Goal: Transaction & Acquisition: Purchase product/service

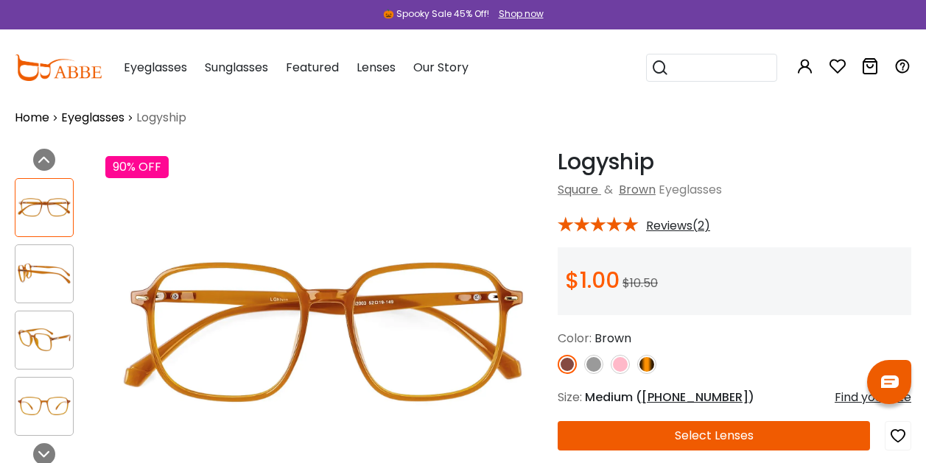
scroll to position [10, 0]
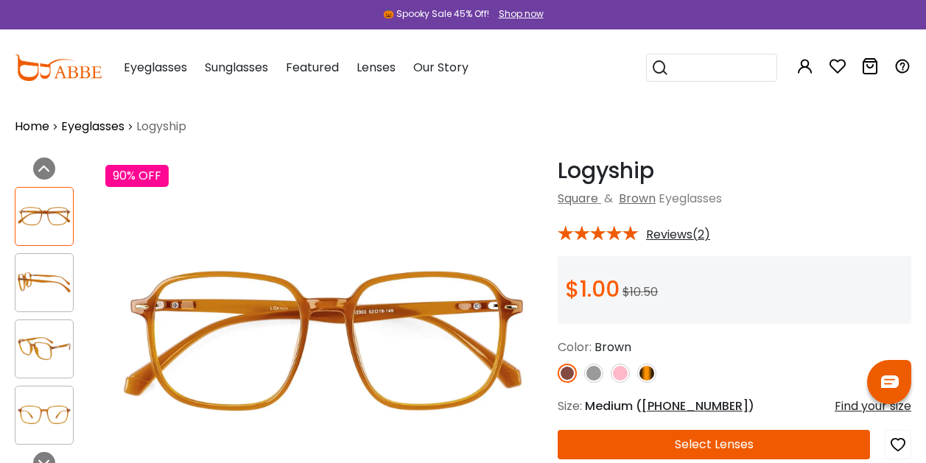
click at [669, 244] on div "Logyship Brown Square & Brown Eyeglasses * Reviews(2) **" at bounding box center [735, 372] width 354 height 429
click at [664, 236] on span "Reviews(2)" at bounding box center [678, 234] width 64 height 13
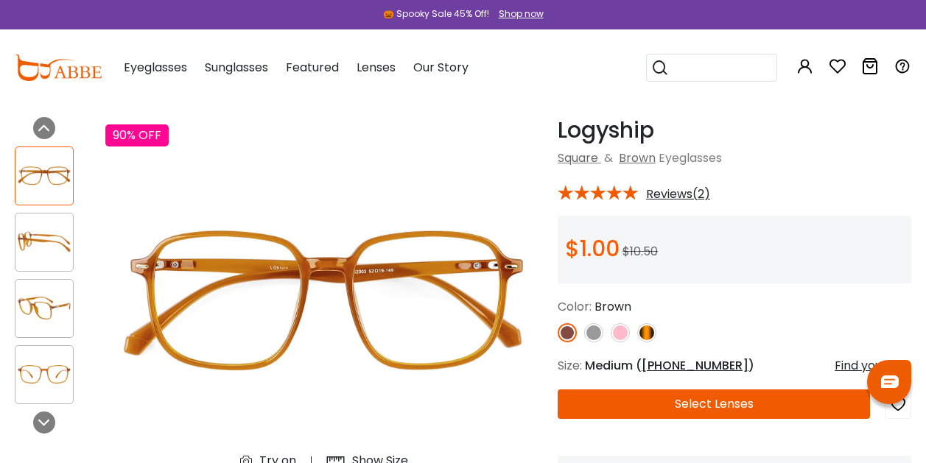
scroll to position [43, 0]
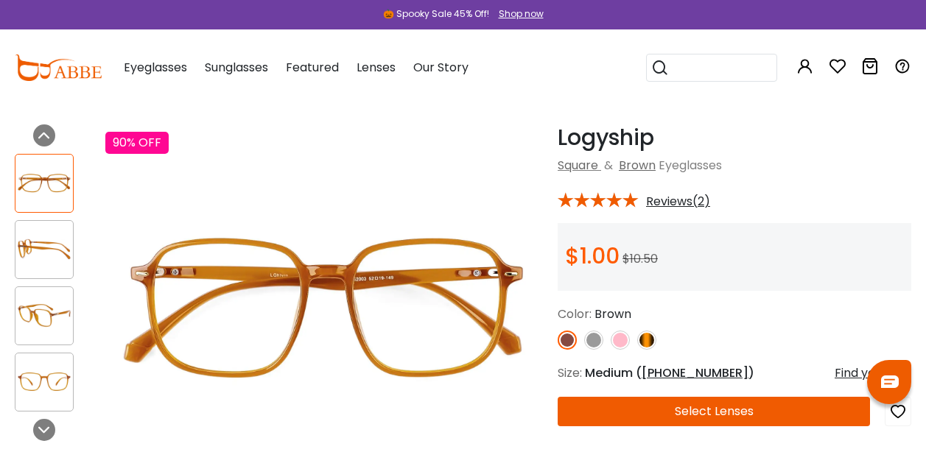
click at [647, 331] on img at bounding box center [646, 340] width 19 height 19
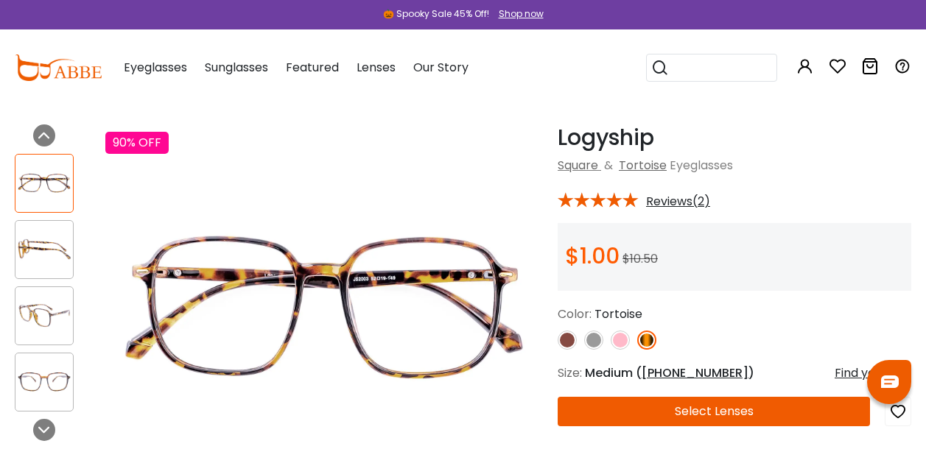
click at [49, 244] on img at bounding box center [43, 249] width 57 height 29
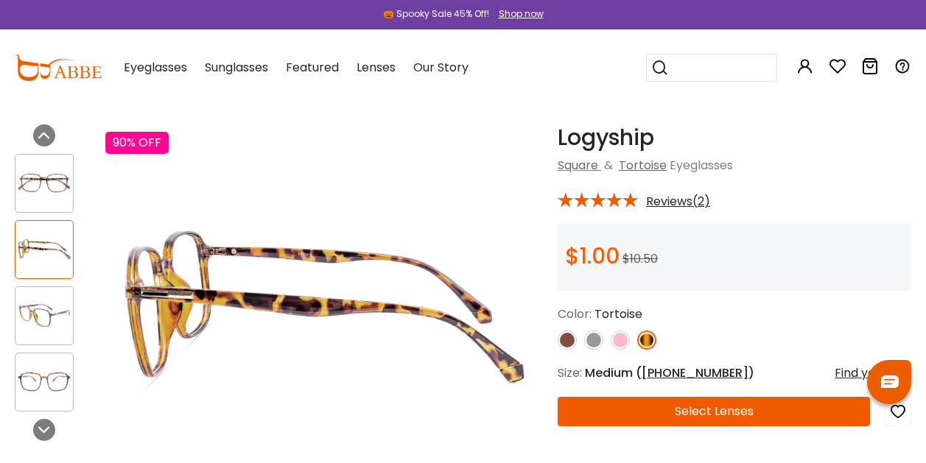
click at [44, 303] on img at bounding box center [43, 315] width 57 height 29
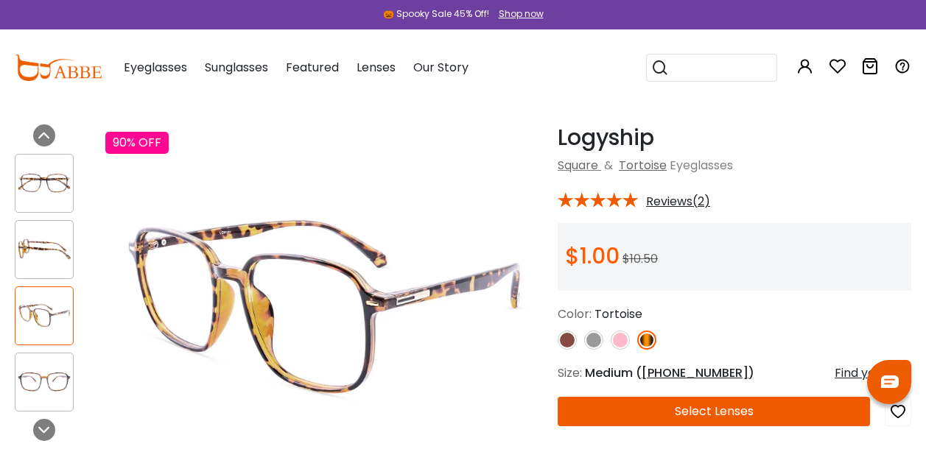
click at [35, 356] on div at bounding box center [44, 382] width 59 height 59
click at [25, 392] on img at bounding box center [43, 382] width 57 height 29
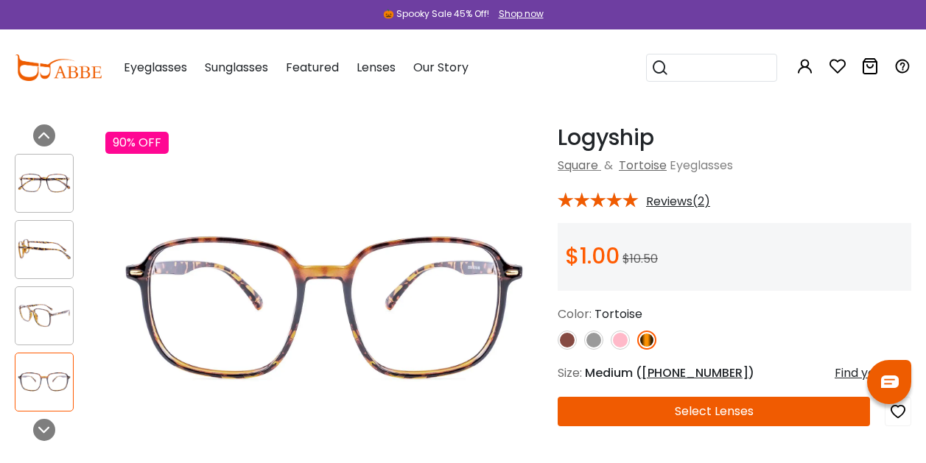
click at [41, 175] on img at bounding box center [43, 183] width 57 height 29
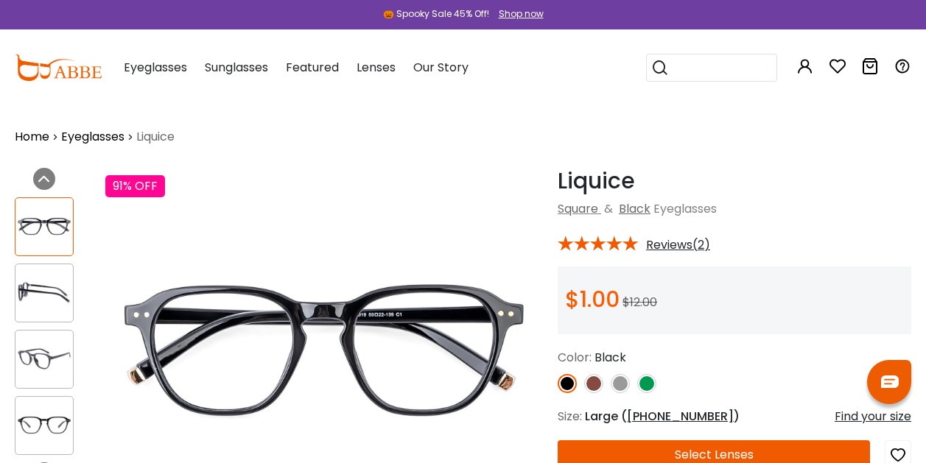
click at [685, 235] on div "* Reviews(2)" at bounding box center [735, 242] width 354 height 19
click at [685, 236] on div "* Reviews(2)" at bounding box center [735, 242] width 354 height 19
click at [679, 239] on span "Reviews(2)" at bounding box center [678, 245] width 64 height 13
click at [675, 243] on span "Reviews(2)" at bounding box center [678, 245] width 64 height 13
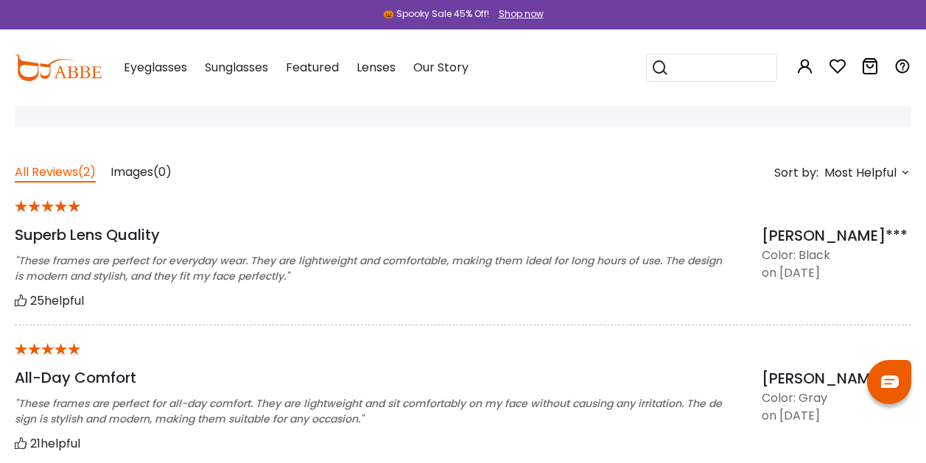
scroll to position [1086, 0]
drag, startPoint x: 302, startPoint y: 290, endPoint x: 330, endPoint y: 242, distance: 56.1
click at [330, 242] on div "* Superb Lens Quality "These frames are perfect for everyday wear. They are lig…" at bounding box center [388, 253] width 747 height 113
drag, startPoint x: 330, startPoint y: 242, endPoint x: 291, endPoint y: 287, distance: 59.5
click at [291, 287] on div "* Superb Lens Quality "These frames are perfect for everyday wear. They are lig…" at bounding box center [388, 253] width 747 height 113
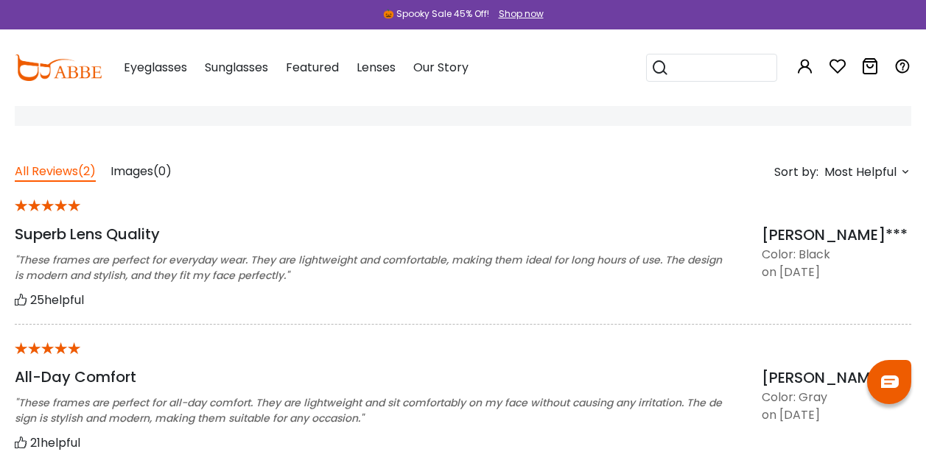
drag, startPoint x: 294, startPoint y: 353, endPoint x: 484, endPoint y: 444, distance: 210.8
click at [484, 444] on div "* All-Day Comfort "These frames are perfect for all-day comfort. They are light…" at bounding box center [388, 396] width 747 height 113
drag, startPoint x: 484, startPoint y: 444, endPoint x: 373, endPoint y: 396, distance: 121.1
click at [373, 396] on div ""These frames are perfect for all-day comfort. They are lightweight and sit com…" at bounding box center [370, 411] width 710 height 31
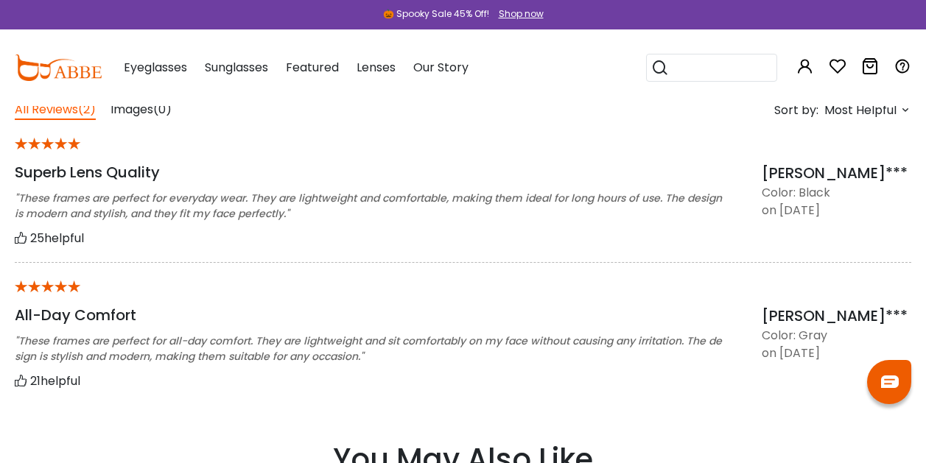
scroll to position [1148, 0]
click at [373, 396] on div "* All-Day Comfort "These frames are perfect for all-day comfort. They are light…" at bounding box center [463, 333] width 896 height 142
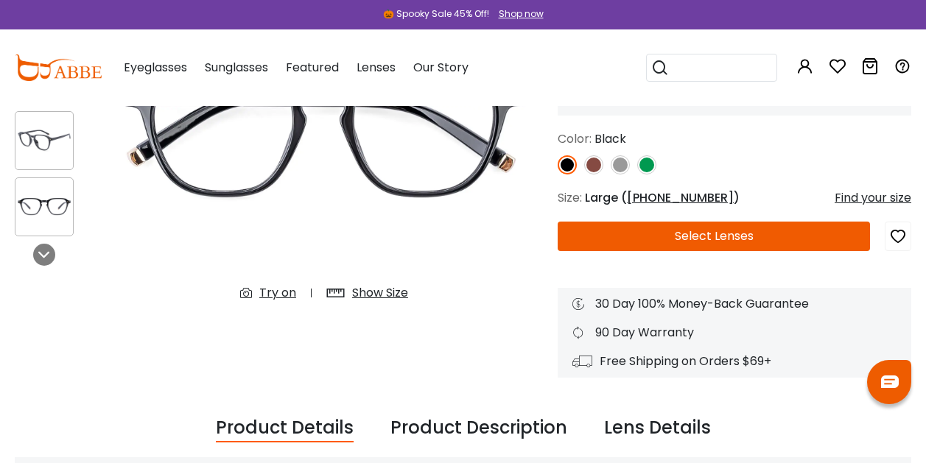
scroll to position [0, 0]
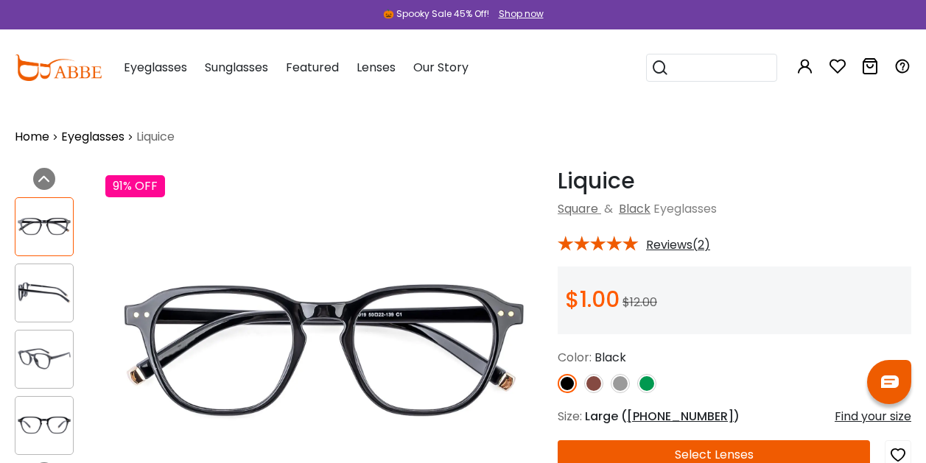
click at [647, 389] on img at bounding box center [646, 383] width 19 height 19
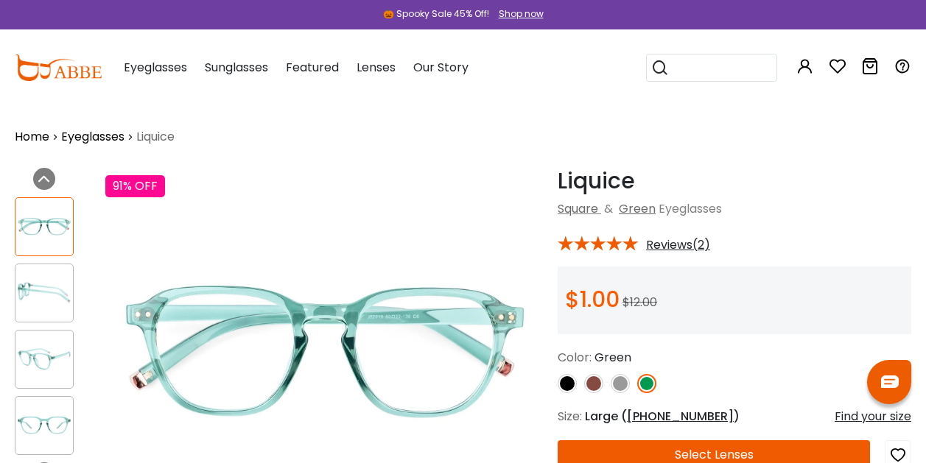
click at [593, 379] on img at bounding box center [593, 383] width 19 height 19
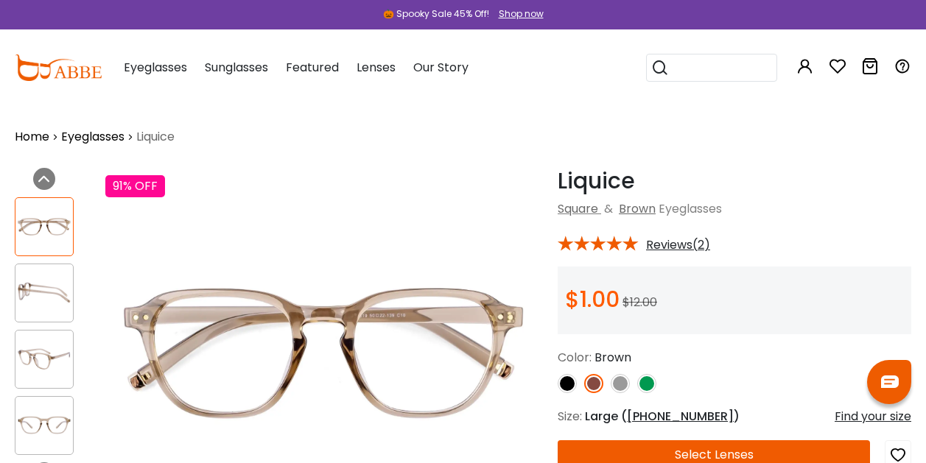
click at [615, 392] on link at bounding box center [620, 383] width 19 height 19
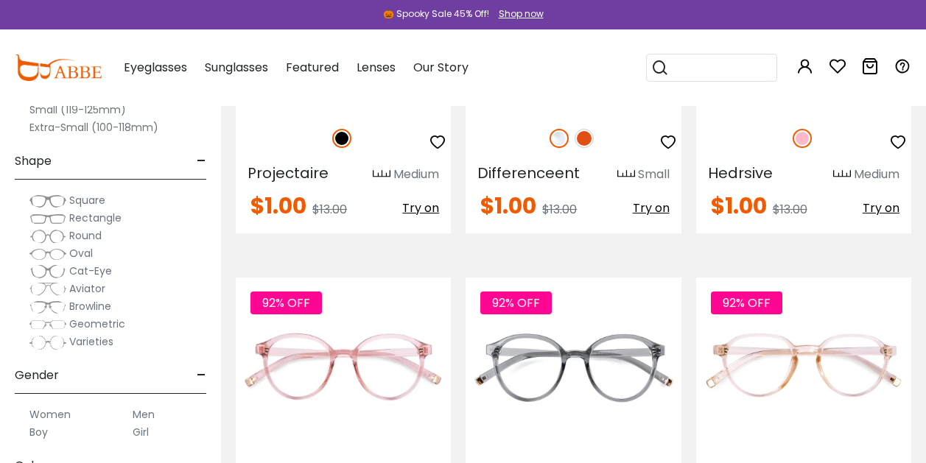
scroll to position [2158, 0]
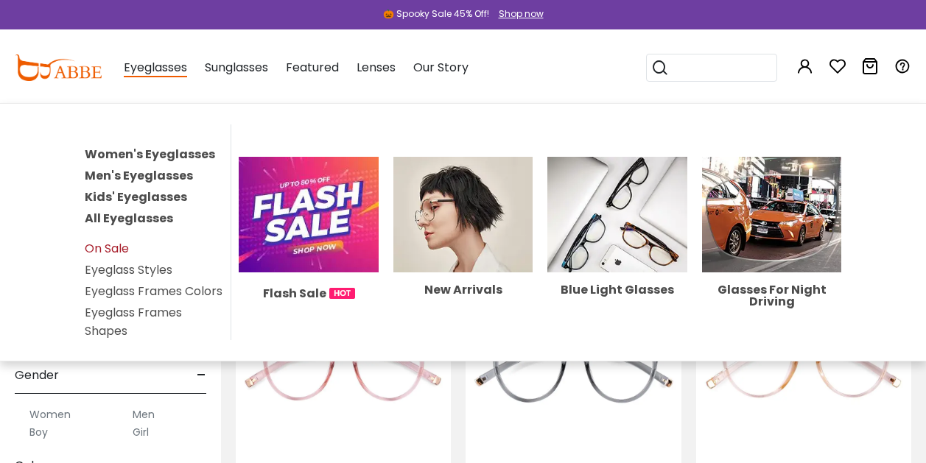
click at [120, 243] on link "On Sale" at bounding box center [107, 248] width 44 height 17
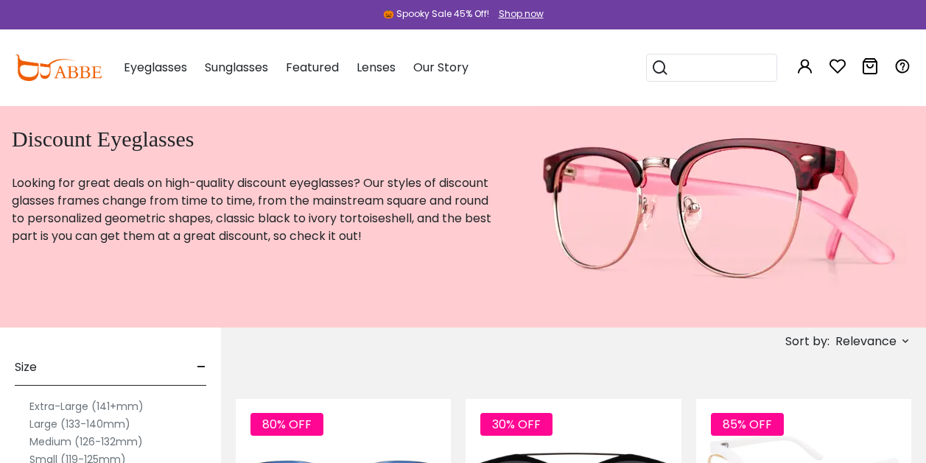
scroll to position [18, 0]
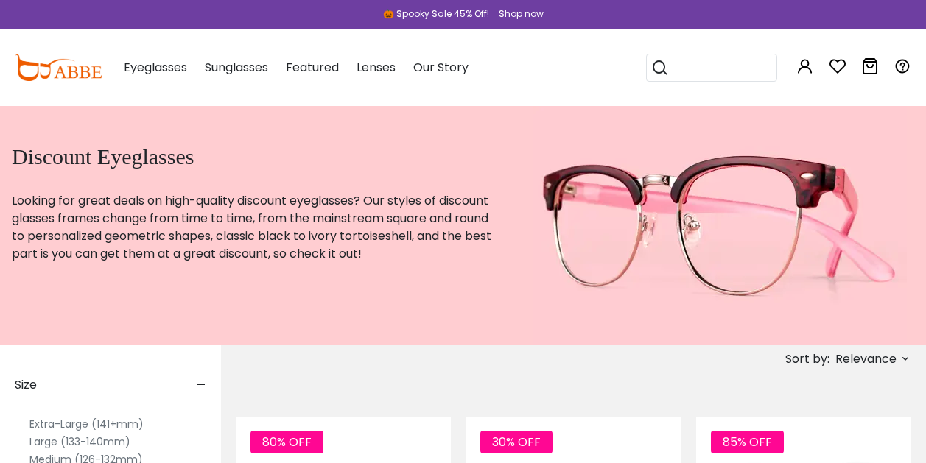
click at [834, 354] on span "Relevance" at bounding box center [871, 359] width 79 height 17
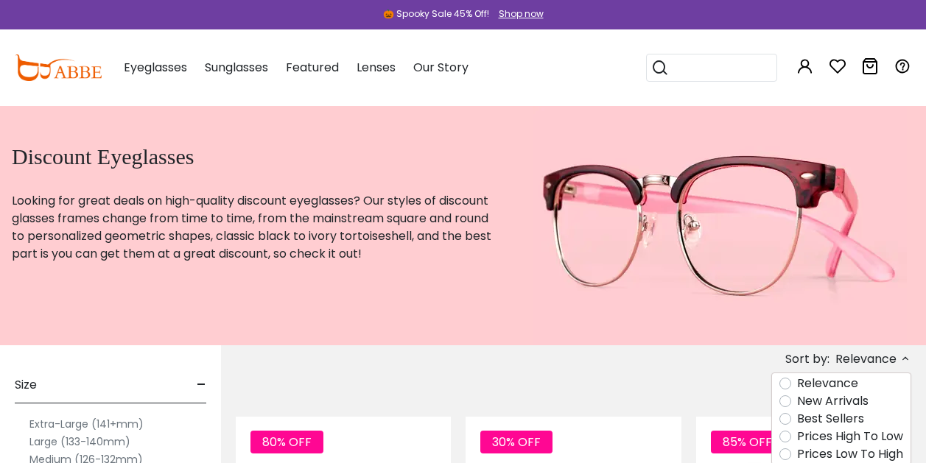
click at [811, 453] on label "Prices Low To High" at bounding box center [850, 455] width 106 height 18
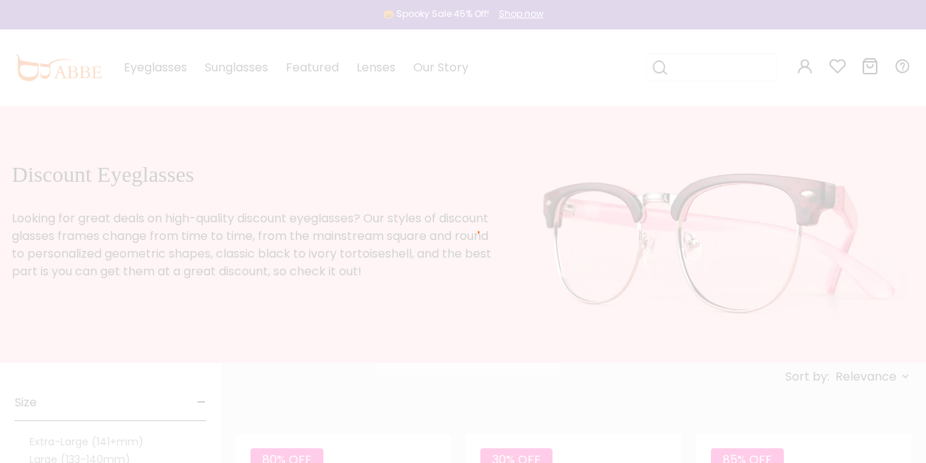
scroll to position [0, 0]
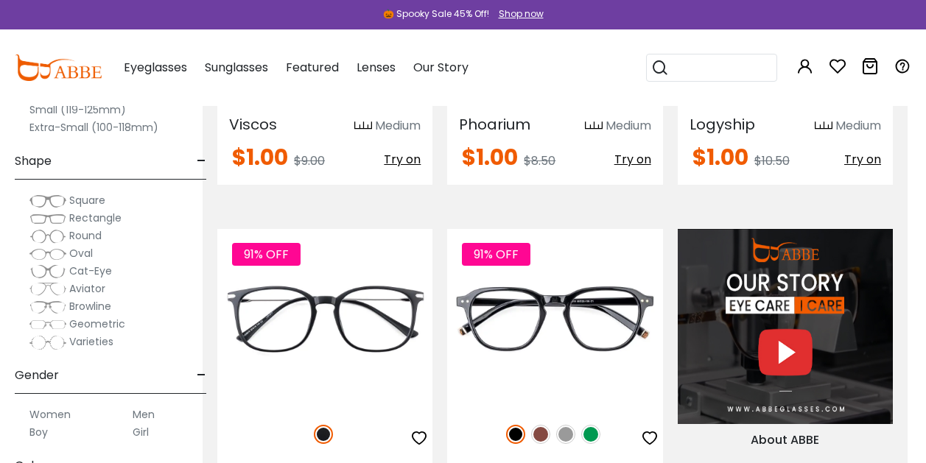
scroll to position [1592, 18]
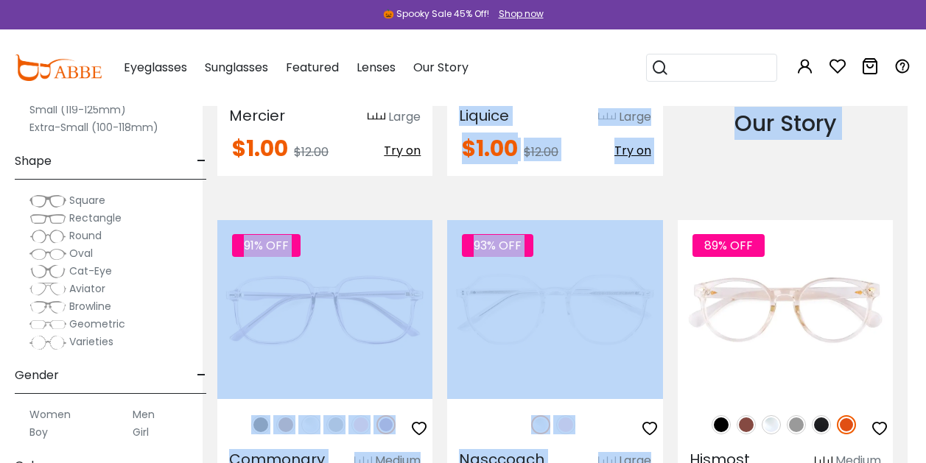
drag, startPoint x: 338, startPoint y: 174, endPoint x: 946, endPoint y: 298, distance: 620.2
drag, startPoint x: 946, startPoint y: 298, endPoint x: 848, endPoint y: 160, distance: 169.2
click at [848, 160] on div "About ABBE Our Story" at bounding box center [785, 26] width 230 height 300
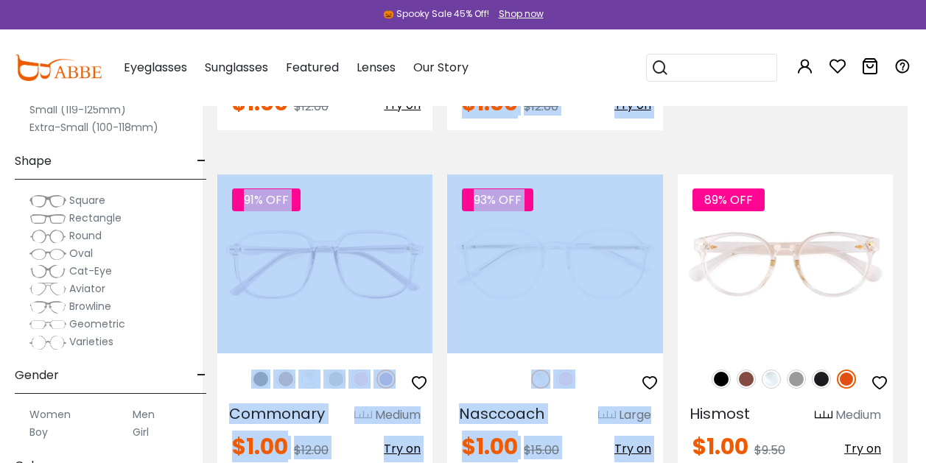
scroll to position [1637, 18]
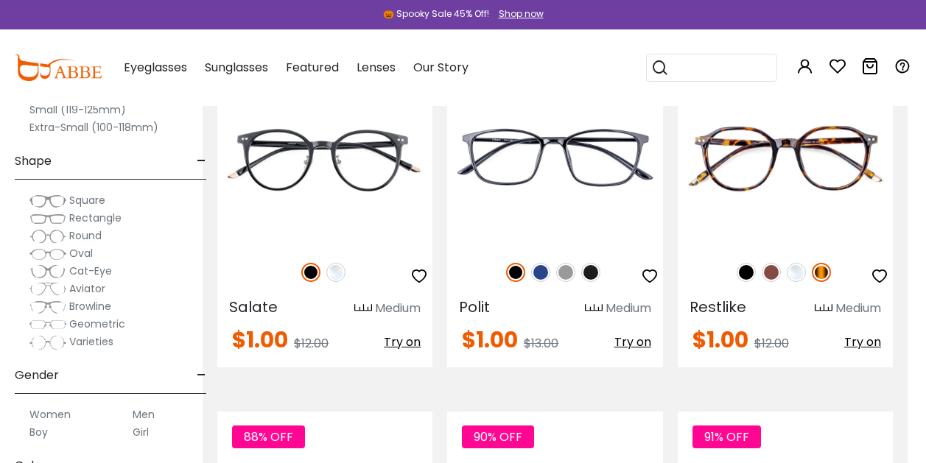
scroll to position [2429, 18]
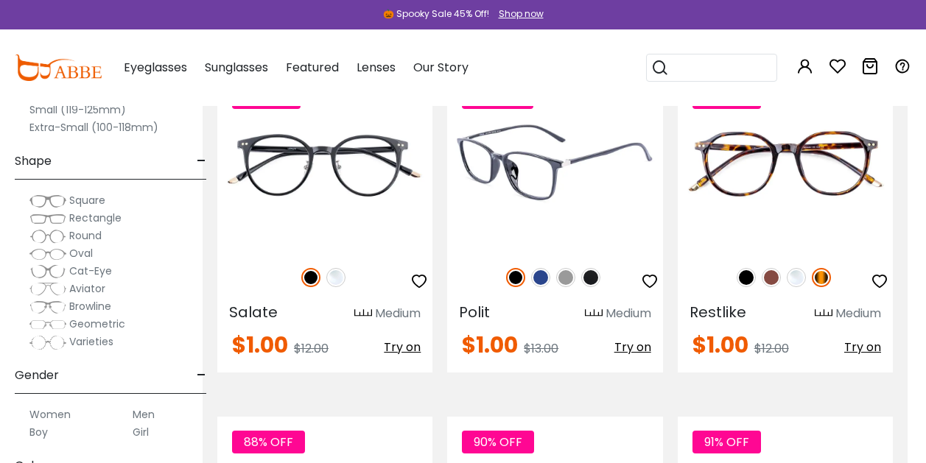
click at [538, 278] on img at bounding box center [540, 277] width 19 height 19
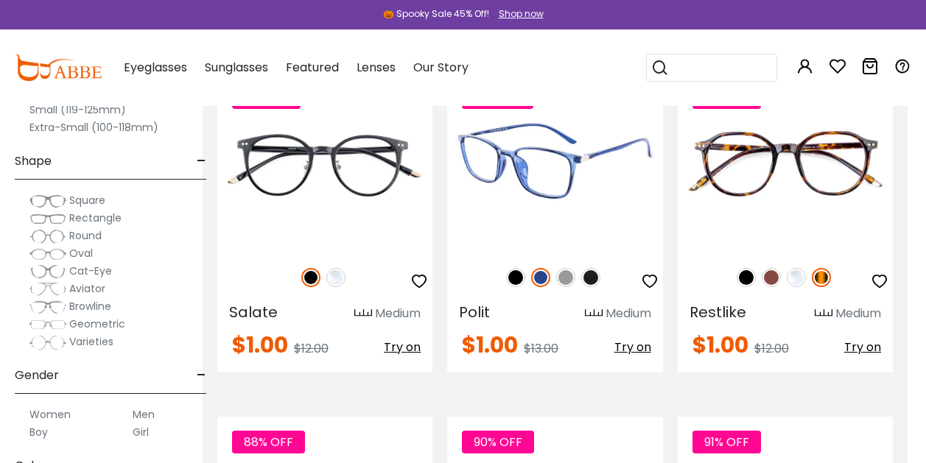
click at [559, 272] on img at bounding box center [565, 277] width 19 height 19
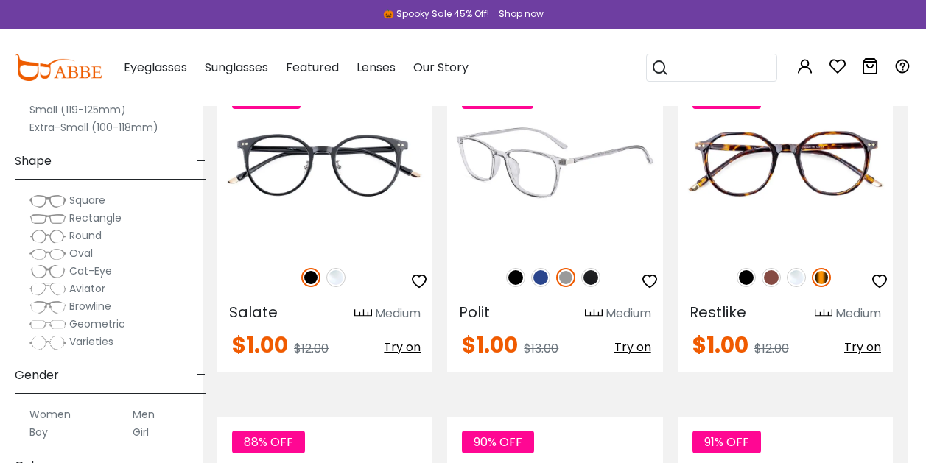
click at [588, 284] on img at bounding box center [590, 277] width 19 height 19
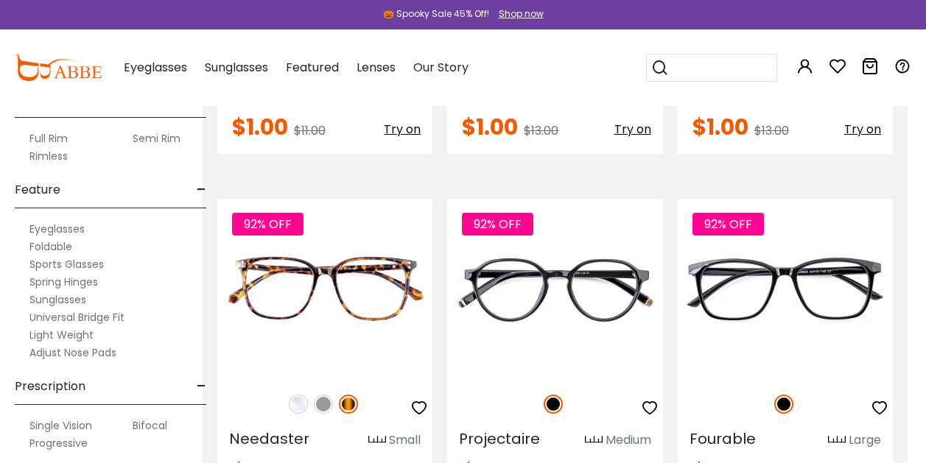
scroll to position [740, 0]
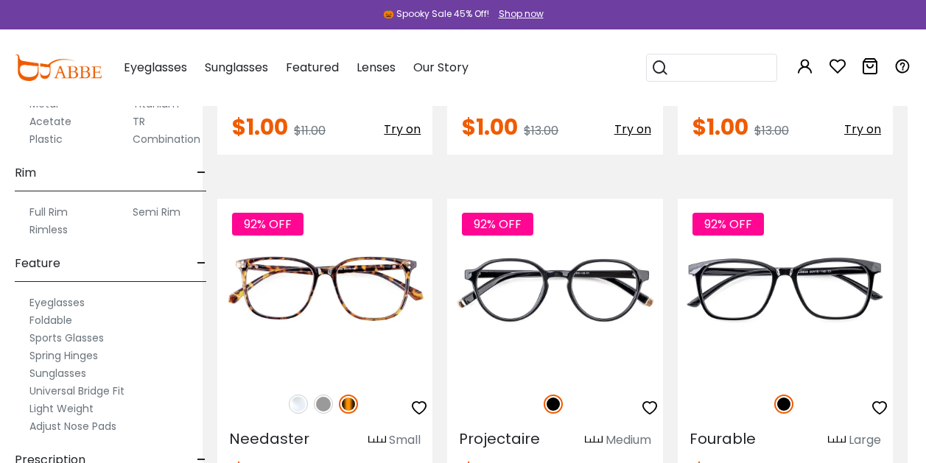
click at [53, 214] on label "Full Rim" at bounding box center [48, 212] width 38 height 18
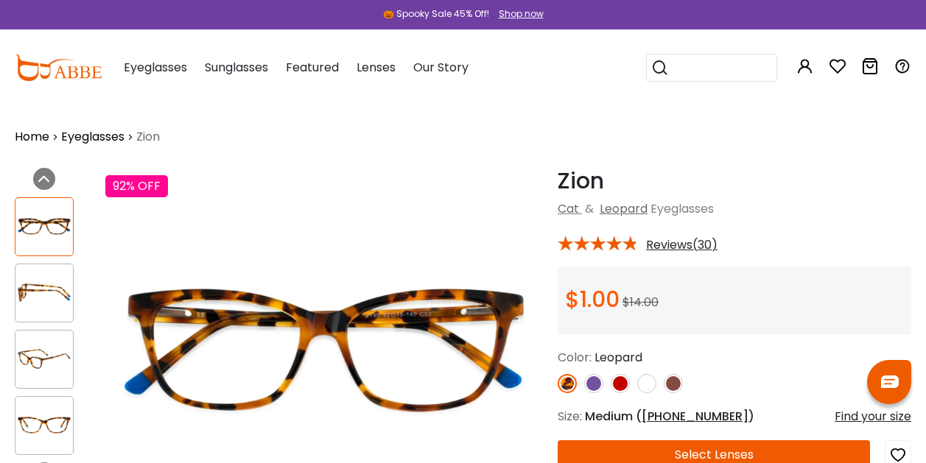
scroll to position [169, 0]
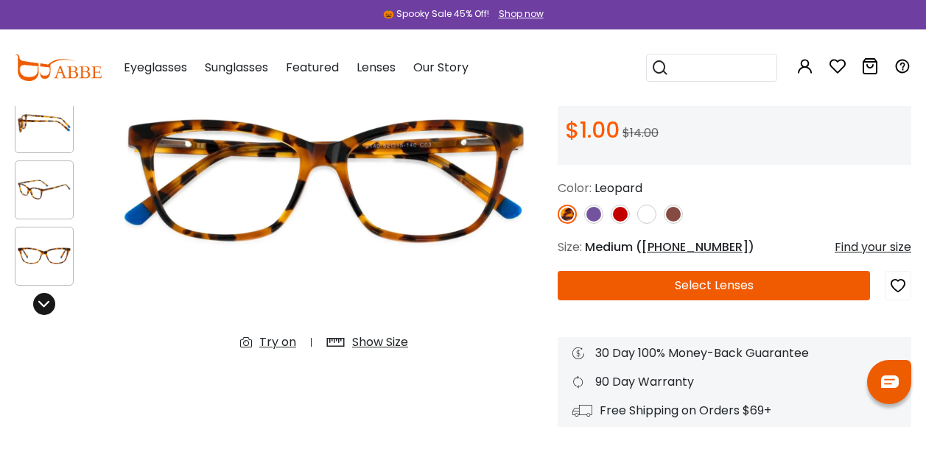
click at [46, 303] on icon at bounding box center [44, 304] width 12 height 12
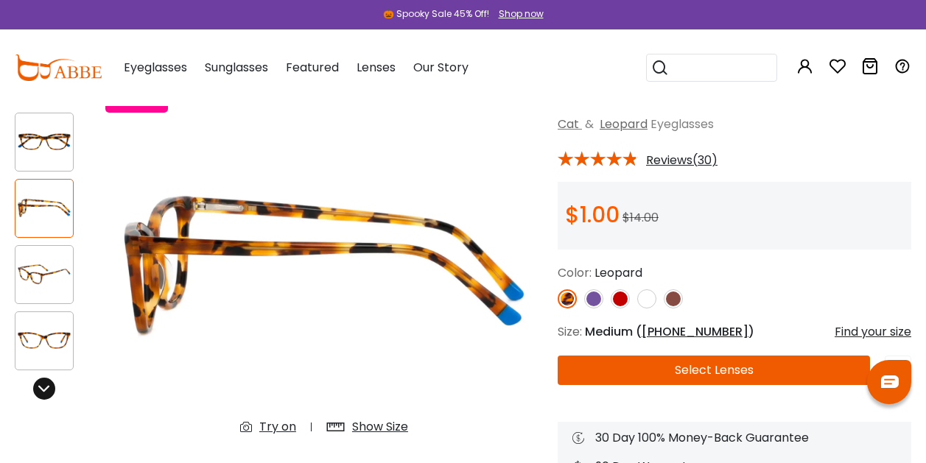
scroll to position [63, 0]
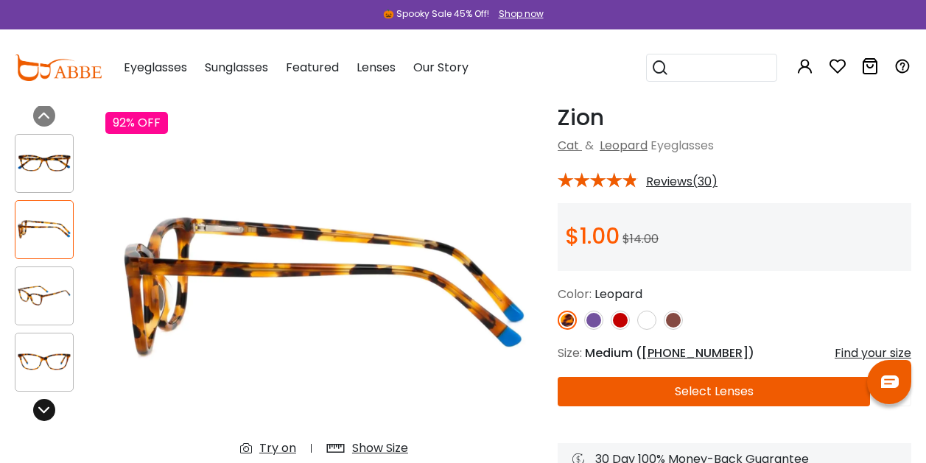
click at [38, 415] on div at bounding box center [44, 410] width 22 height 22
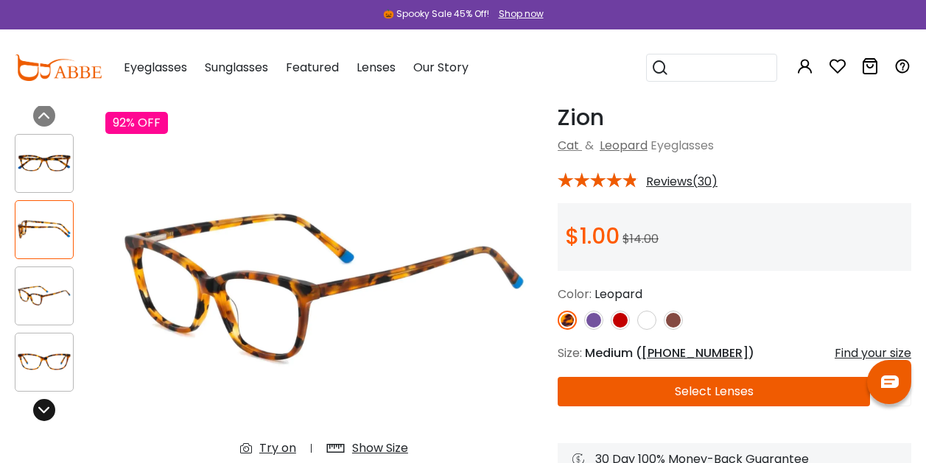
click at [44, 415] on icon at bounding box center [44, 410] width 12 height 12
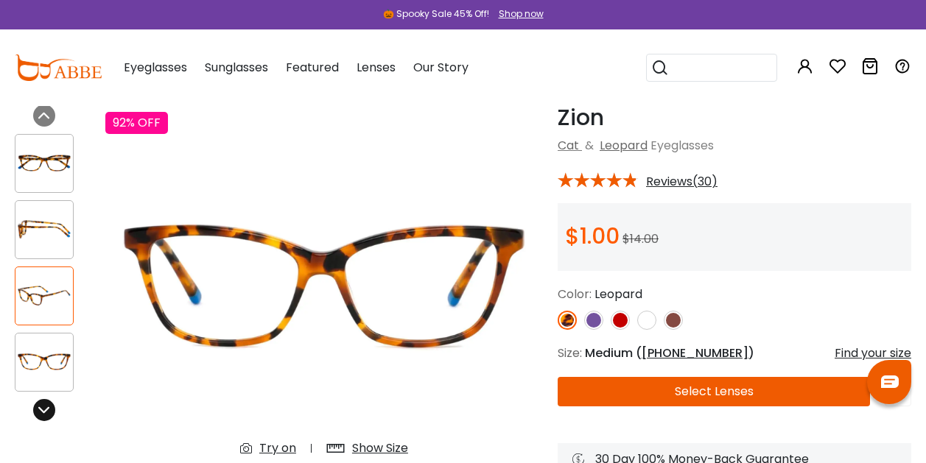
click at [44, 415] on icon at bounding box center [44, 410] width 12 height 12
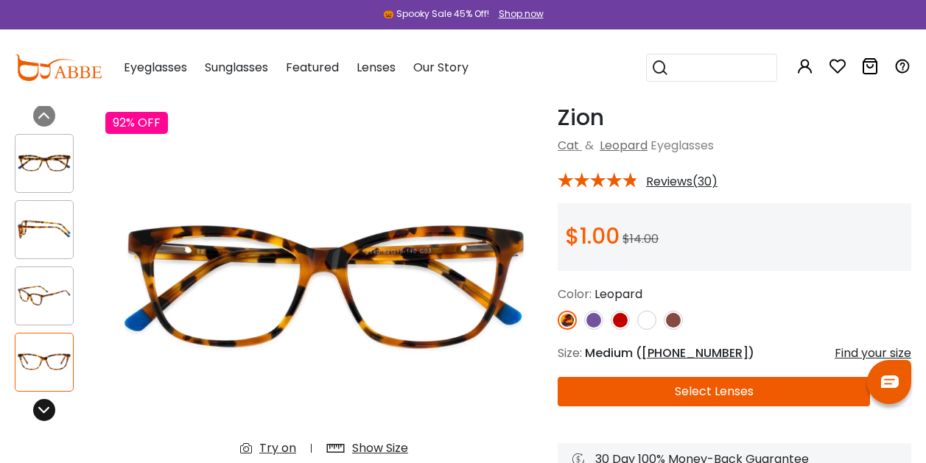
click at [44, 415] on icon at bounding box center [44, 410] width 12 height 12
click at [681, 180] on span "Reviews(30)" at bounding box center [681, 181] width 71 height 13
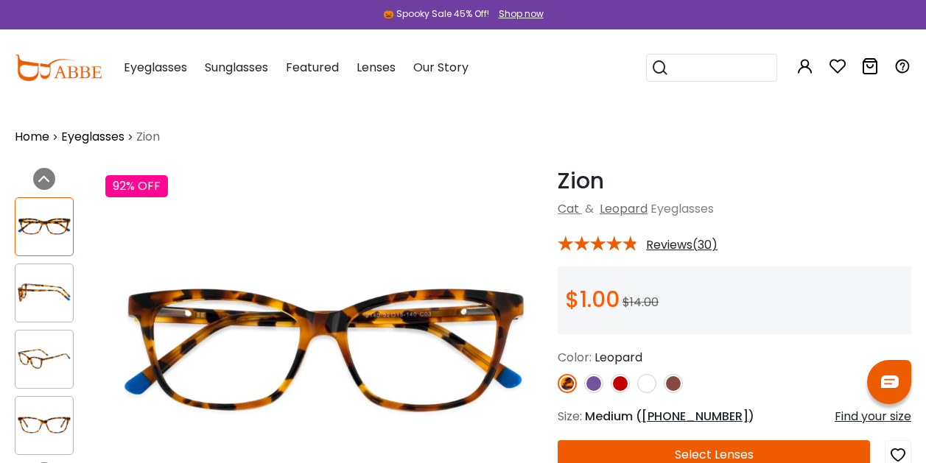
click at [655, 250] on span "Reviews(30)" at bounding box center [681, 245] width 71 height 13
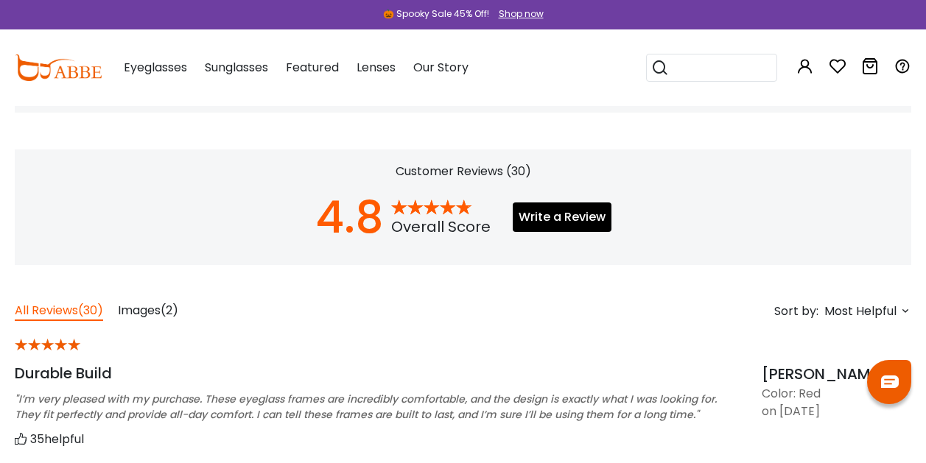
scroll to position [952, 0]
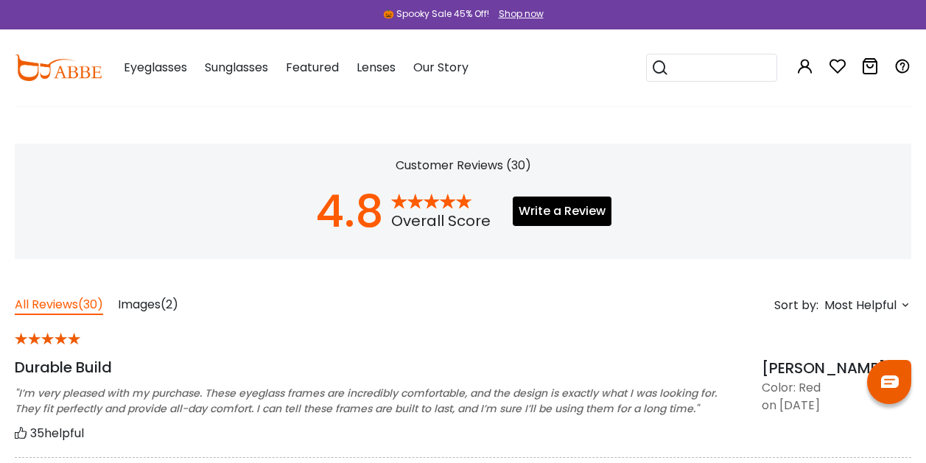
click at [166, 298] on span "(2)" at bounding box center [170, 304] width 18 height 17
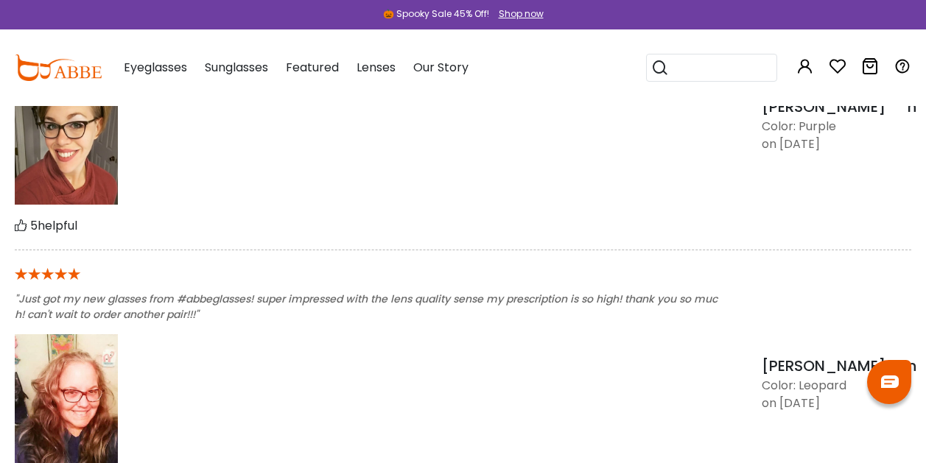
scroll to position [1284, 0]
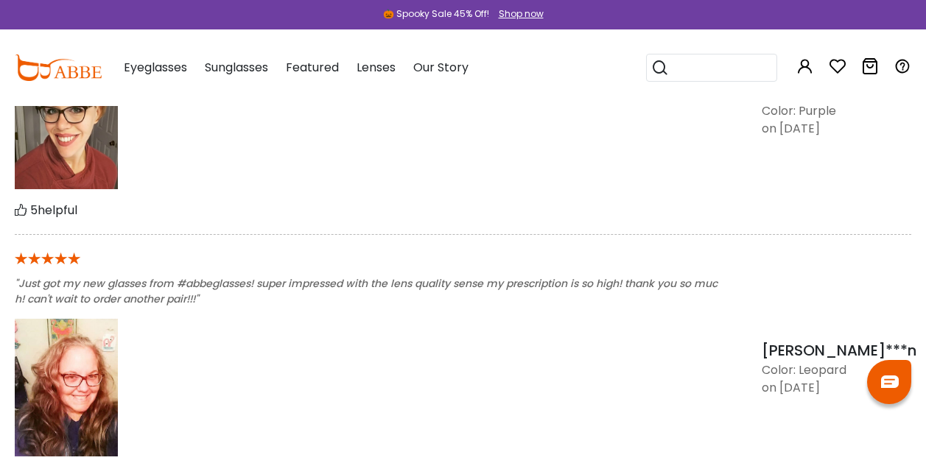
click at [85, 191] on div at bounding box center [370, 127] width 710 height 150
click at [74, 152] on img at bounding box center [66, 121] width 103 height 138
click at [62, 122] on img at bounding box center [66, 121] width 103 height 138
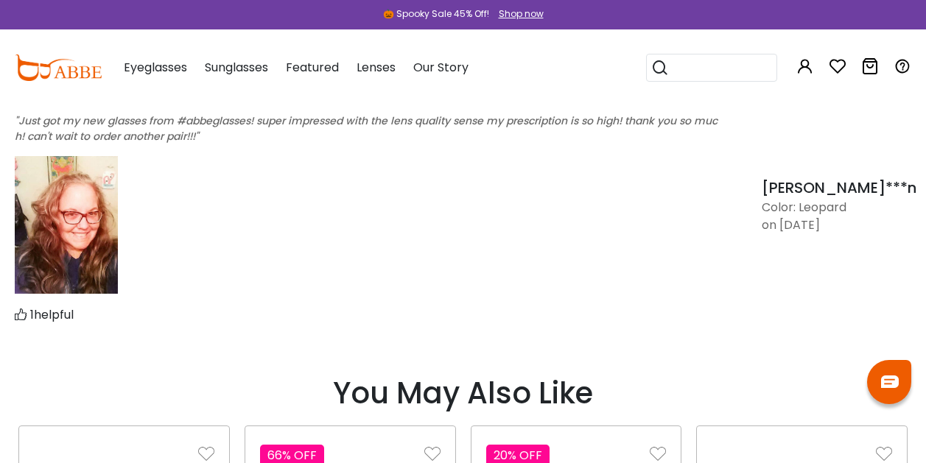
scroll to position [1447, 0]
click at [43, 240] on img at bounding box center [66, 224] width 103 height 138
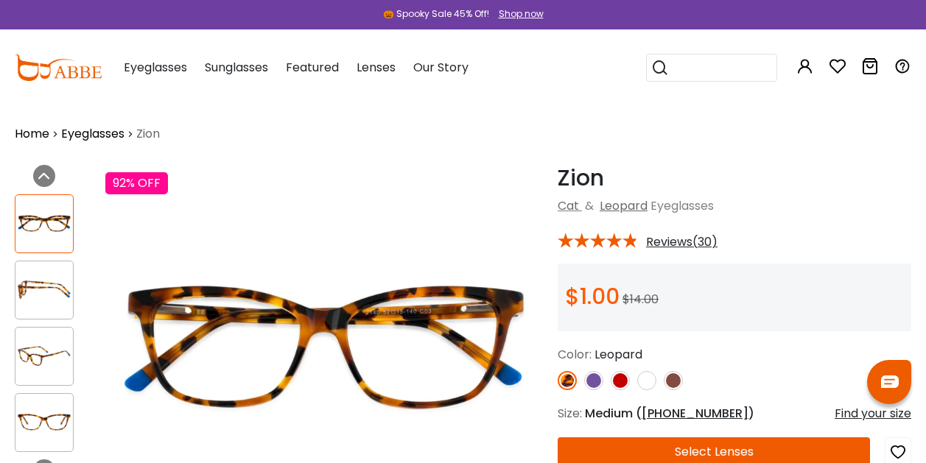
scroll to position [0, 0]
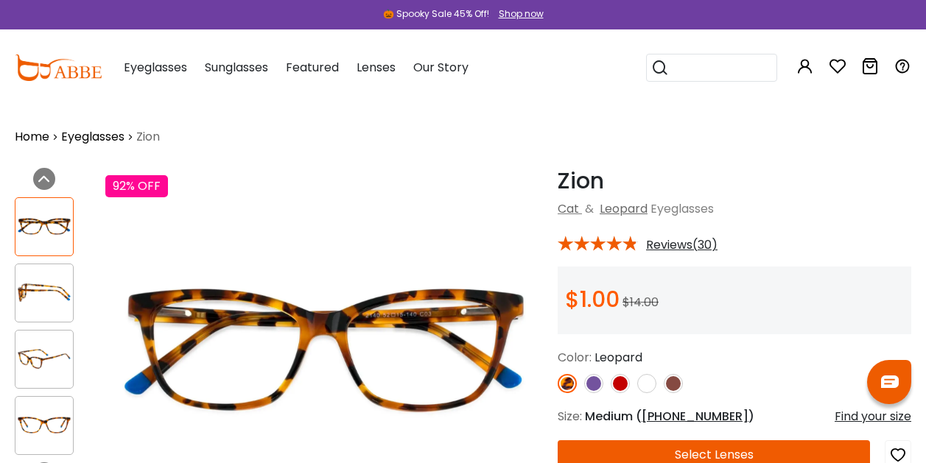
click at [56, 337] on div at bounding box center [44, 359] width 59 height 59
click at [49, 410] on div at bounding box center [44, 425] width 59 height 59
click at [50, 416] on img at bounding box center [43, 425] width 57 height 29
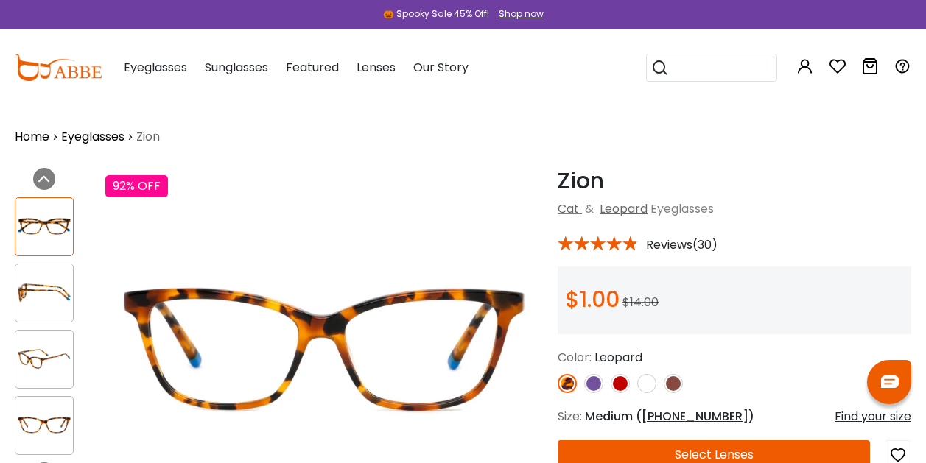
click at [60, 365] on img at bounding box center [43, 359] width 57 height 29
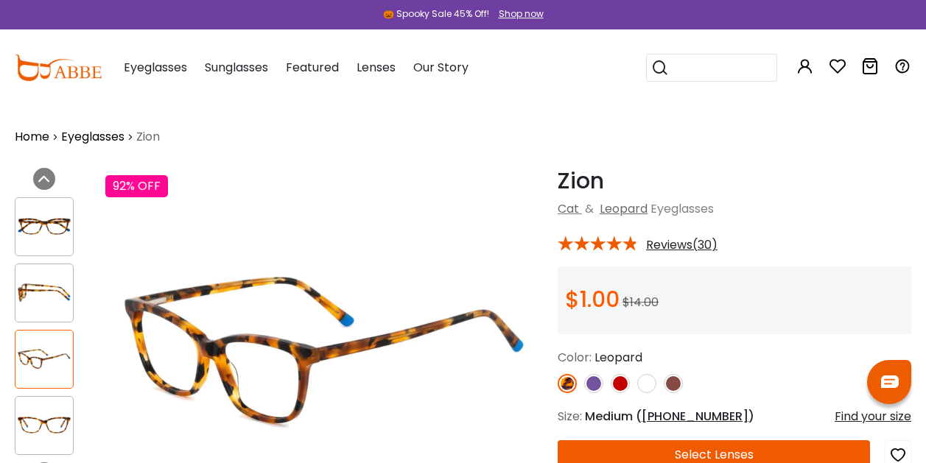
click at [43, 288] on img at bounding box center [43, 292] width 57 height 29
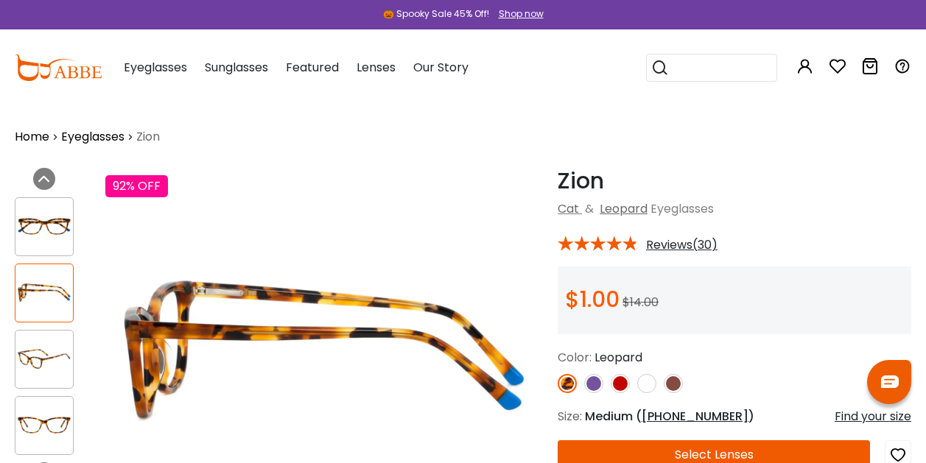
click at [51, 219] on img at bounding box center [43, 226] width 57 height 29
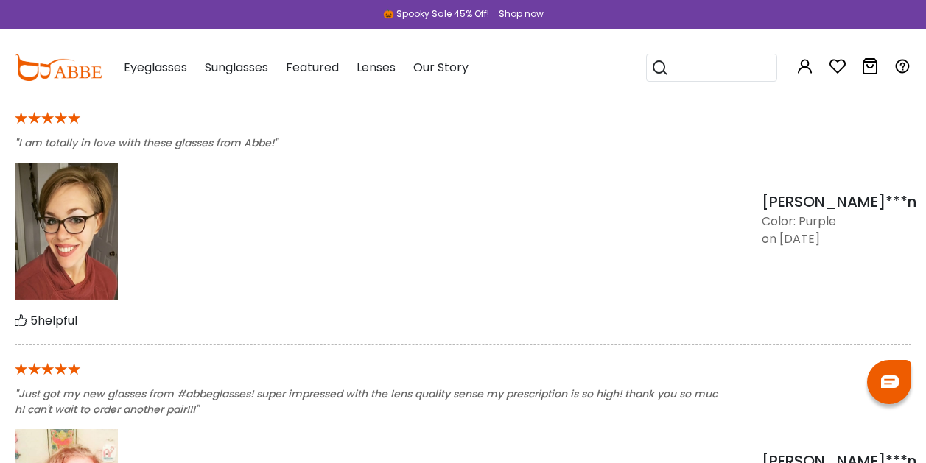
scroll to position [1175, 0]
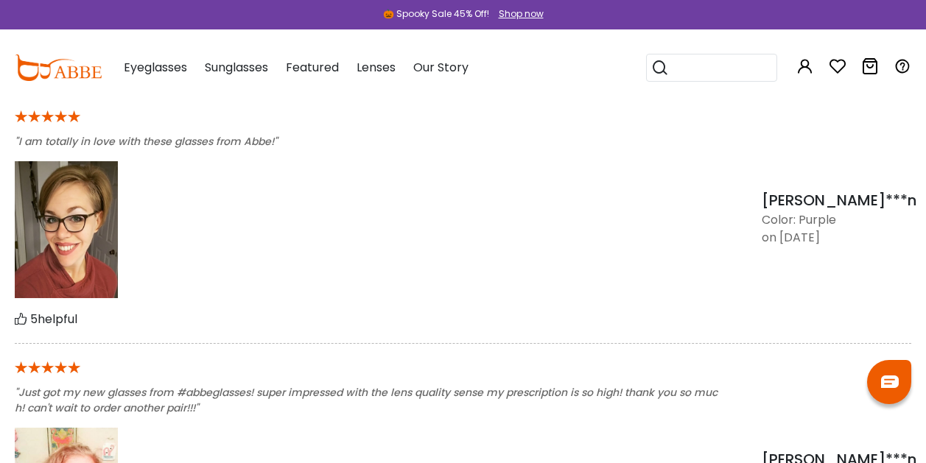
click at [88, 228] on img at bounding box center [66, 230] width 103 height 138
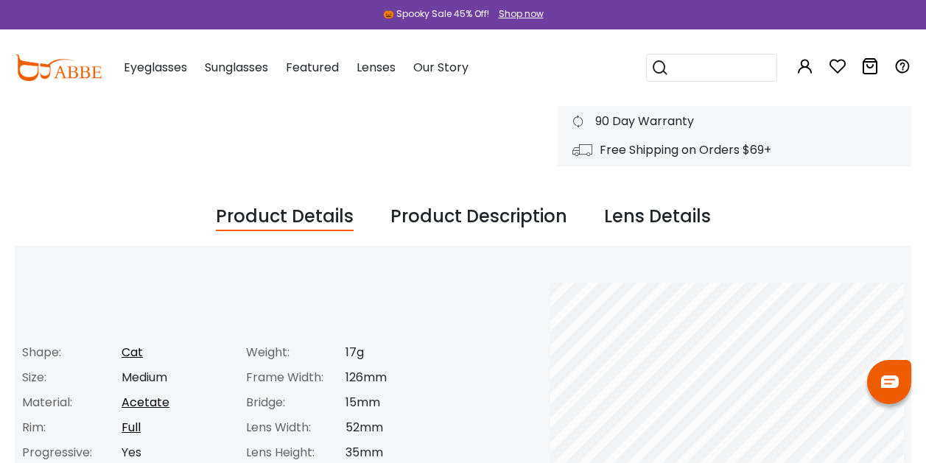
scroll to position [0, 0]
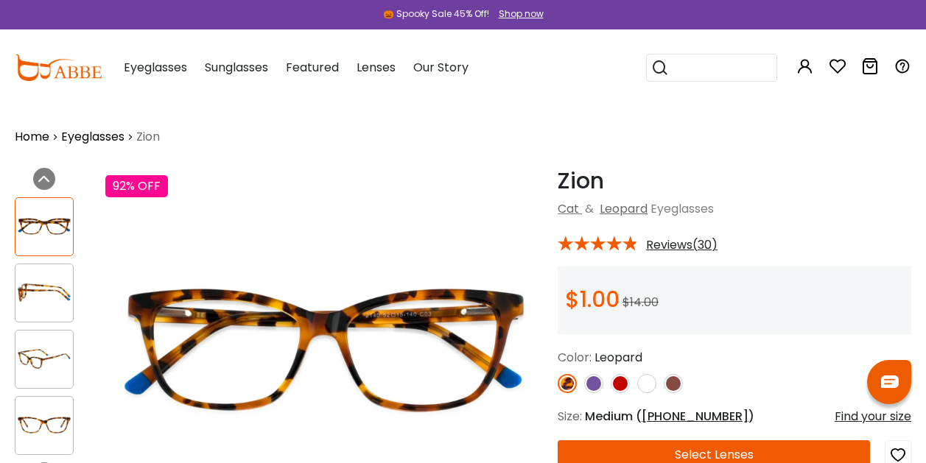
click at [602, 384] on img at bounding box center [593, 383] width 19 height 19
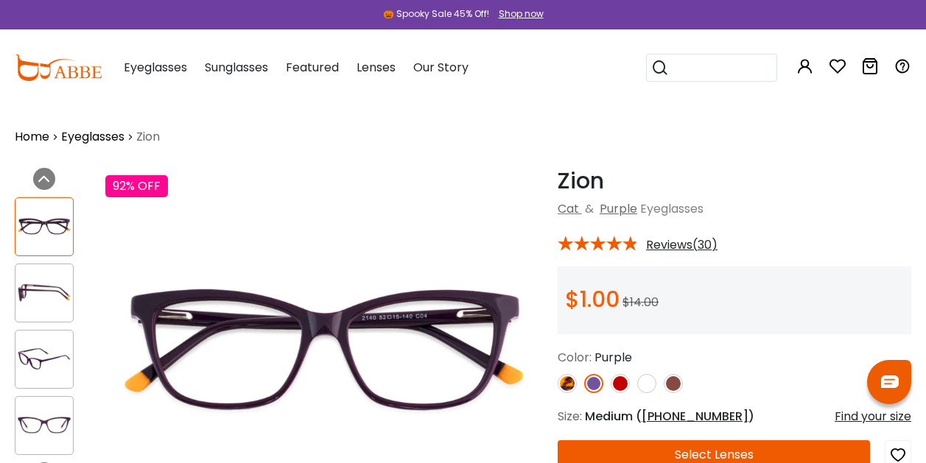
click at [613, 385] on img at bounding box center [620, 383] width 19 height 19
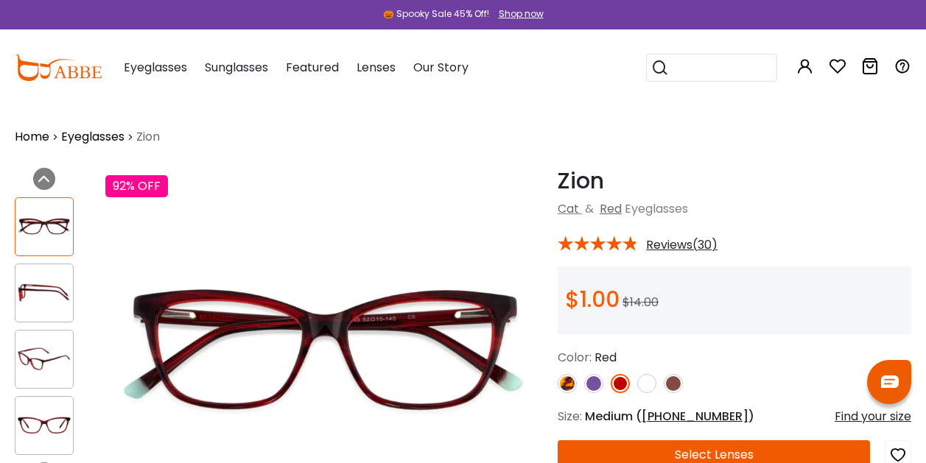
click at [633, 382] on div at bounding box center [735, 383] width 354 height 19
click at [593, 378] on img at bounding box center [593, 383] width 19 height 19
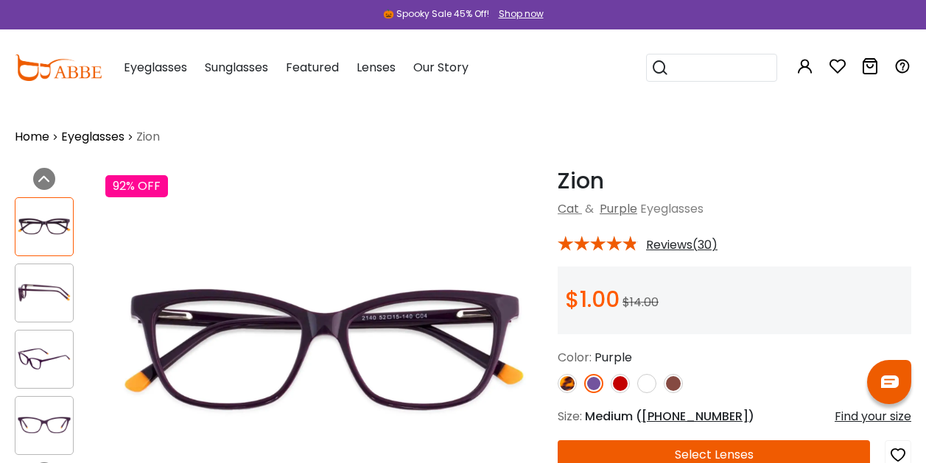
click at [675, 384] on img at bounding box center [673, 383] width 19 height 19
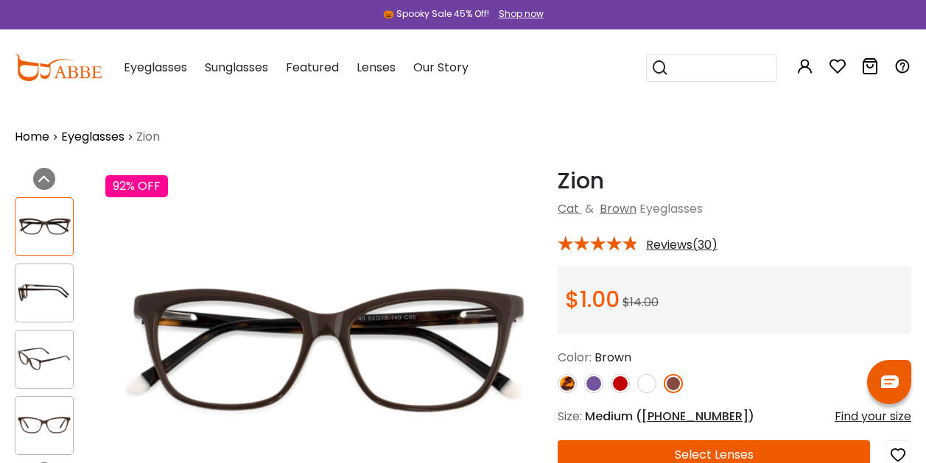
click at [643, 376] on img at bounding box center [646, 383] width 19 height 19
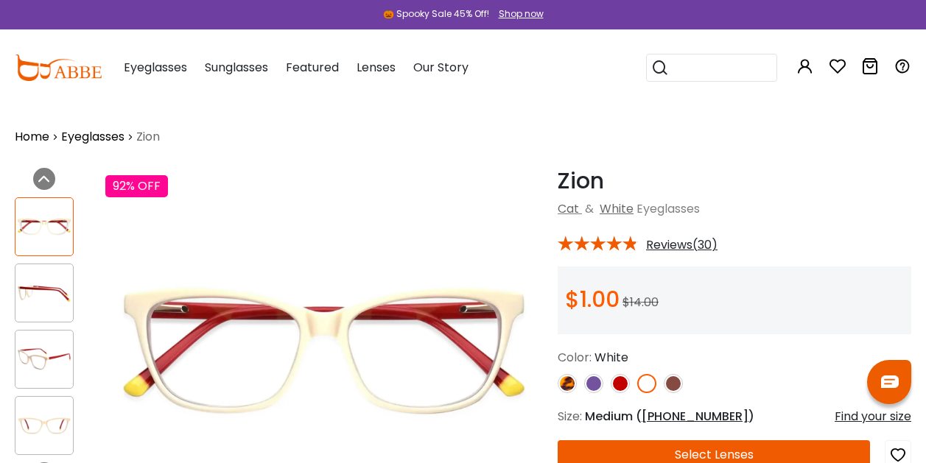
click at [597, 382] on img at bounding box center [593, 383] width 19 height 19
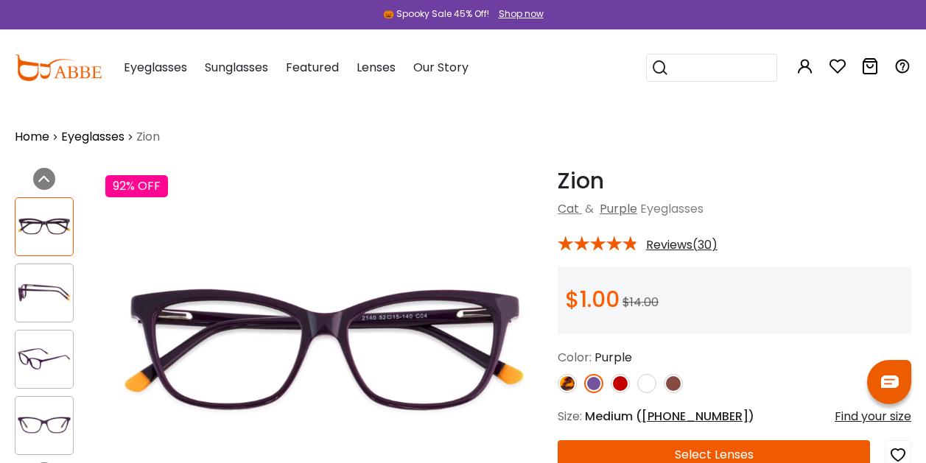
click at [572, 383] on img at bounding box center [567, 383] width 19 height 19
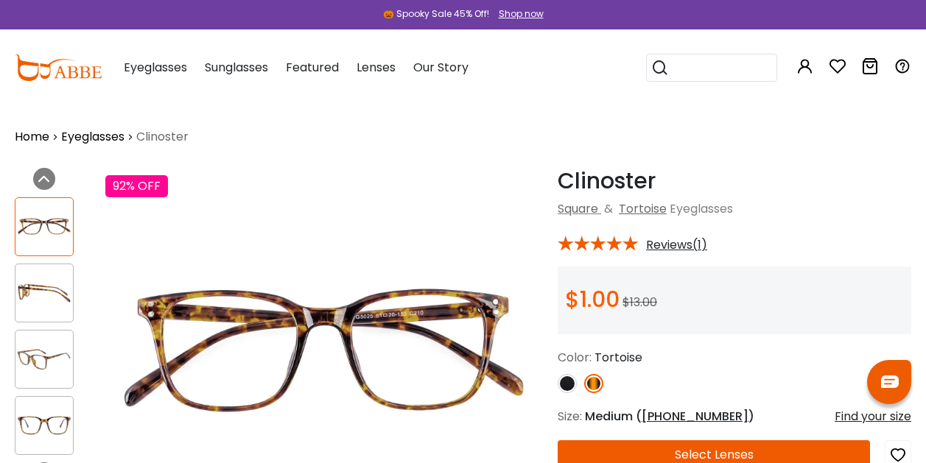
click at [689, 244] on span "Reviews(1)" at bounding box center [676, 245] width 61 height 13
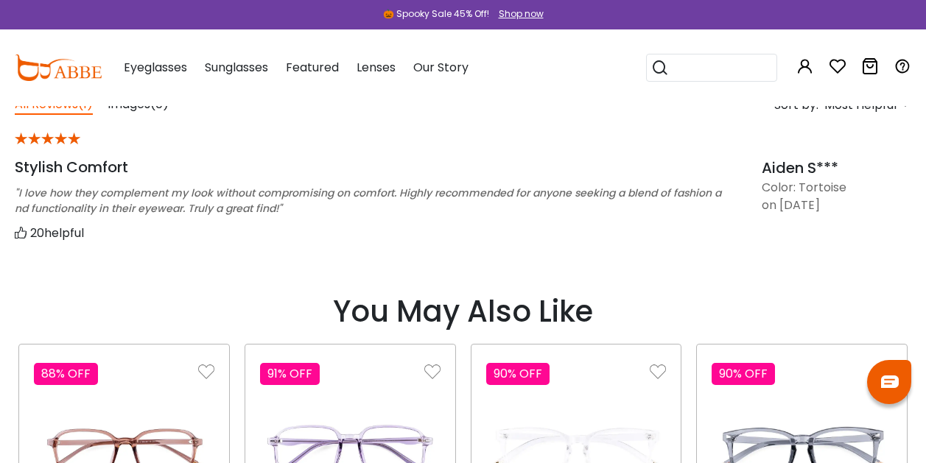
scroll to position [1153, 0]
drag, startPoint x: 527, startPoint y: 219, endPoint x: 556, endPoint y: 147, distance: 78.6
click at [556, 147] on div "* Stylish Comfort "I love how they complement my look without compromising on c…" at bounding box center [388, 185] width 747 height 113
click at [556, 147] on div "*" at bounding box center [370, 138] width 710 height 19
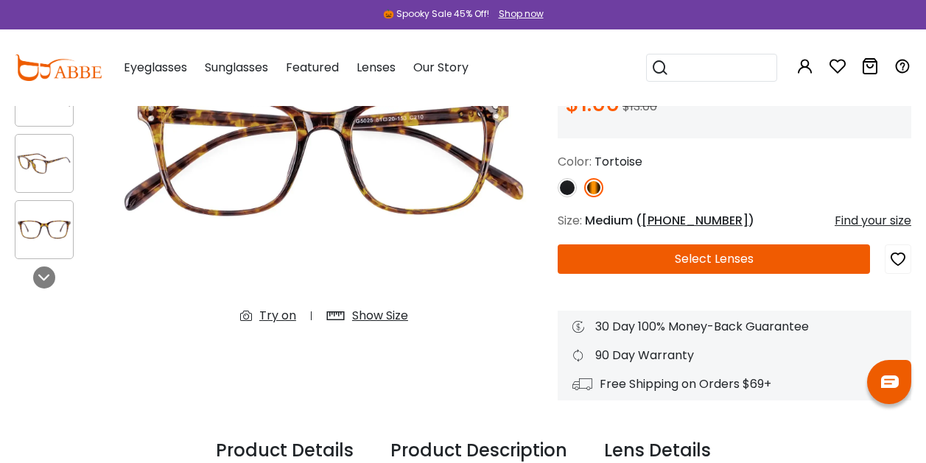
scroll to position [0, 0]
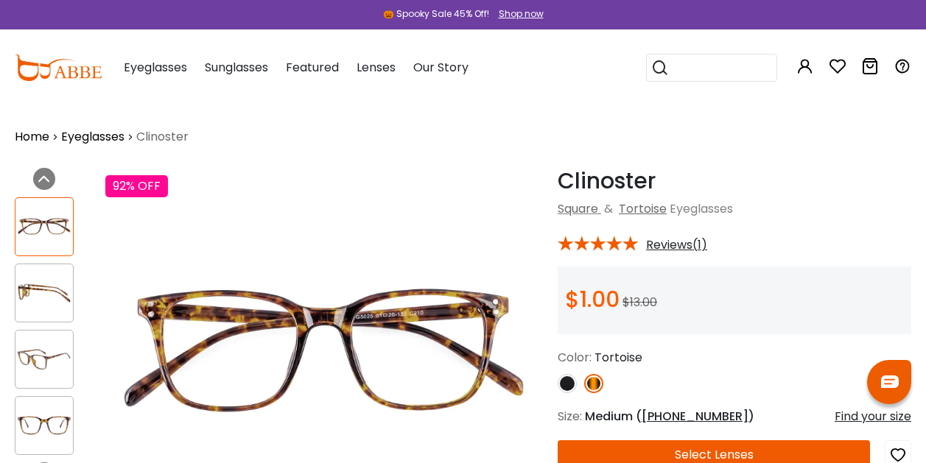
click at [43, 383] on div at bounding box center [44, 359] width 59 height 59
click at [43, 415] on img at bounding box center [43, 425] width 57 height 29
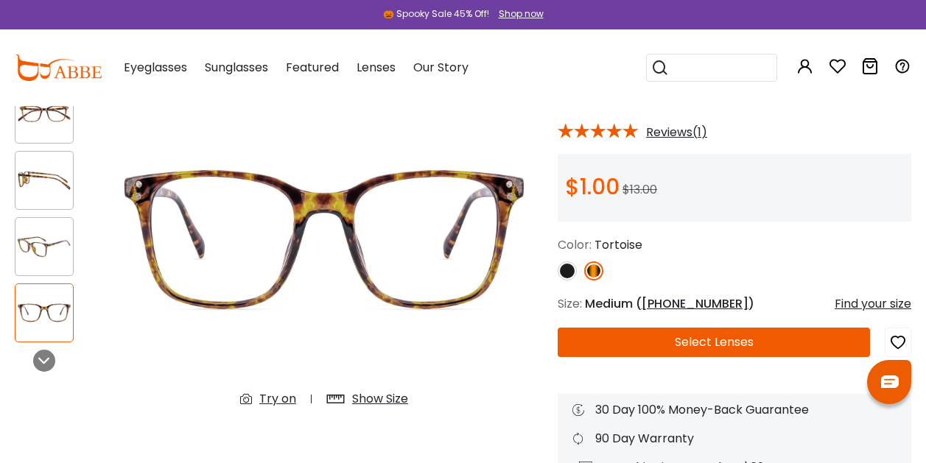
scroll to position [114, 0]
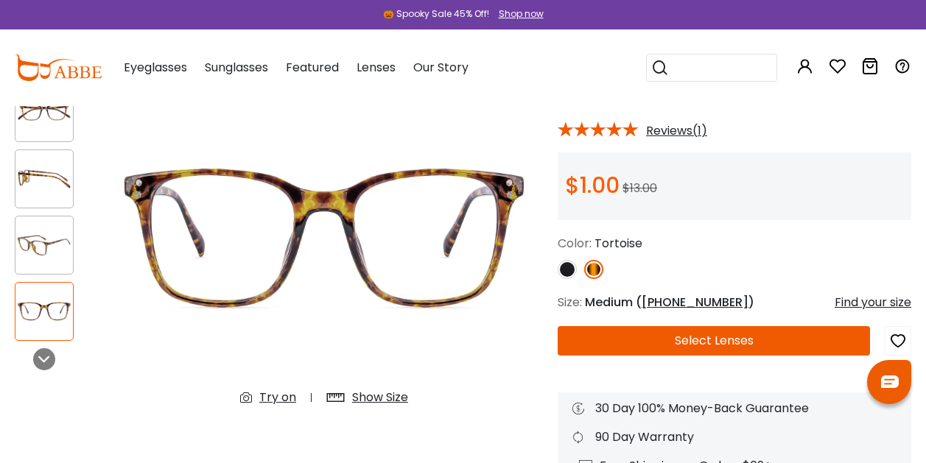
click at [560, 270] on img at bounding box center [567, 269] width 19 height 19
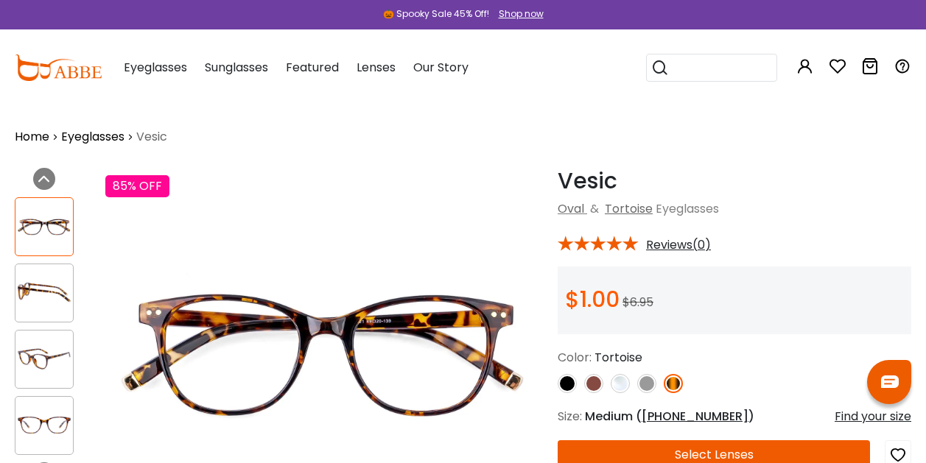
click at [701, 239] on span "Reviews(0)" at bounding box center [678, 245] width 65 height 13
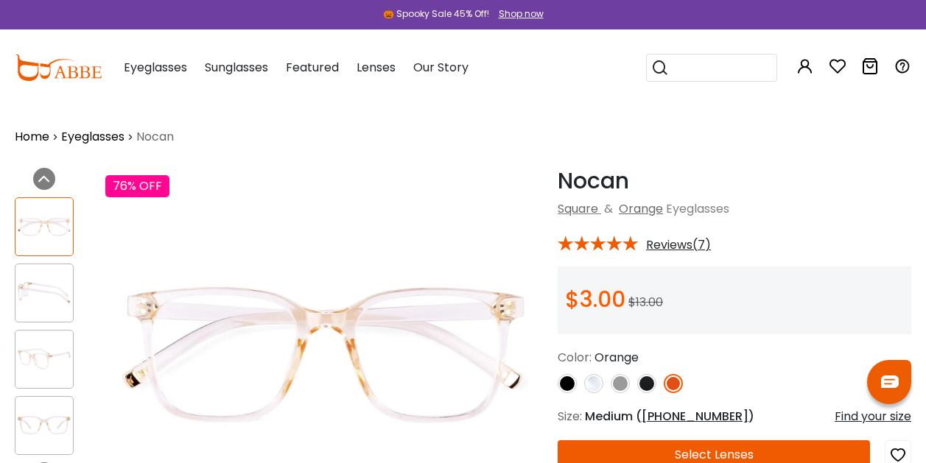
click at [679, 239] on span "Reviews(7)" at bounding box center [678, 245] width 65 height 13
click at [681, 245] on span "Reviews(7)" at bounding box center [678, 245] width 65 height 13
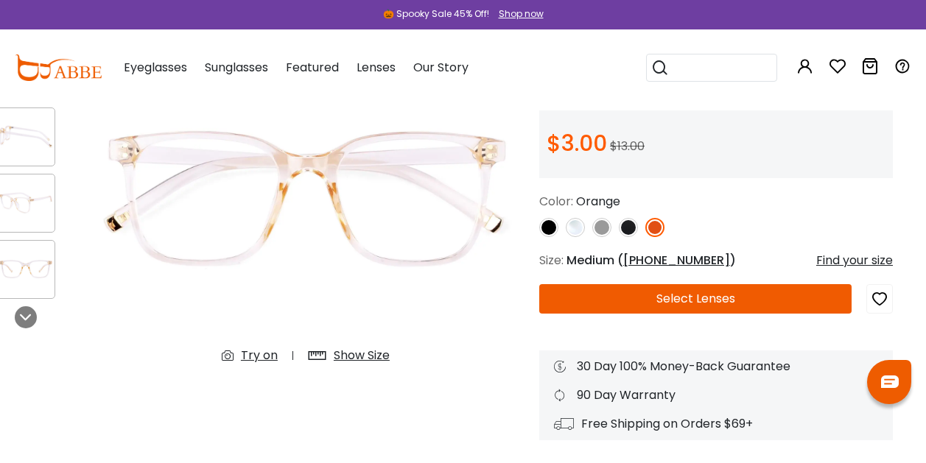
scroll to position [157, 18]
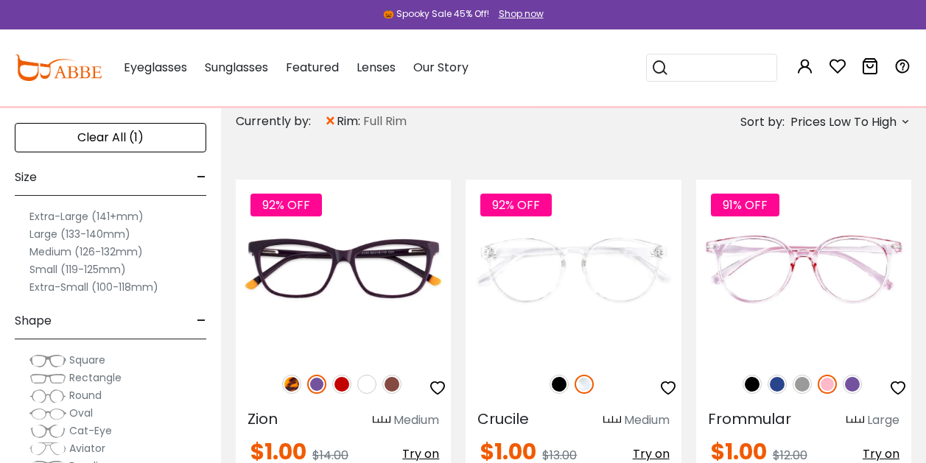
scroll to position [261, 0]
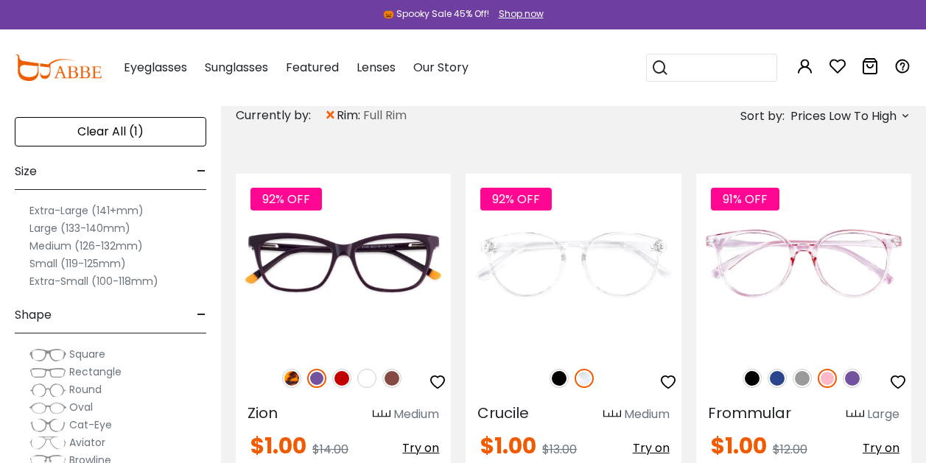
click at [55, 264] on label "Small (119-125mm)" at bounding box center [77, 264] width 96 height 18
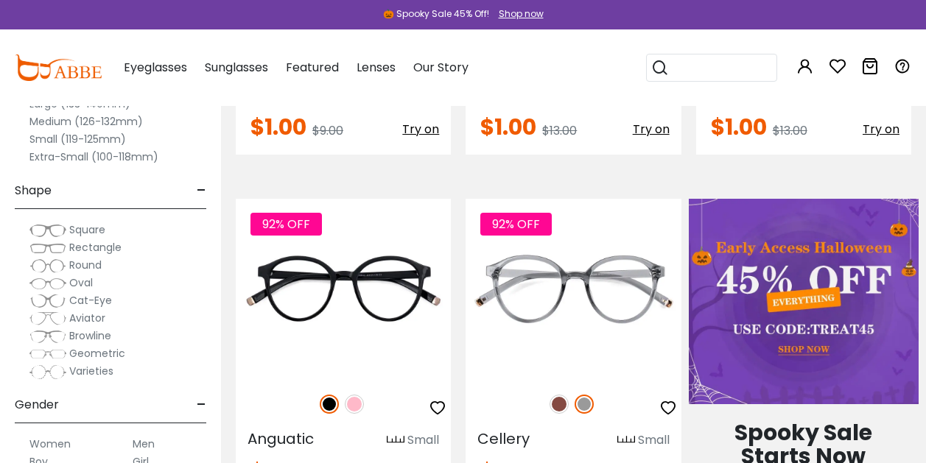
scroll to position [580, 0]
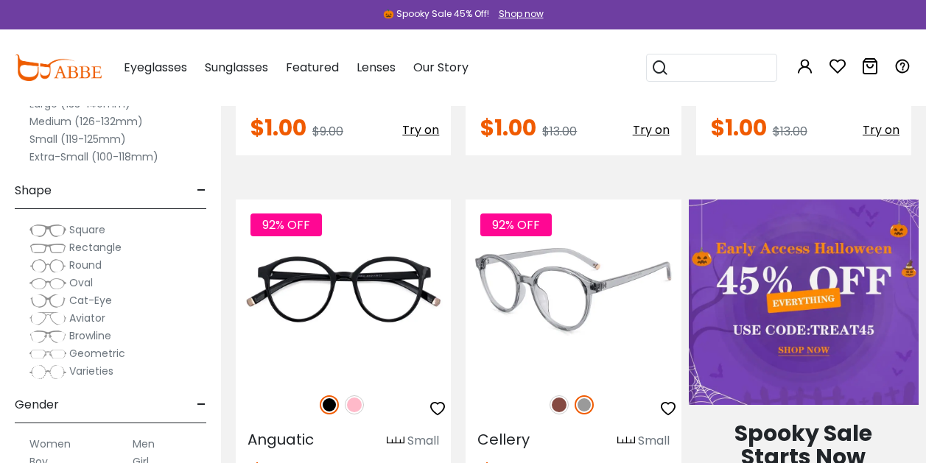
click at [556, 405] on img at bounding box center [558, 405] width 19 height 19
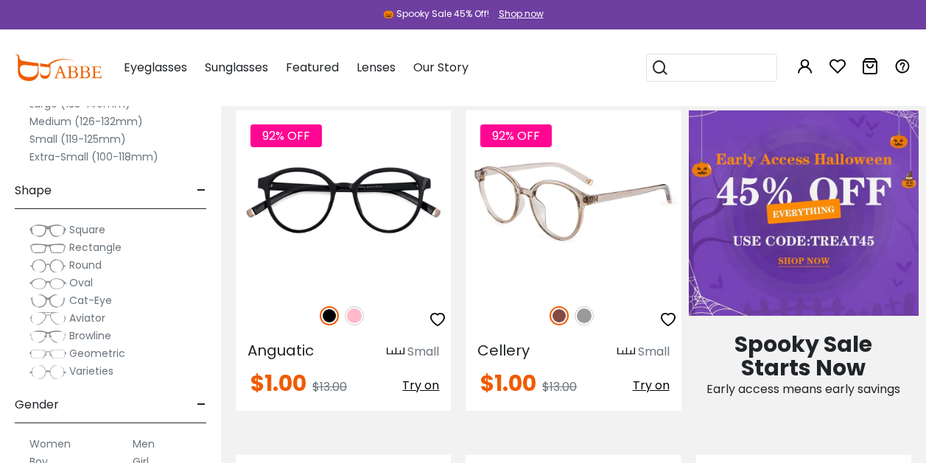
scroll to position [669, 0]
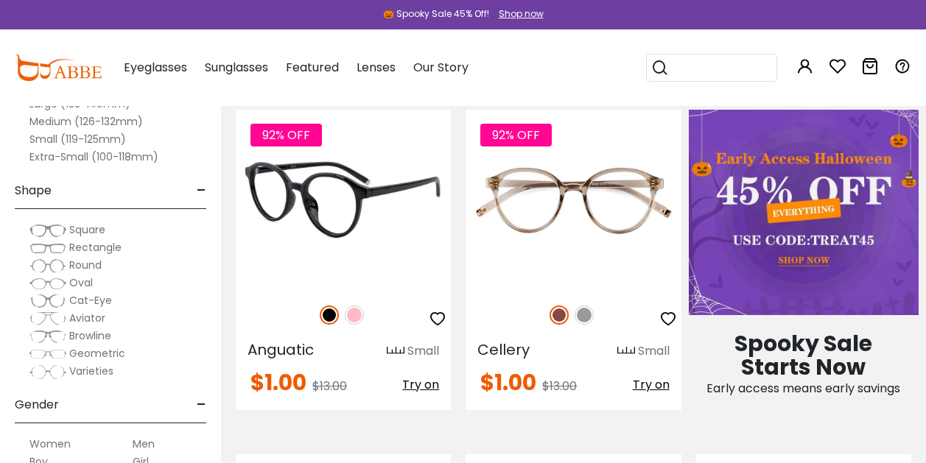
click at [359, 312] on img at bounding box center [354, 315] width 19 height 19
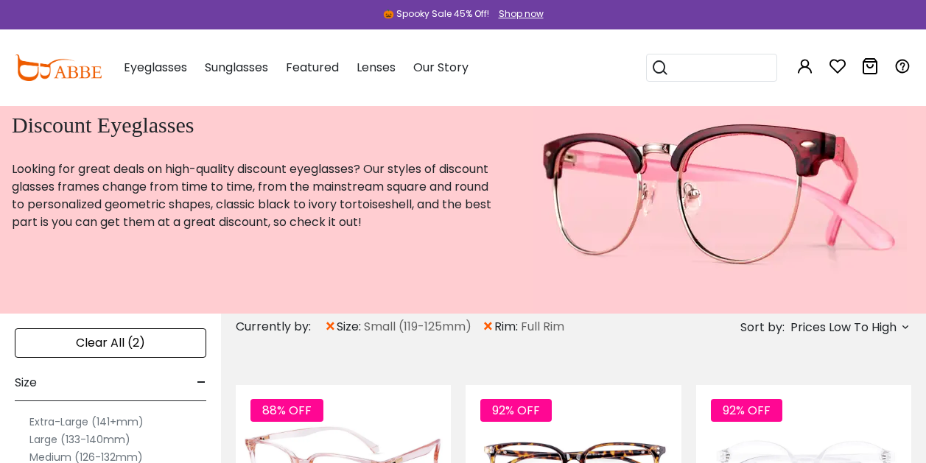
scroll to position [49, 0]
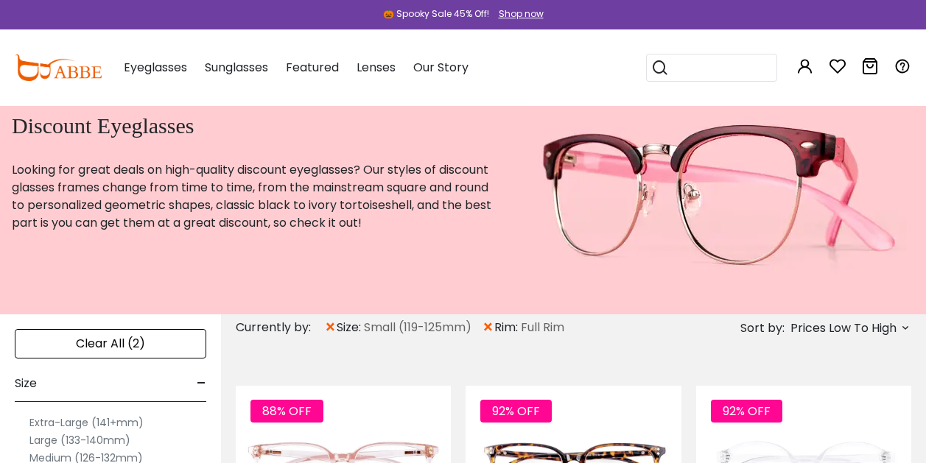
click at [327, 323] on span "×" at bounding box center [330, 327] width 13 height 27
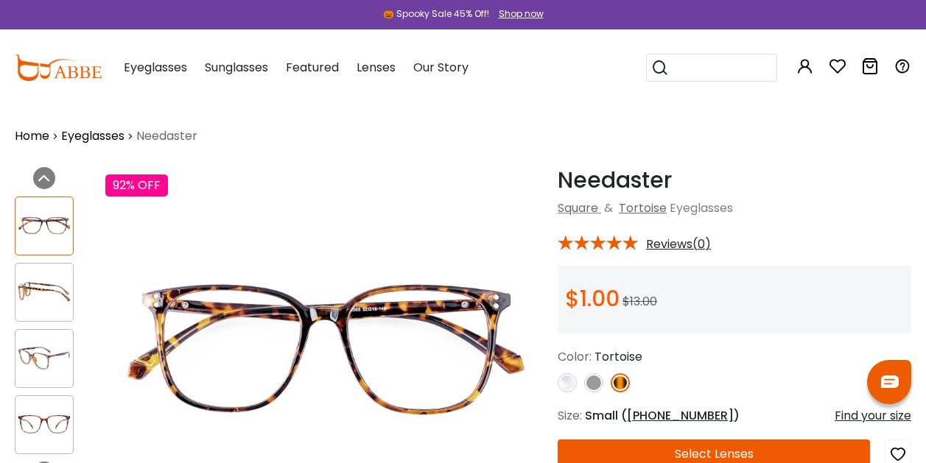
click at [68, 298] on img at bounding box center [43, 292] width 57 height 29
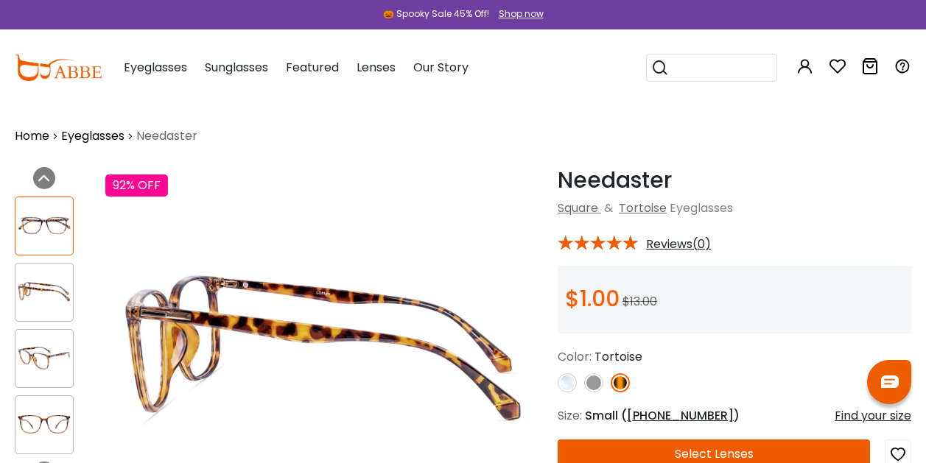
click at [59, 323] on div at bounding box center [53, 325] width 76 height 273
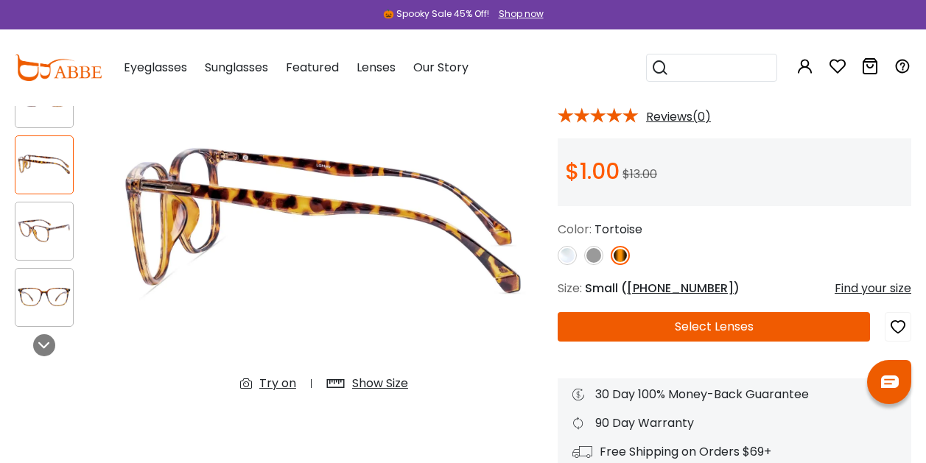
scroll to position [169, 0]
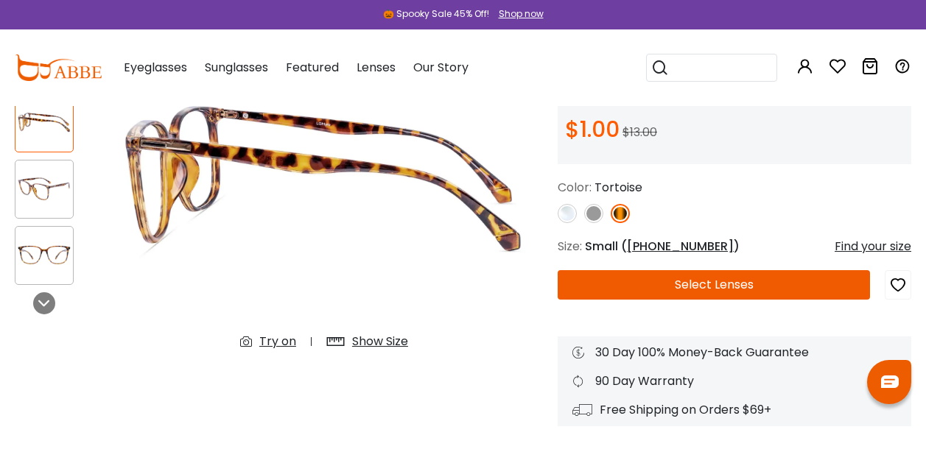
click at [25, 245] on img at bounding box center [43, 255] width 57 height 29
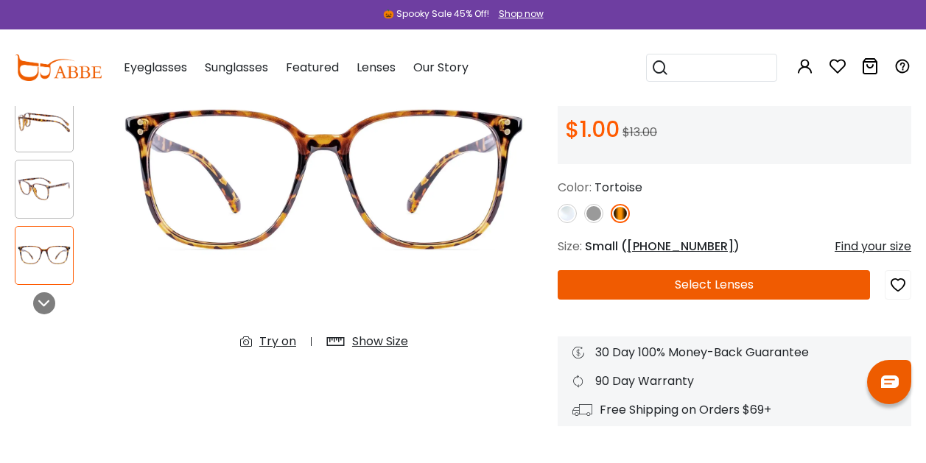
scroll to position [0, 0]
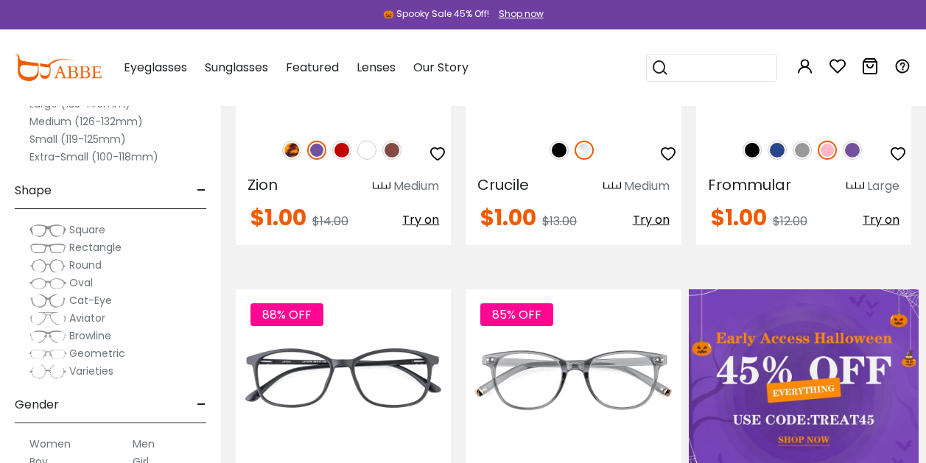
scroll to position [499, 0]
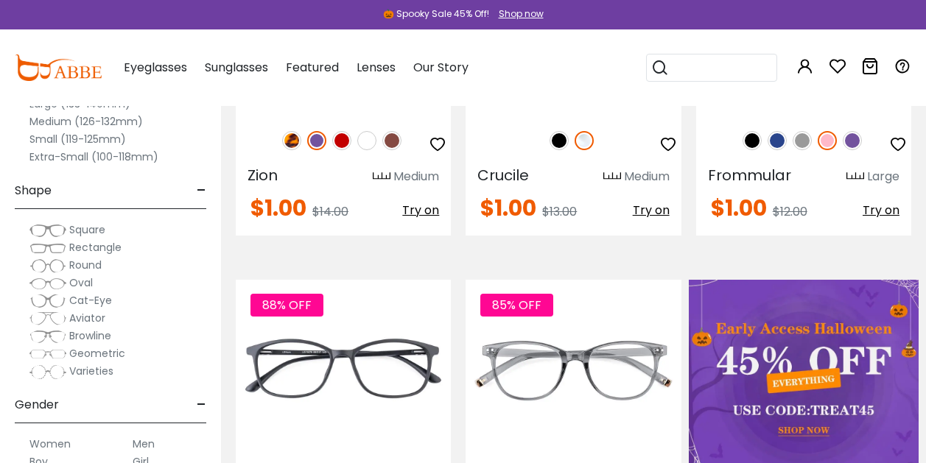
click at [99, 166] on div "Shape -" at bounding box center [110, 187] width 191 height 43
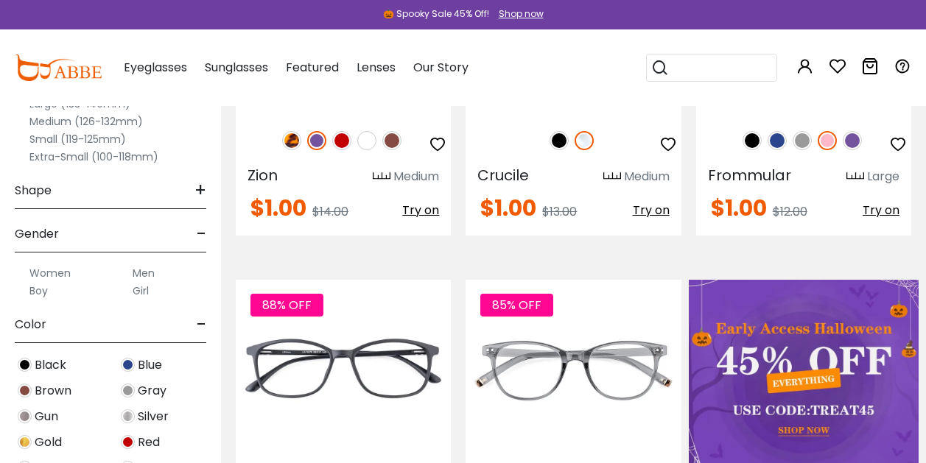
click at [65, 155] on label "Extra-Small (100-118mm)" at bounding box center [93, 157] width 129 height 18
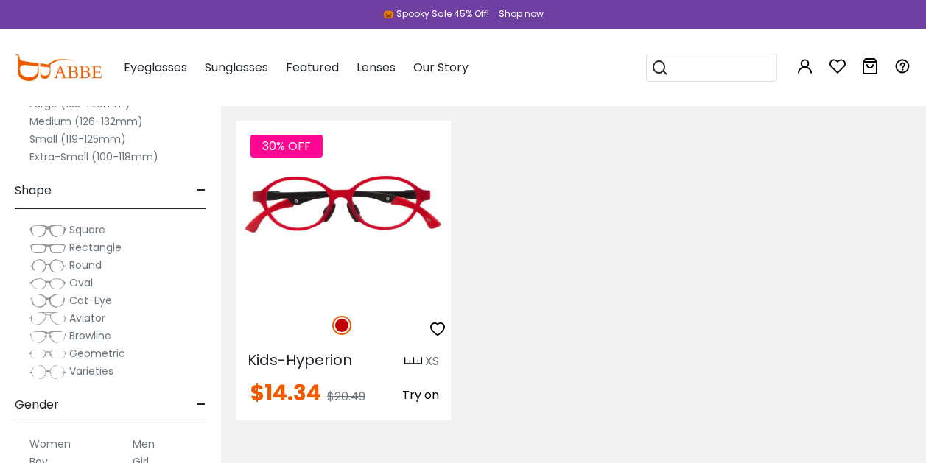
scroll to position [315, 0]
click at [49, 119] on label "Medium (126-132mm)" at bounding box center [85, 122] width 113 height 18
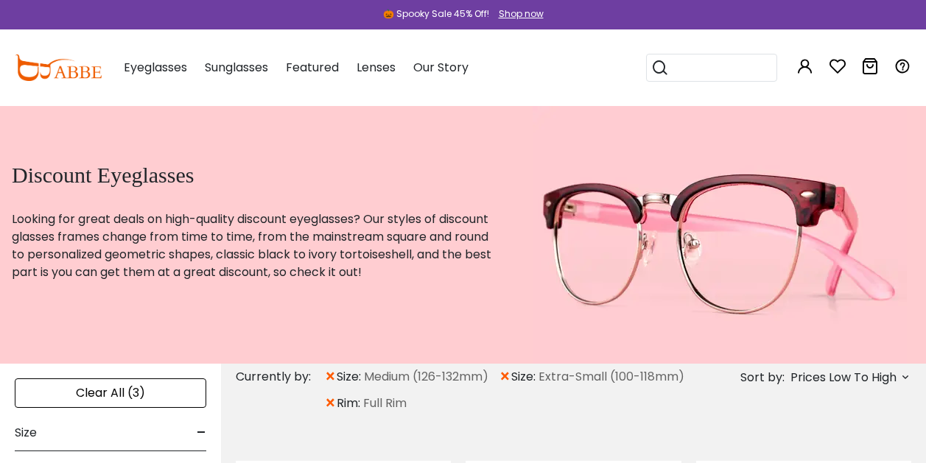
click at [509, 376] on span "×" at bounding box center [505, 377] width 13 height 27
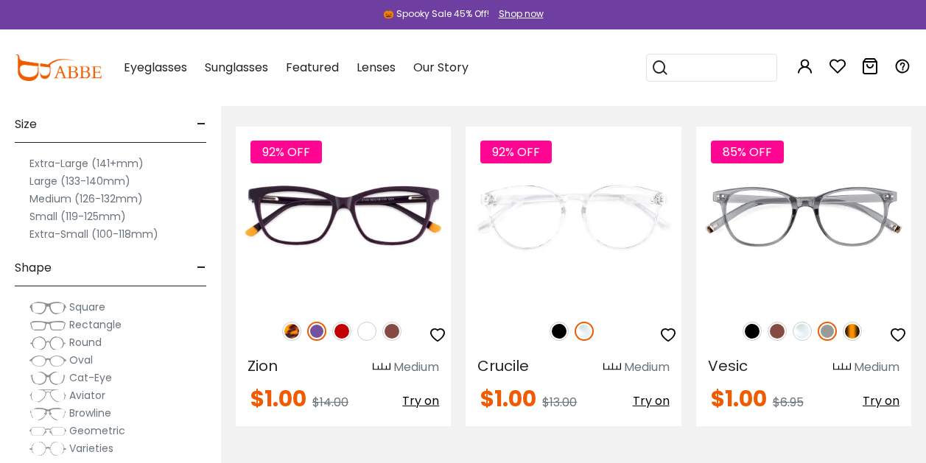
scroll to position [310, 0]
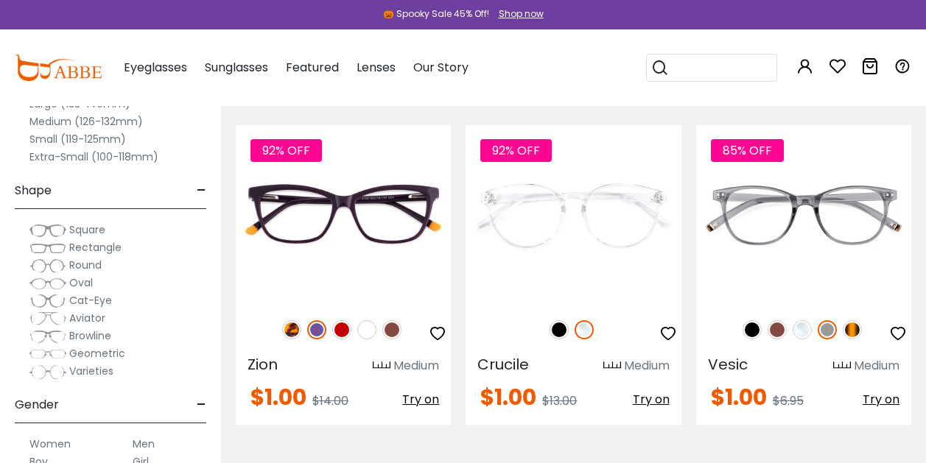
click at [110, 349] on span "Geometric" at bounding box center [97, 353] width 56 height 15
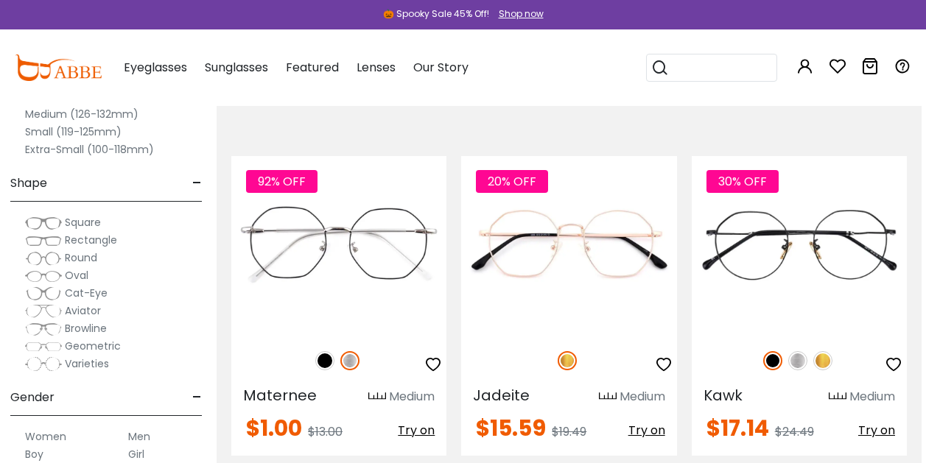
scroll to position [115, 0]
click at [87, 219] on span "Square" at bounding box center [83, 221] width 36 height 15
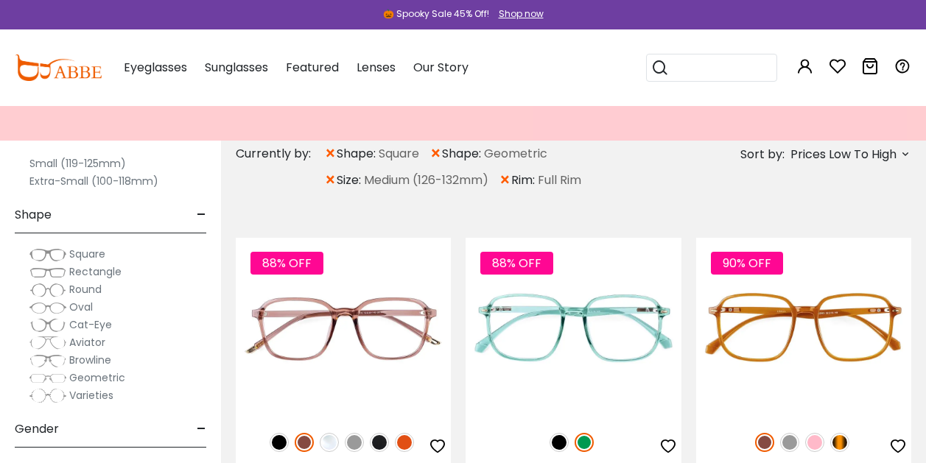
scroll to position [139, 0]
click at [79, 267] on span "Rectangle" at bounding box center [95, 271] width 52 height 15
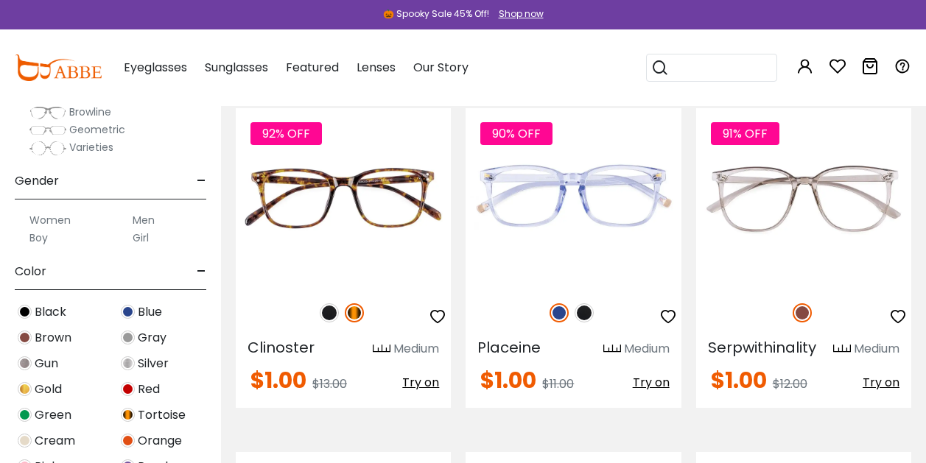
scroll to position [1725, 0]
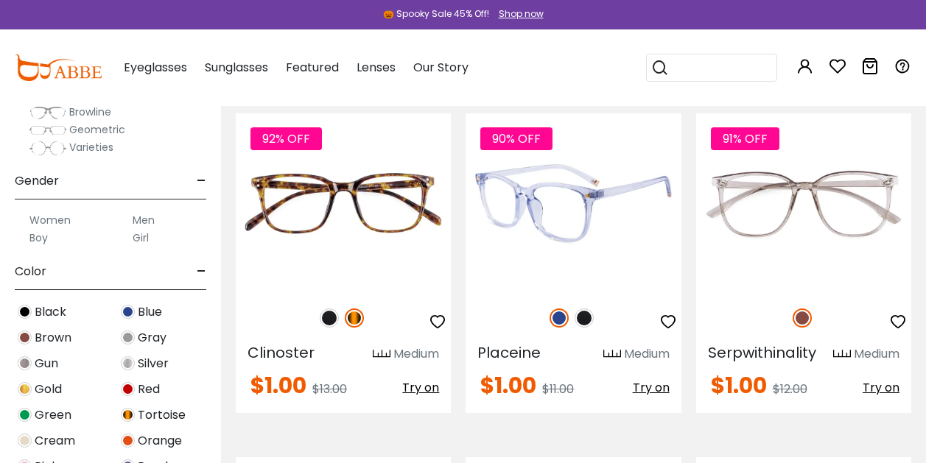
drag, startPoint x: 550, startPoint y: 148, endPoint x: 504, endPoint y: 231, distance: 94.6
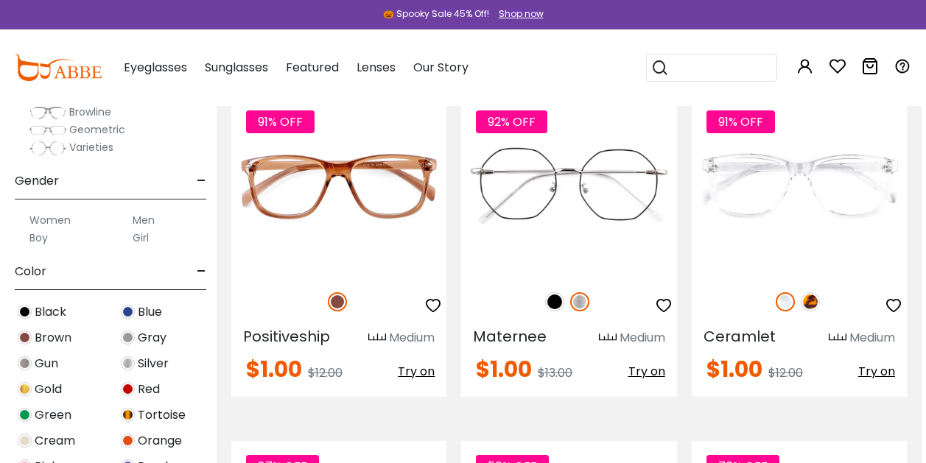
scroll to position [2430, 4]
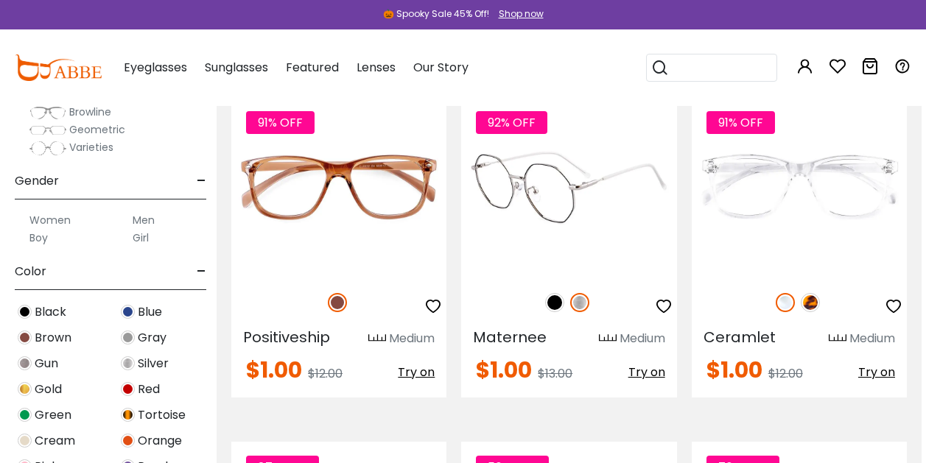
click at [559, 299] on img at bounding box center [554, 302] width 19 height 19
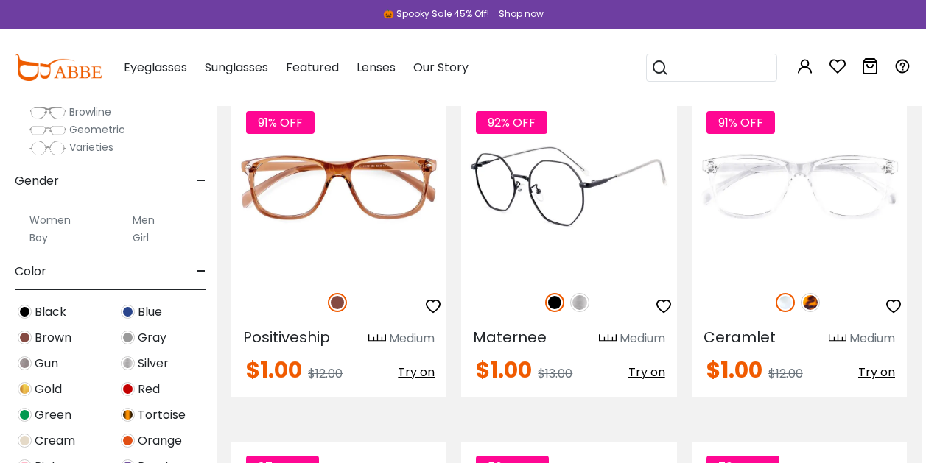
click at [586, 308] on img at bounding box center [579, 302] width 19 height 19
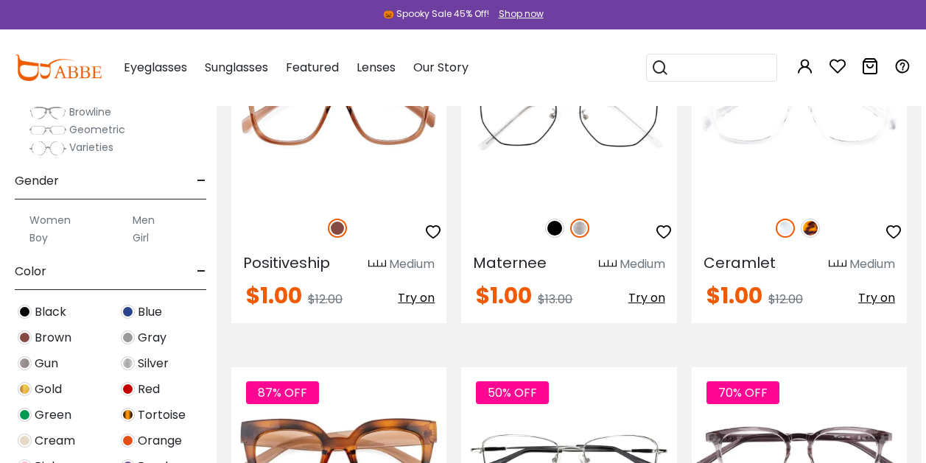
scroll to position [2505, 4]
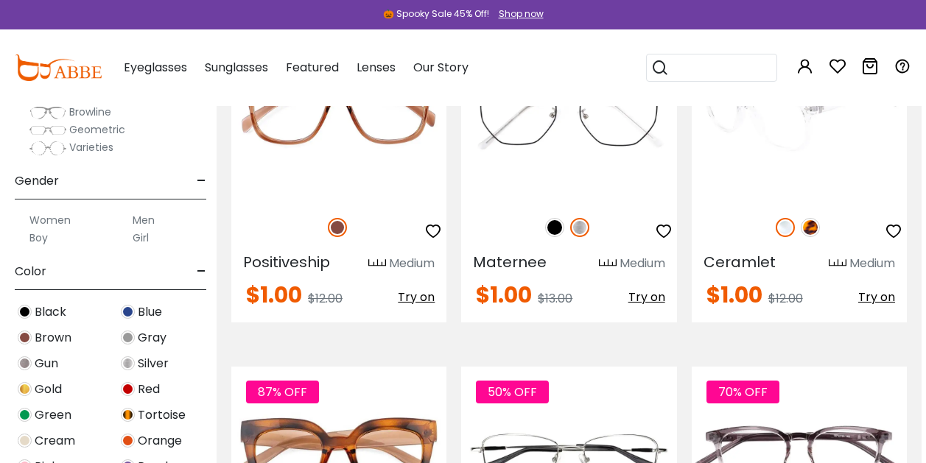
click at [813, 234] on img at bounding box center [810, 227] width 19 height 19
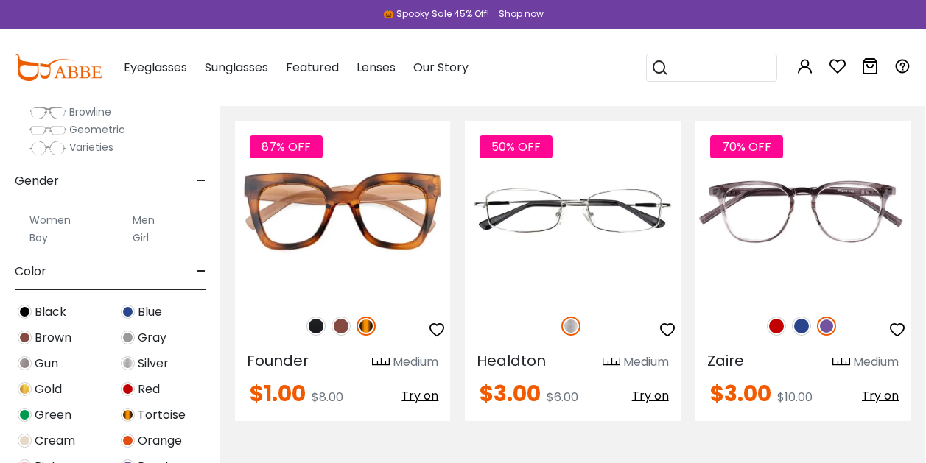
scroll to position [2730, 1]
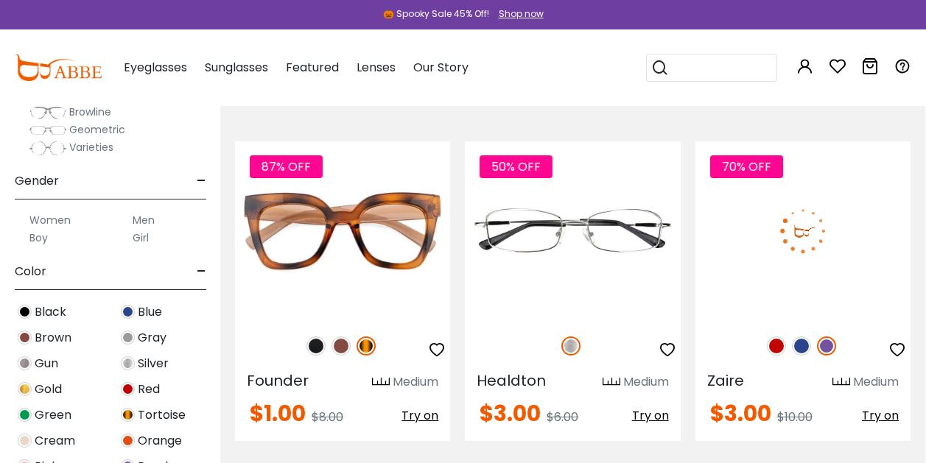
click at [776, 345] on img at bounding box center [776, 346] width 19 height 19
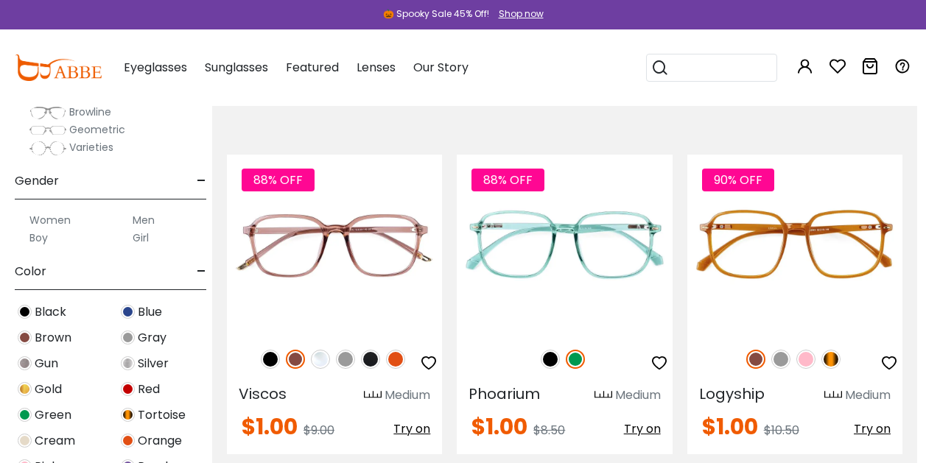
scroll to position [0, 9]
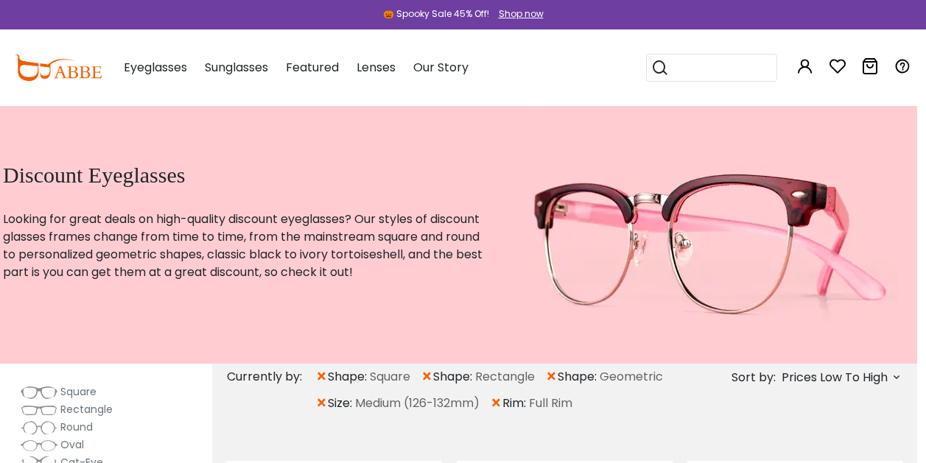
click at [54, 80] on img at bounding box center [58, 68] width 87 height 27
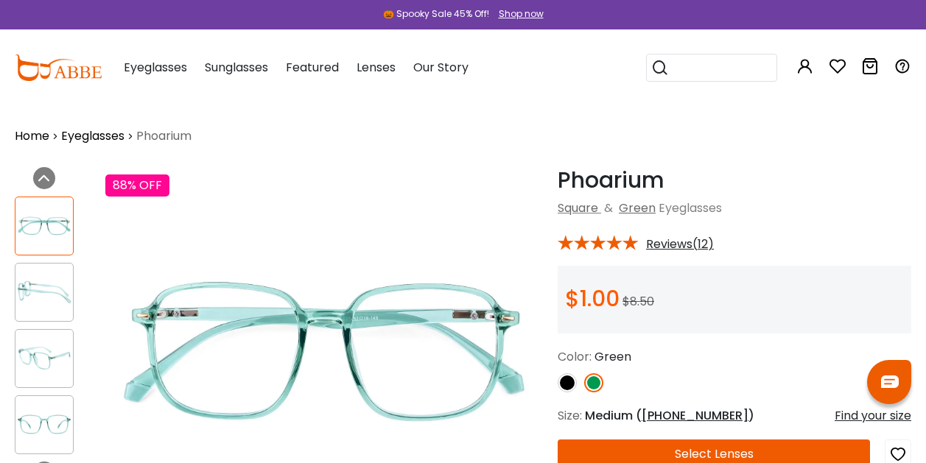
scroll to position [96, 0]
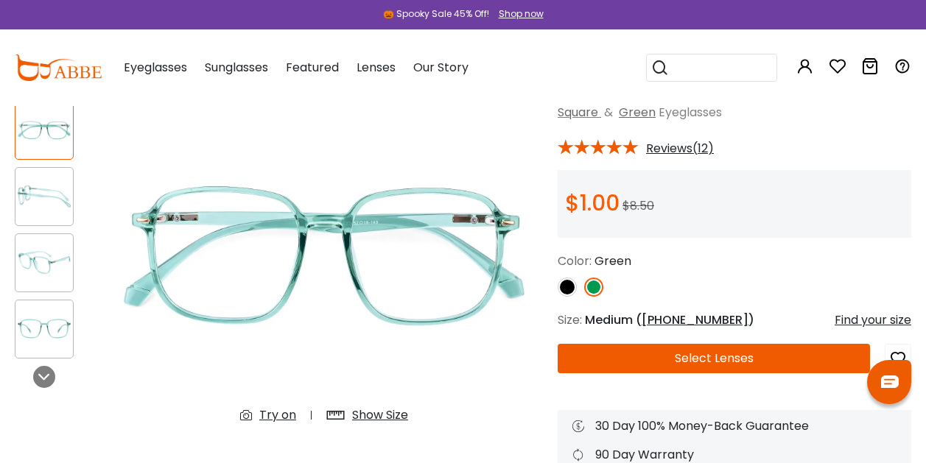
click at [669, 142] on span "Reviews(12)" at bounding box center [680, 148] width 68 height 13
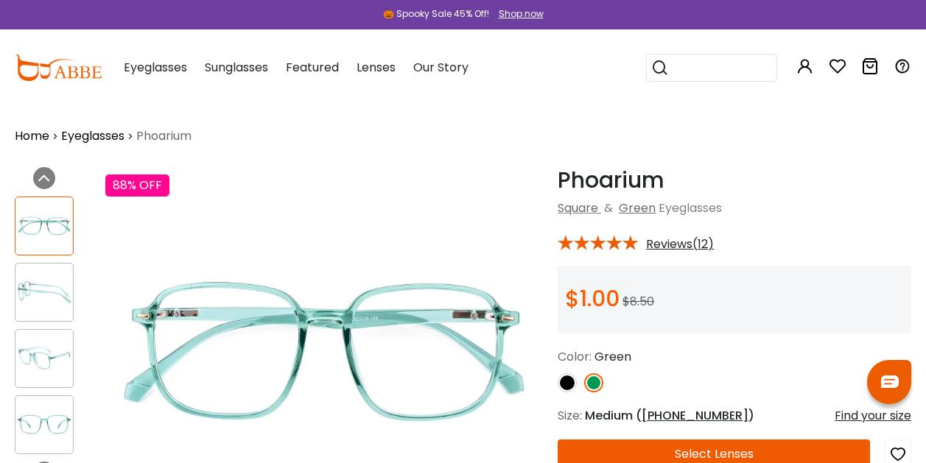
click at [688, 252] on div "Phoarium Green Square & Green Eyeglasses * Reviews(12)" at bounding box center [735, 381] width 354 height 429
click at [686, 248] on span "Reviews(12)" at bounding box center [680, 244] width 68 height 13
click at [672, 246] on span "Reviews(12)" at bounding box center [680, 244] width 68 height 13
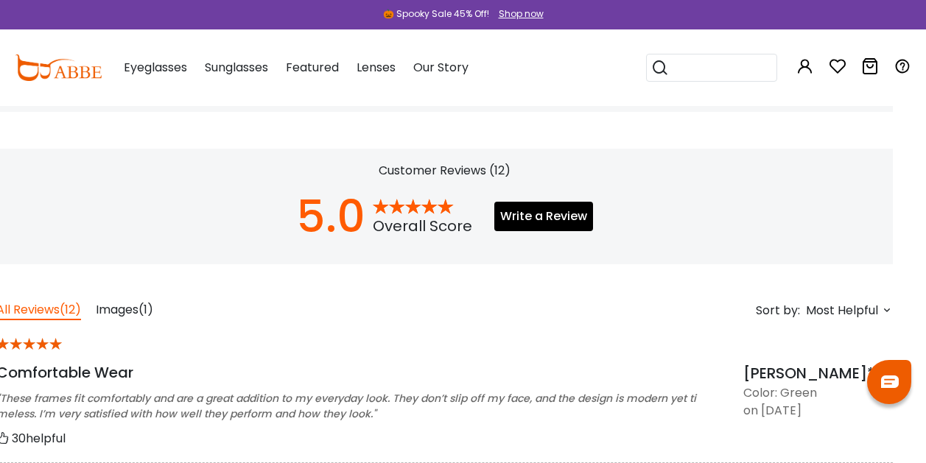
scroll to position [938, 18]
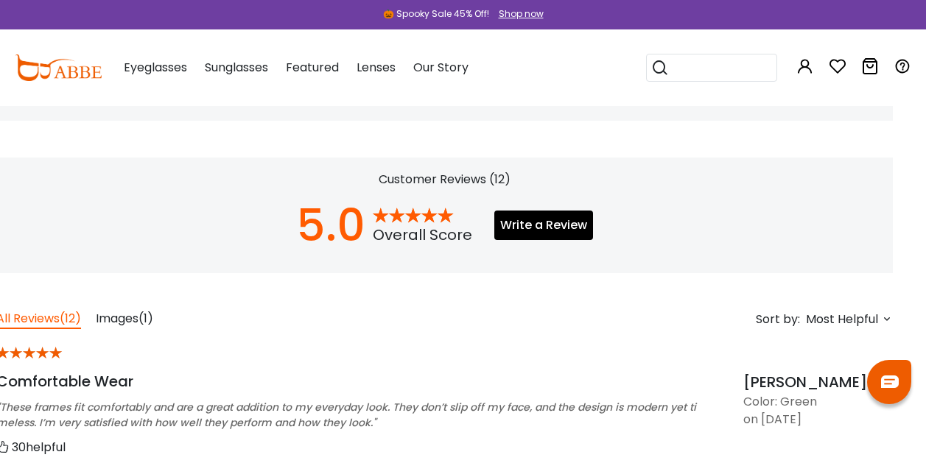
click at [141, 319] on span "(1)" at bounding box center [145, 318] width 15 height 17
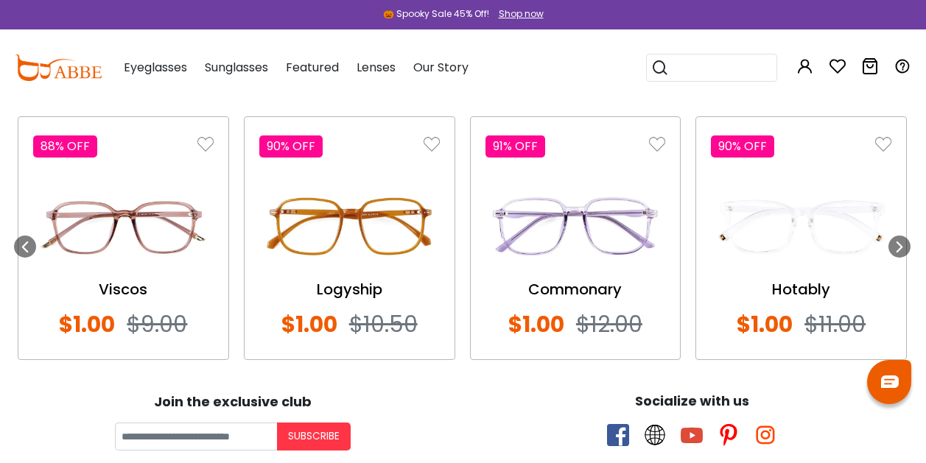
scroll to position [1472, 0]
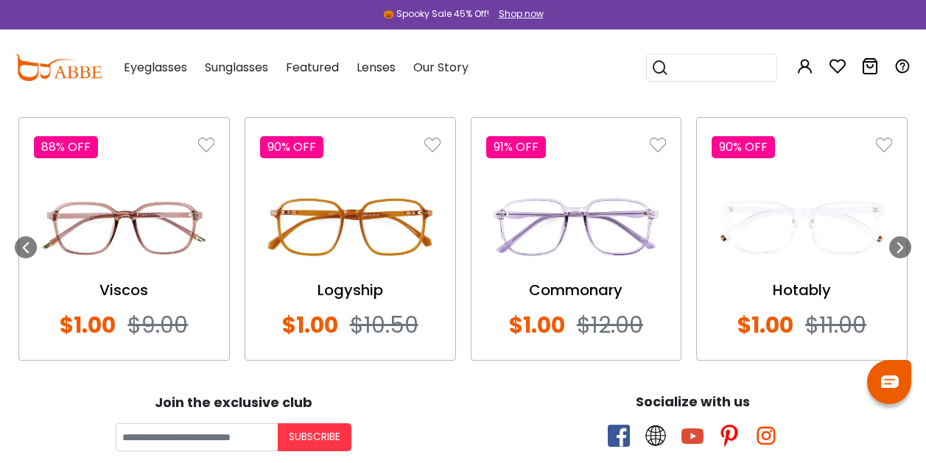
click at [786, 229] on img at bounding box center [801, 227] width 180 height 90
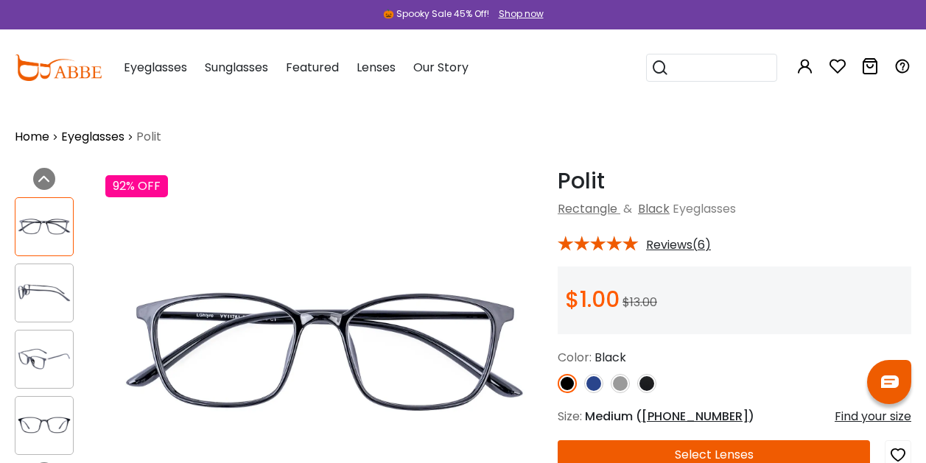
click at [664, 253] on div "Polit Black Rectangle & Black Eyeglasses * Reviews(6) **" at bounding box center [735, 382] width 354 height 429
click at [686, 245] on span "Reviews(6)" at bounding box center [678, 245] width 65 height 13
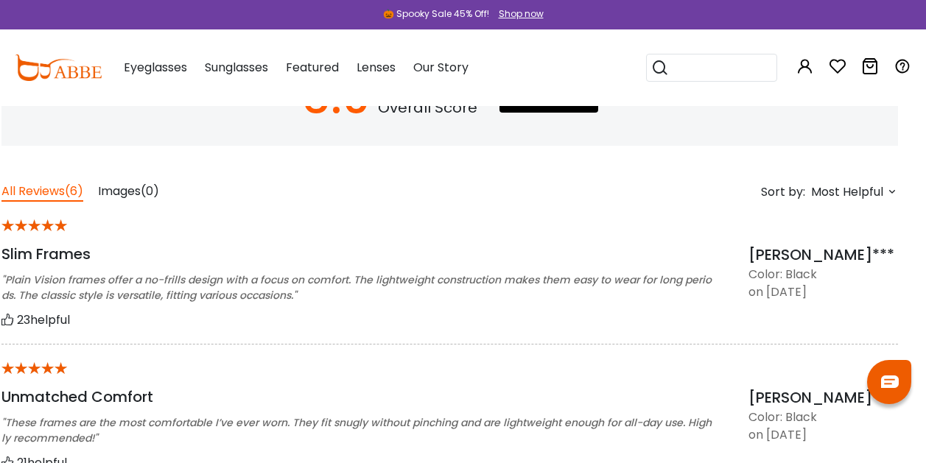
scroll to position [1065, 13]
click at [122, 181] on div "********* Home Eyeglasses Polit ***** Previous Next 92% OFF Try on Show Size &" at bounding box center [449, 25] width 896 height 1968
click at [124, 198] on span "Images" at bounding box center [119, 191] width 43 height 17
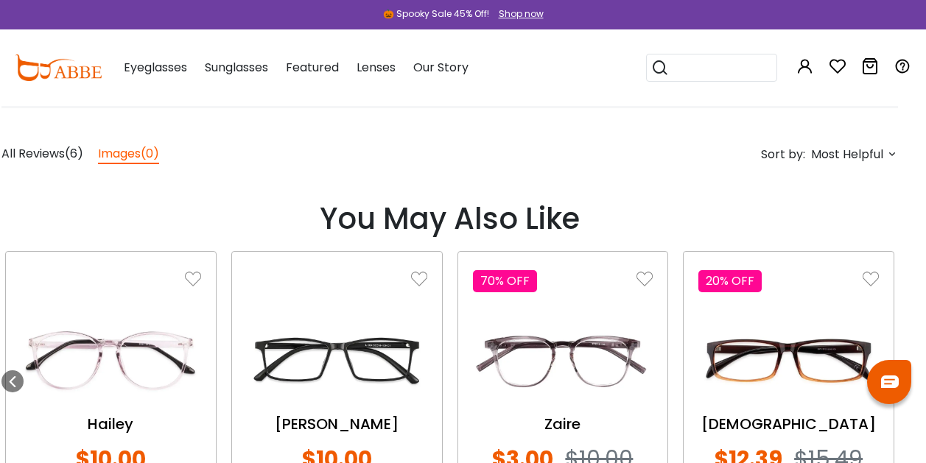
scroll to position [1103, 13]
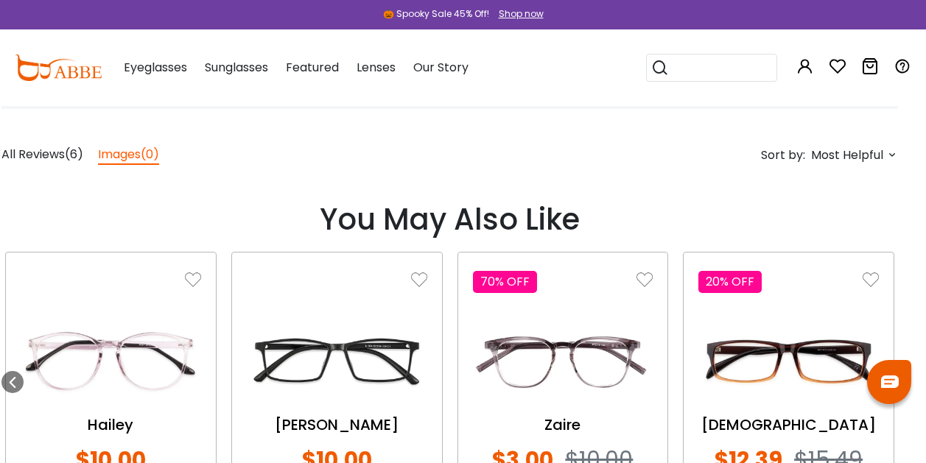
click at [46, 158] on span "All Reviews" at bounding box center [32, 154] width 63 height 17
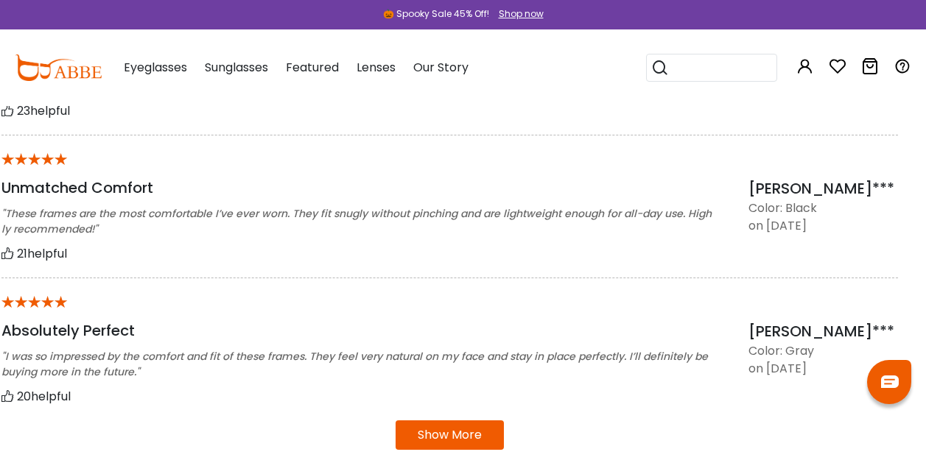
scroll to position [1276, 13]
drag, startPoint x: 247, startPoint y: 275, endPoint x: 211, endPoint y: 166, distance: 115.5
click at [211, 166] on div "* Unmatched Comfort "These frames are the most comfortable I’ve ever worn. They…" at bounding box center [449, 206] width 896 height 143
click at [211, 166] on div "*" at bounding box center [356, 159] width 710 height 19
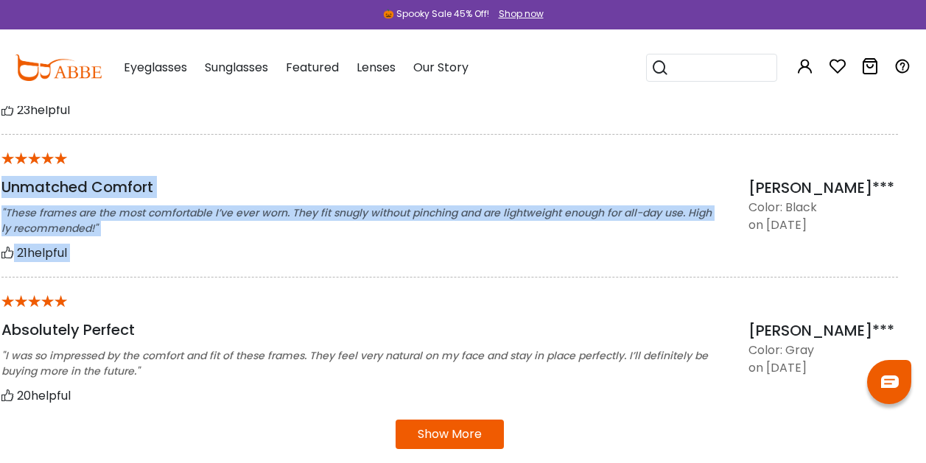
drag, startPoint x: 211, startPoint y: 166, endPoint x: 300, endPoint y: 273, distance: 139.7
click at [300, 273] on div "* Unmatched Comfort "These frames are the most comfortable I’ve ever worn. They…" at bounding box center [449, 206] width 896 height 143
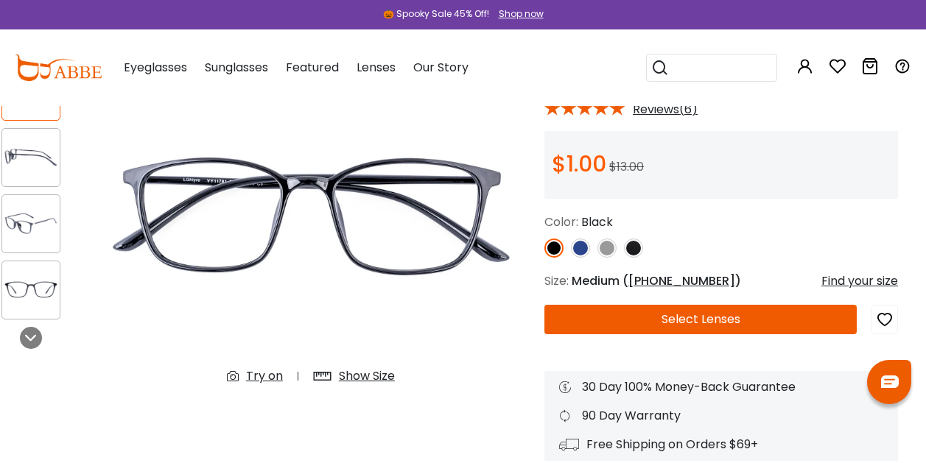
scroll to position [0, 13]
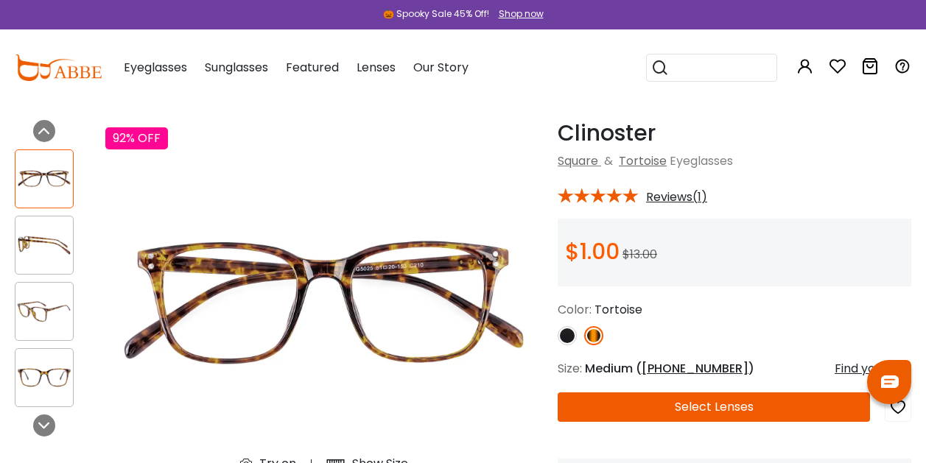
scroll to position [48, 0]
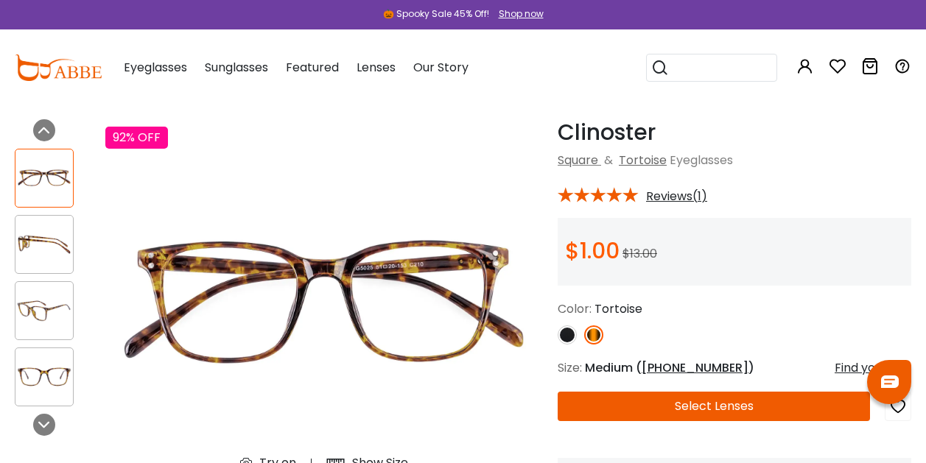
click at [687, 200] on span "Reviews(1)" at bounding box center [676, 196] width 61 height 13
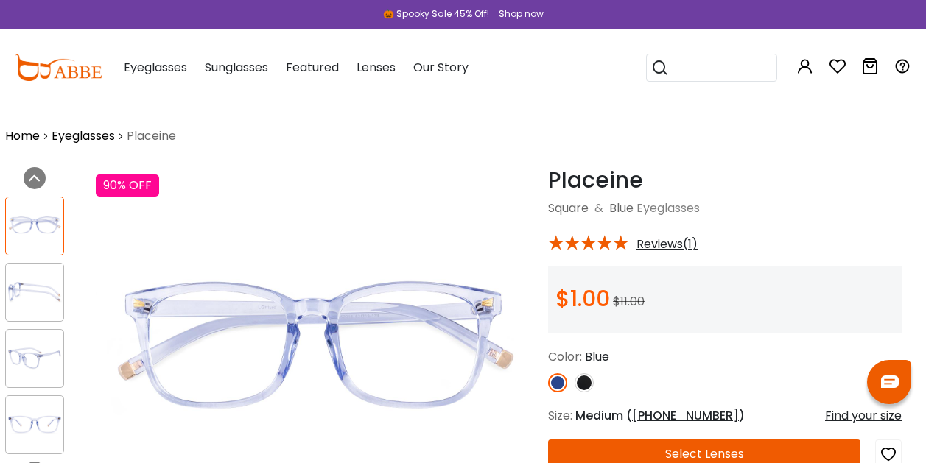
scroll to position [0, 9]
click at [697, 239] on span "Reviews(1)" at bounding box center [667, 244] width 61 height 13
click at [43, 287] on img at bounding box center [35, 292] width 57 height 29
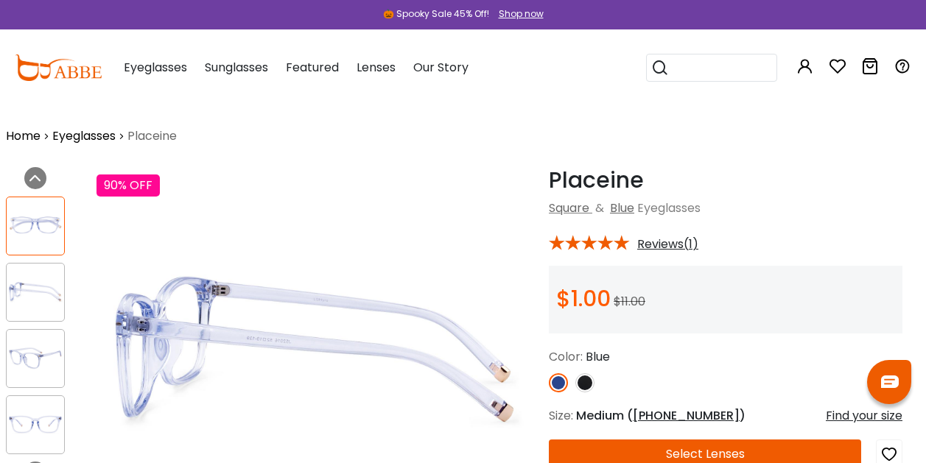
click at [45, 331] on div at bounding box center [35, 358] width 59 height 59
click at [55, 433] on img at bounding box center [35, 424] width 57 height 29
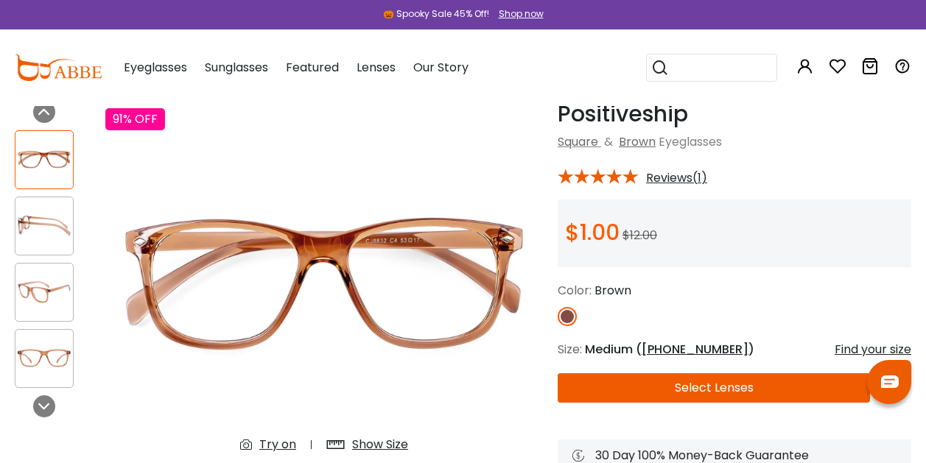
scroll to position [68, 0]
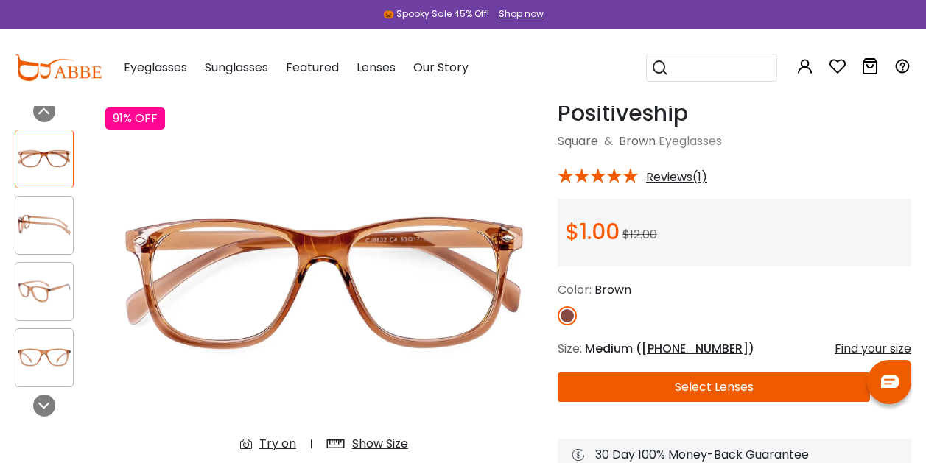
click at [686, 179] on span "Reviews(1)" at bounding box center [676, 177] width 61 height 13
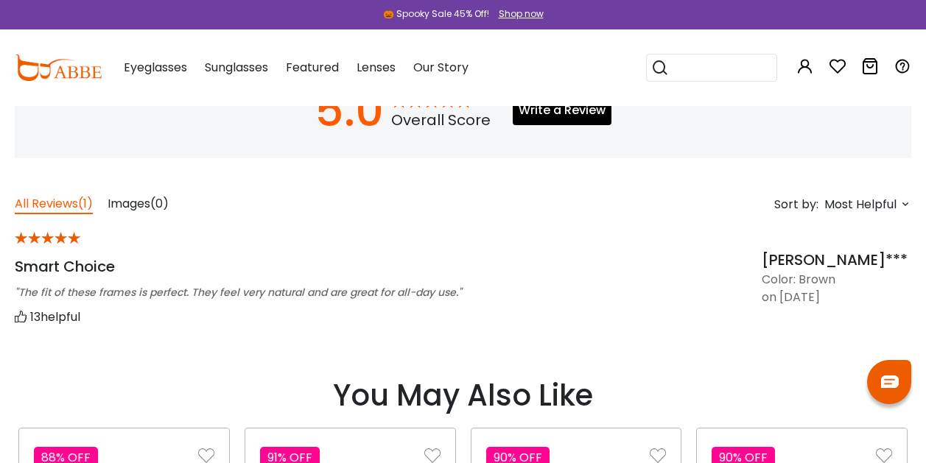
scroll to position [1052, 0]
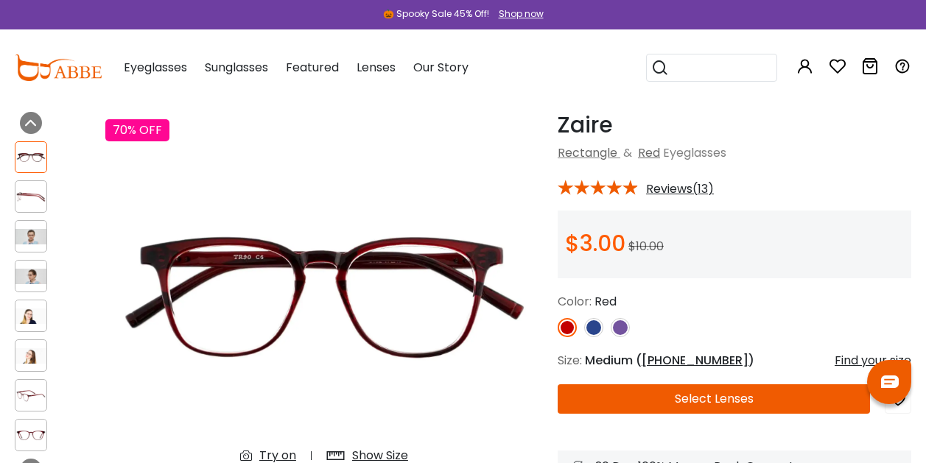
scroll to position [57, 0]
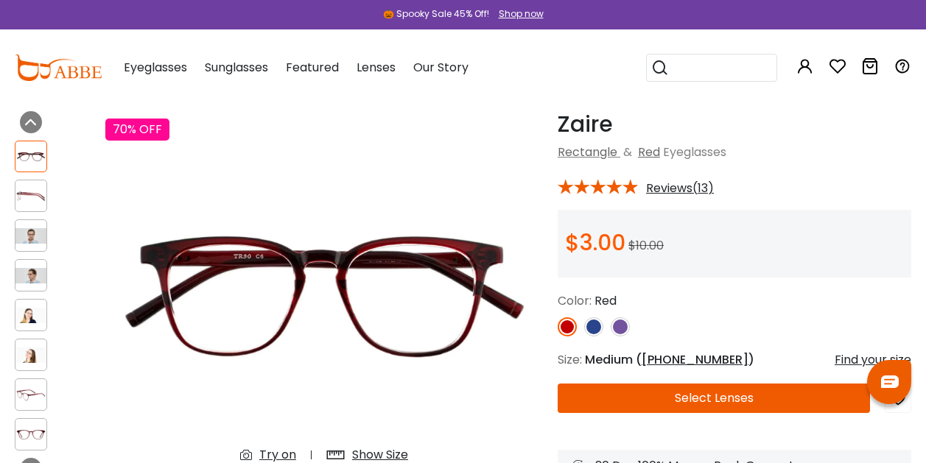
click at [675, 184] on span "Reviews(13)" at bounding box center [680, 188] width 68 height 13
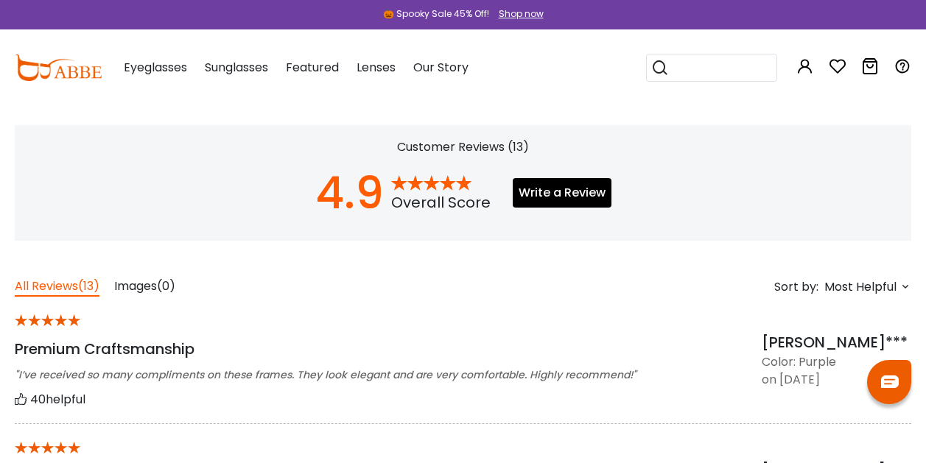
scroll to position [974, 0]
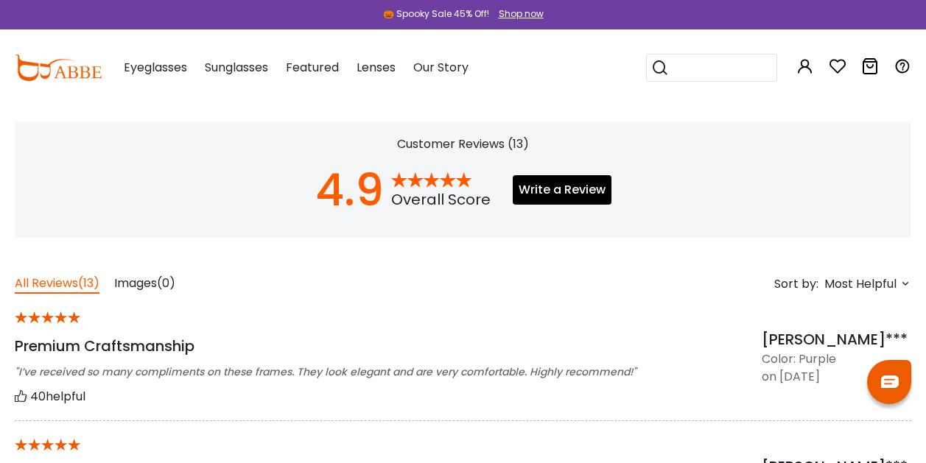
click at [138, 269] on div "********* Home Eyeglasses [GEOGRAPHIC_DATA] ***** Previous Next" at bounding box center [463, 100] width 896 height 1937
click at [152, 280] on span "Images" at bounding box center [135, 283] width 43 height 17
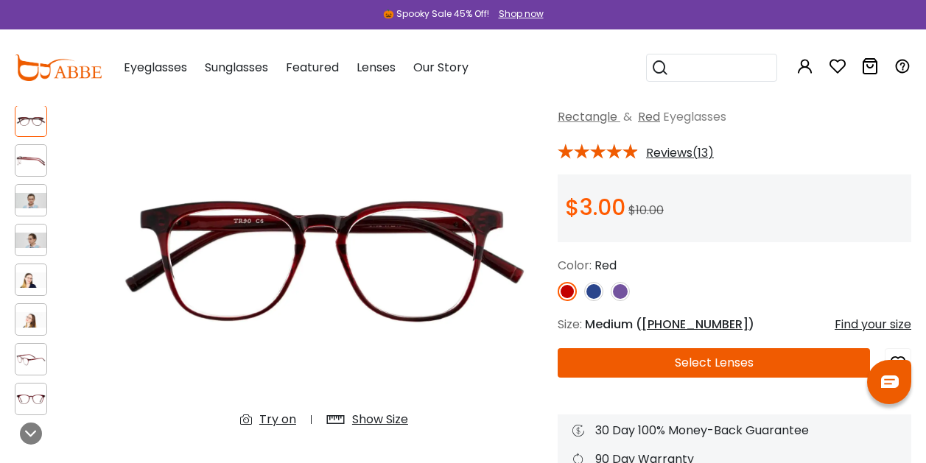
scroll to position [0, 0]
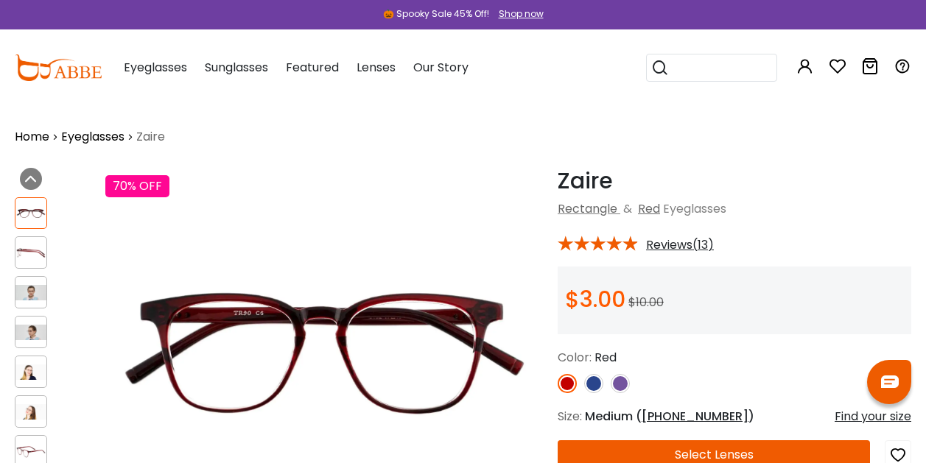
click at [32, 281] on div at bounding box center [31, 292] width 32 height 32
click at [45, 362] on div at bounding box center [31, 372] width 32 height 32
click at [30, 366] on img at bounding box center [30, 372] width 31 height 15
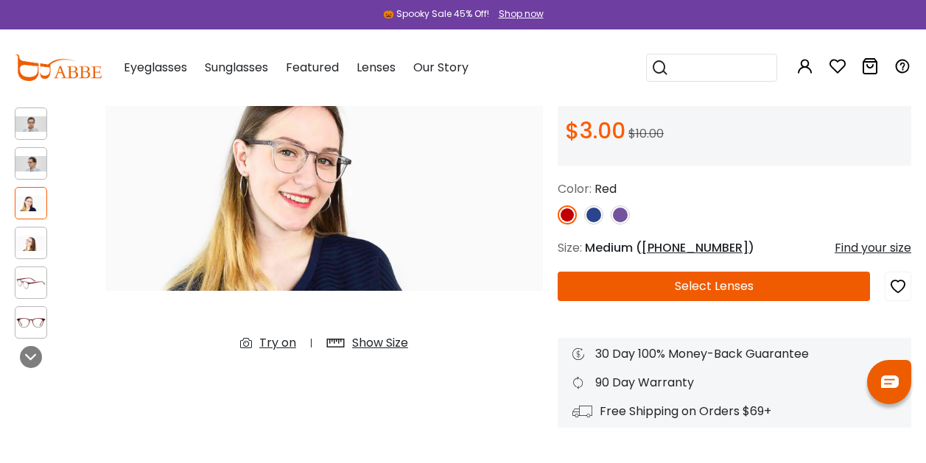
scroll to position [169, 0]
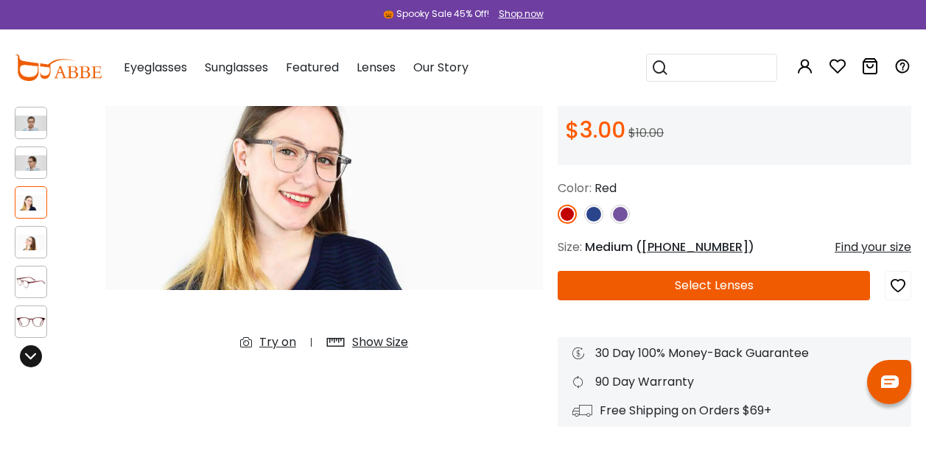
click at [22, 359] on div at bounding box center [31, 356] width 22 height 22
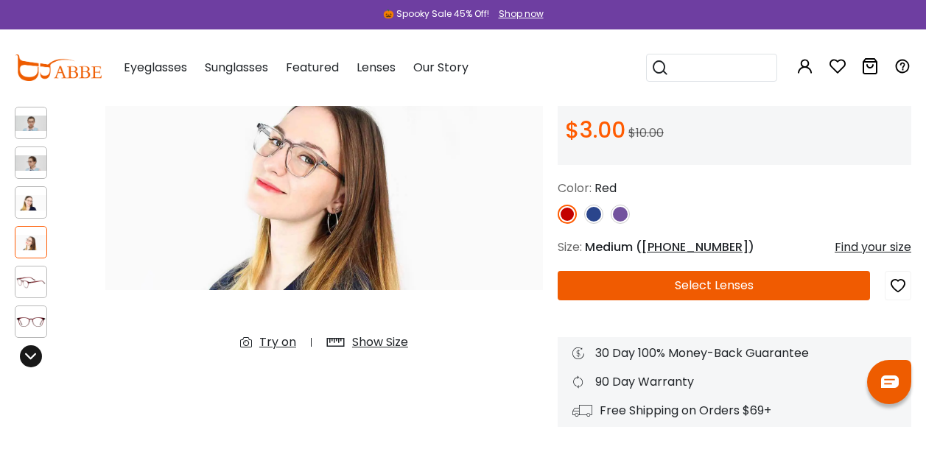
click at [22, 359] on div at bounding box center [31, 356] width 22 height 22
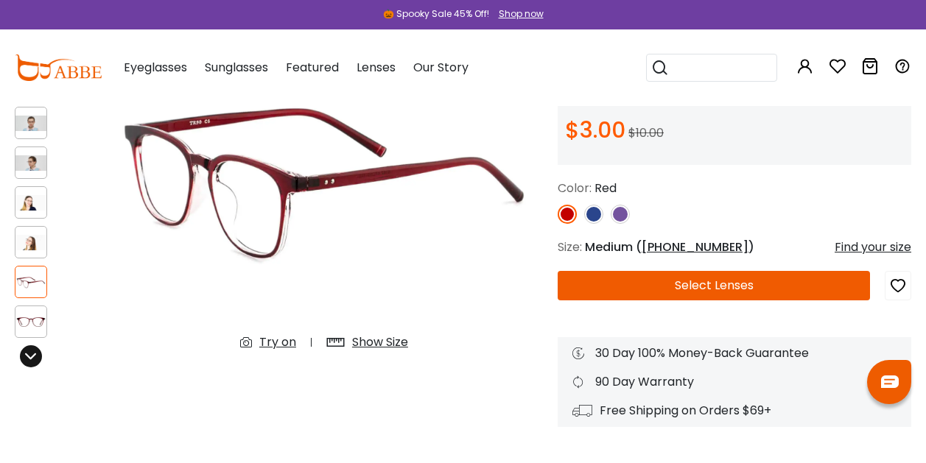
click at [22, 359] on div at bounding box center [31, 356] width 22 height 22
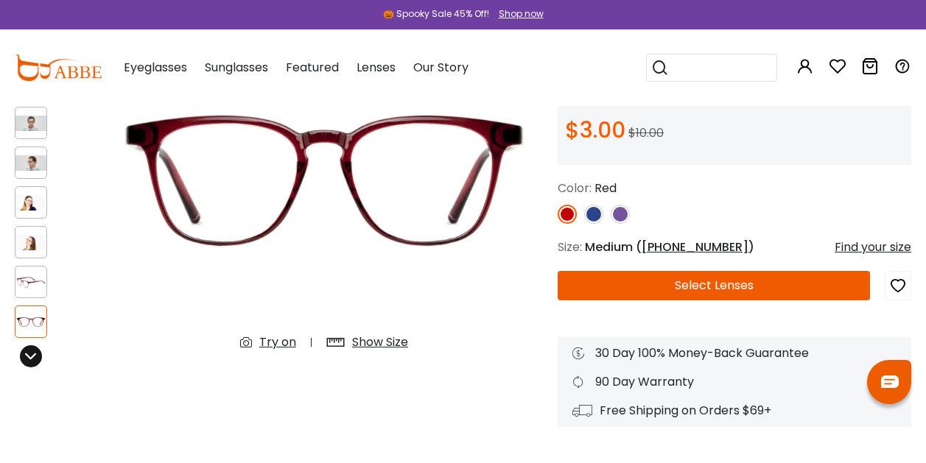
click at [22, 359] on div at bounding box center [31, 356] width 22 height 22
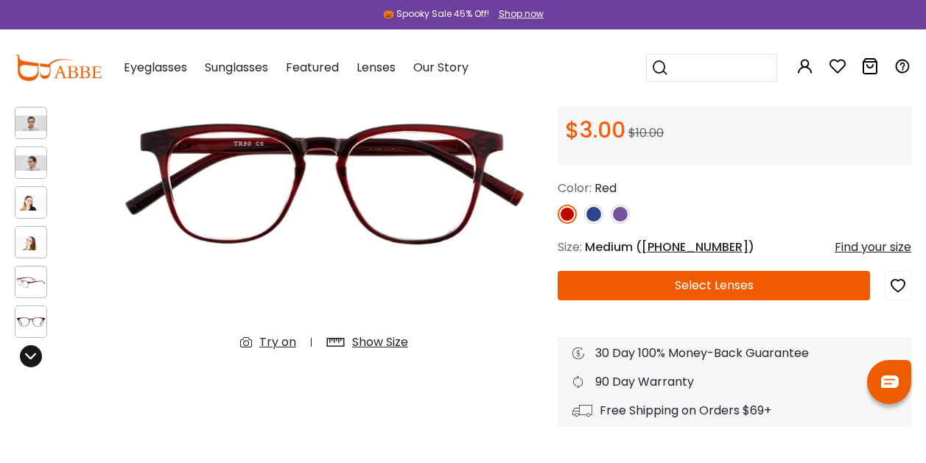
click at [22, 359] on div at bounding box center [31, 356] width 22 height 22
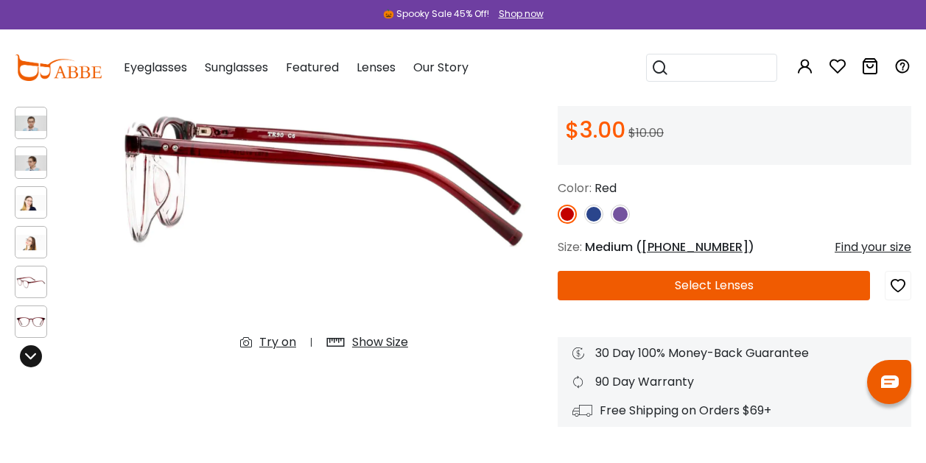
click at [22, 359] on div at bounding box center [31, 356] width 22 height 22
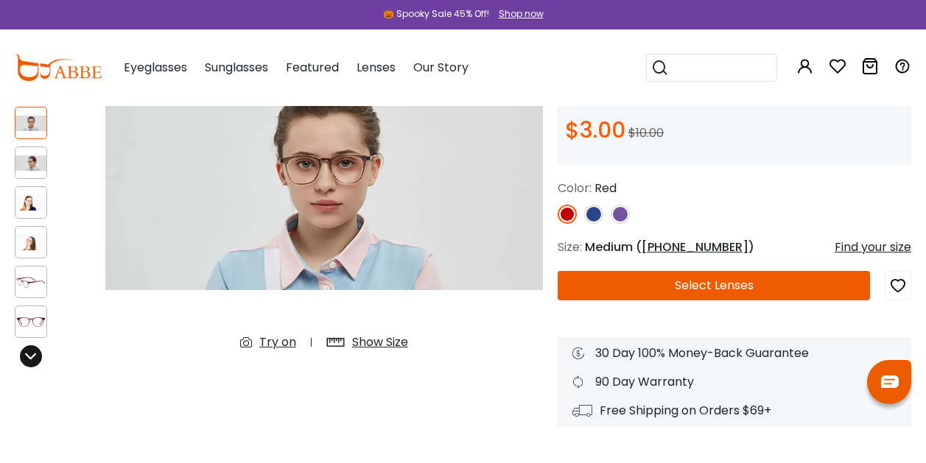
click at [22, 359] on div at bounding box center [31, 356] width 22 height 22
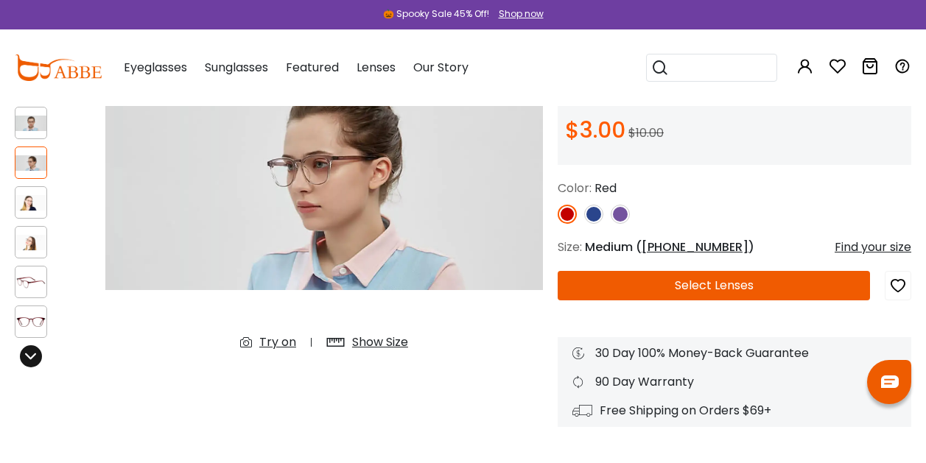
click at [22, 359] on div at bounding box center [31, 356] width 22 height 22
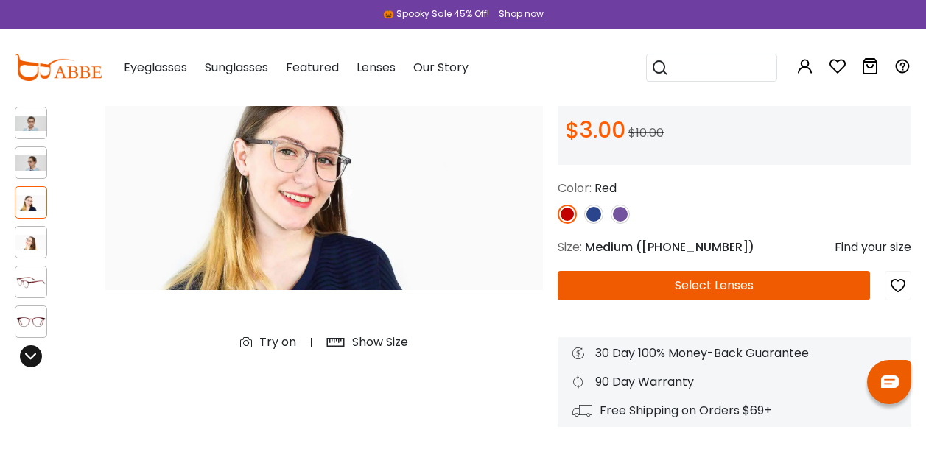
click at [22, 359] on div at bounding box center [31, 356] width 22 height 22
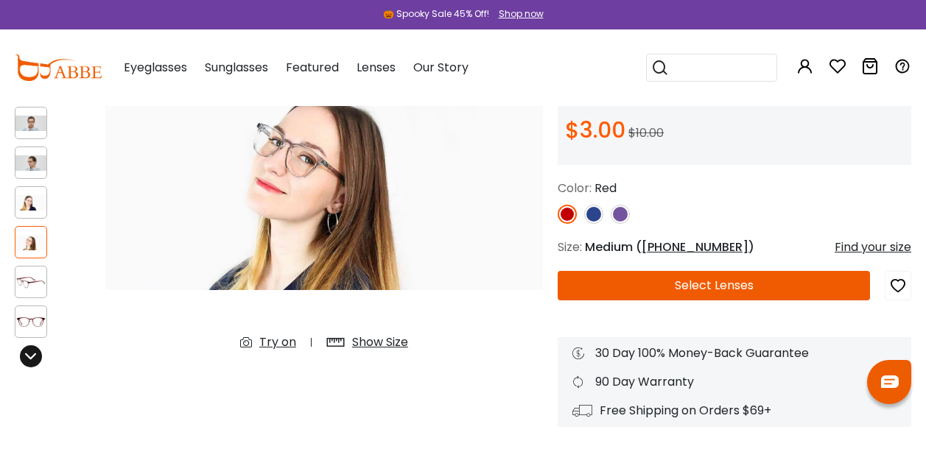
click at [22, 359] on div at bounding box center [31, 356] width 22 height 22
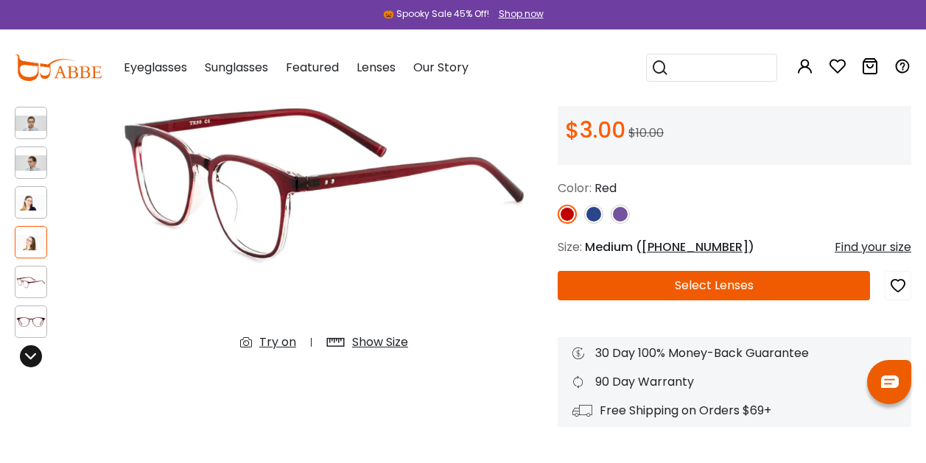
click at [22, 359] on div at bounding box center [31, 356] width 22 height 22
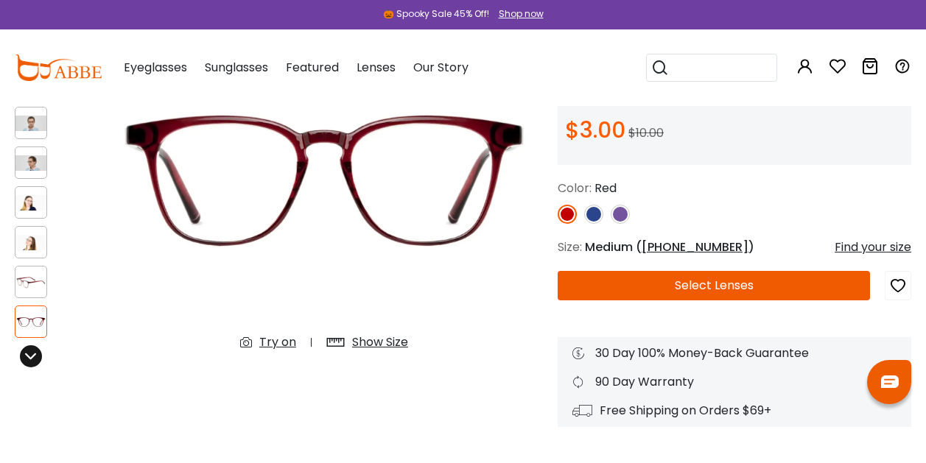
click at [22, 359] on div at bounding box center [31, 356] width 22 height 22
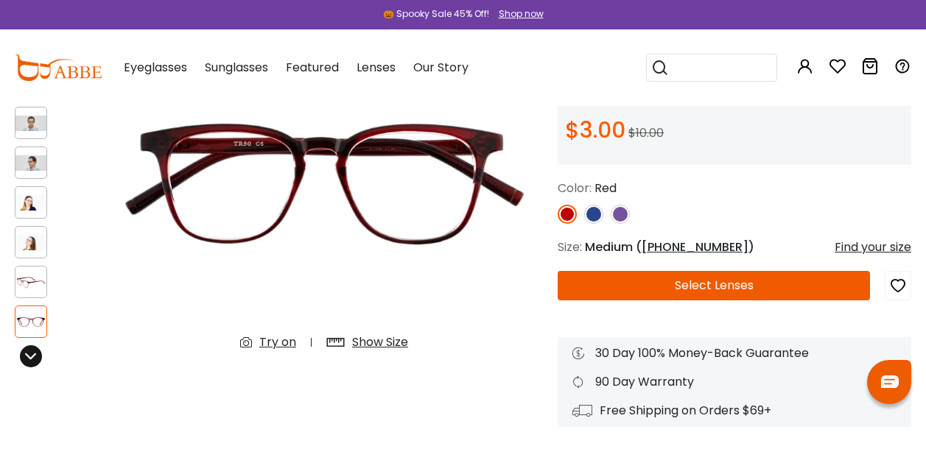
click at [22, 359] on div at bounding box center [31, 356] width 22 height 22
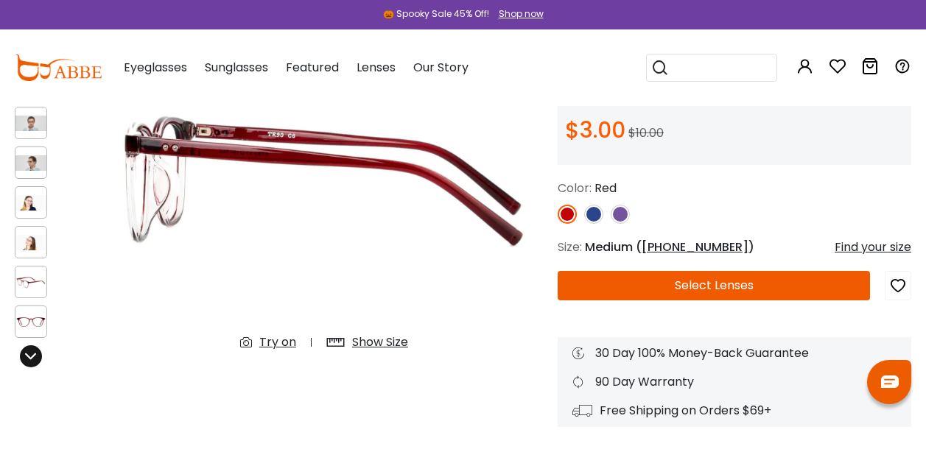
click at [22, 359] on div at bounding box center [31, 356] width 22 height 22
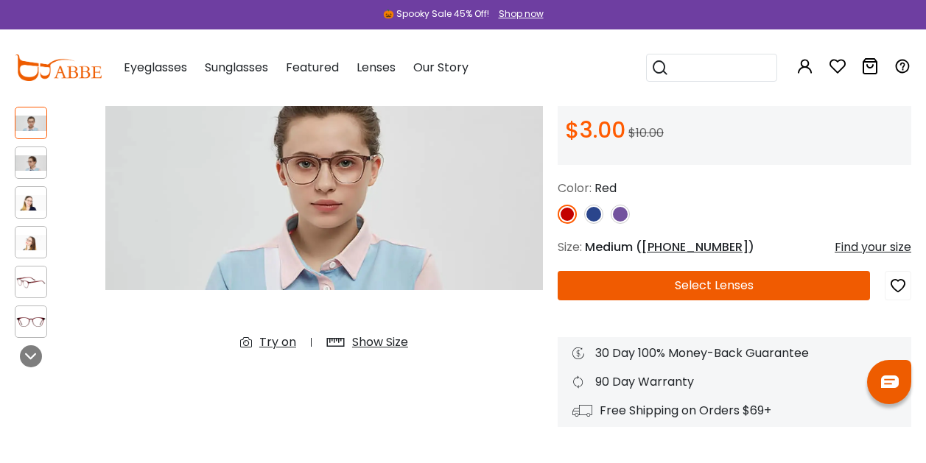
click at [595, 206] on img at bounding box center [593, 214] width 19 height 19
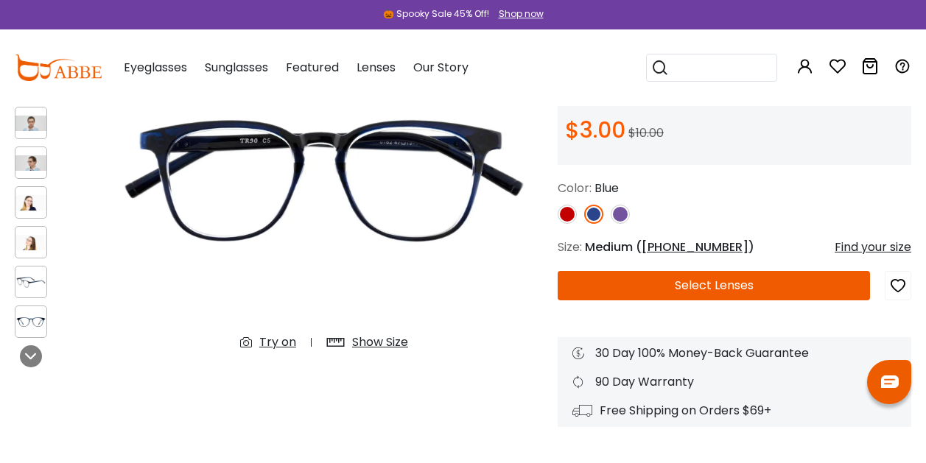
click at [43, 236] on img at bounding box center [30, 242] width 31 height 15
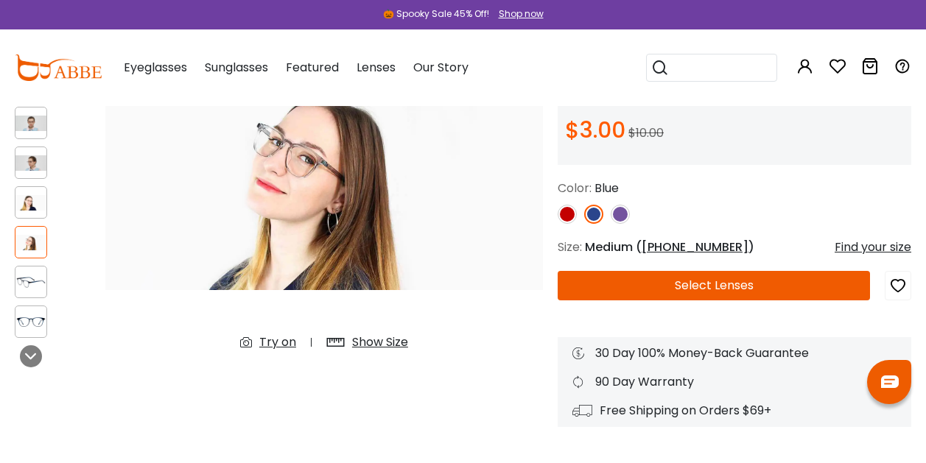
click at [34, 197] on img at bounding box center [30, 202] width 31 height 15
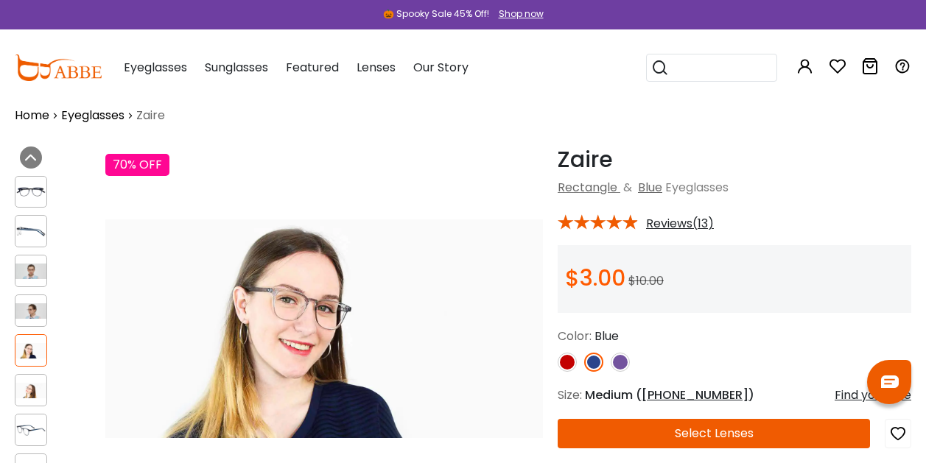
scroll to position [0, 0]
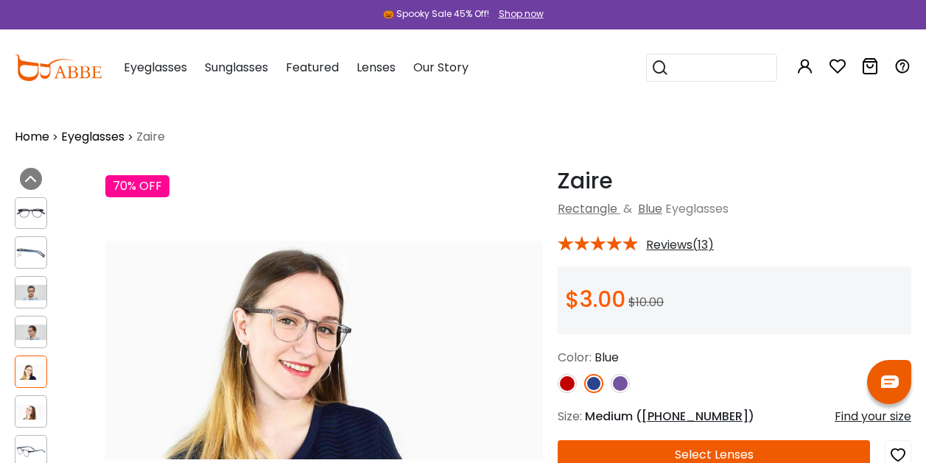
click at [30, 209] on img at bounding box center [30, 212] width 31 height 15
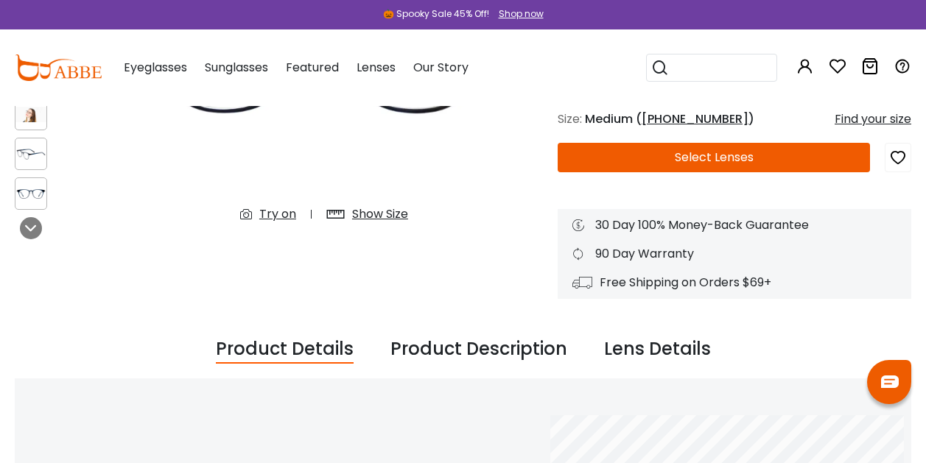
scroll to position [110, 0]
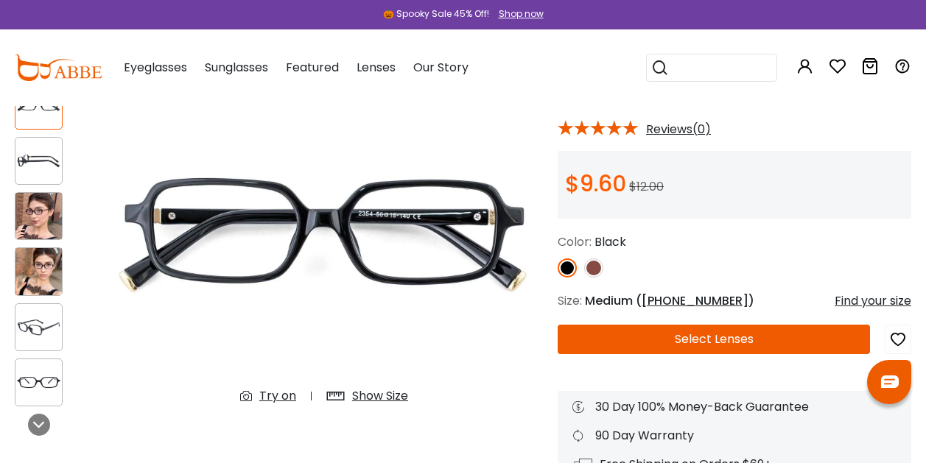
scroll to position [149, 0]
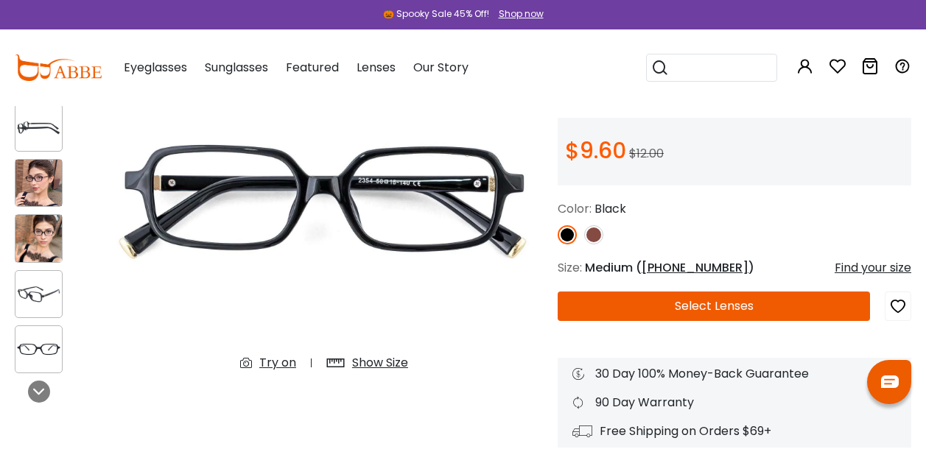
click at [38, 176] on img at bounding box center [38, 183] width 46 height 46
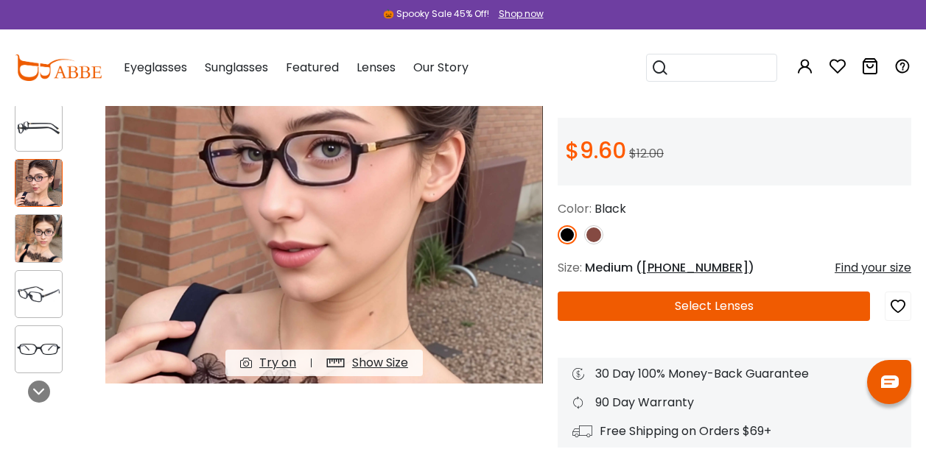
click at [33, 233] on img at bounding box center [38, 238] width 46 height 46
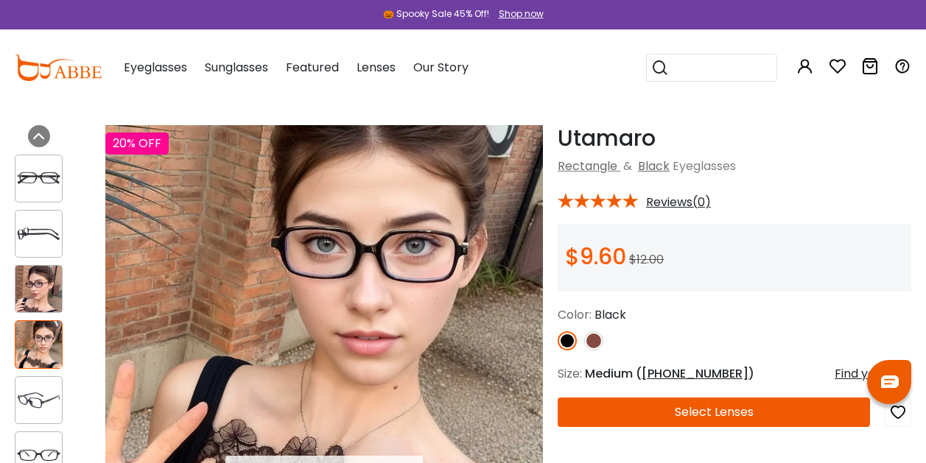
scroll to position [0, 0]
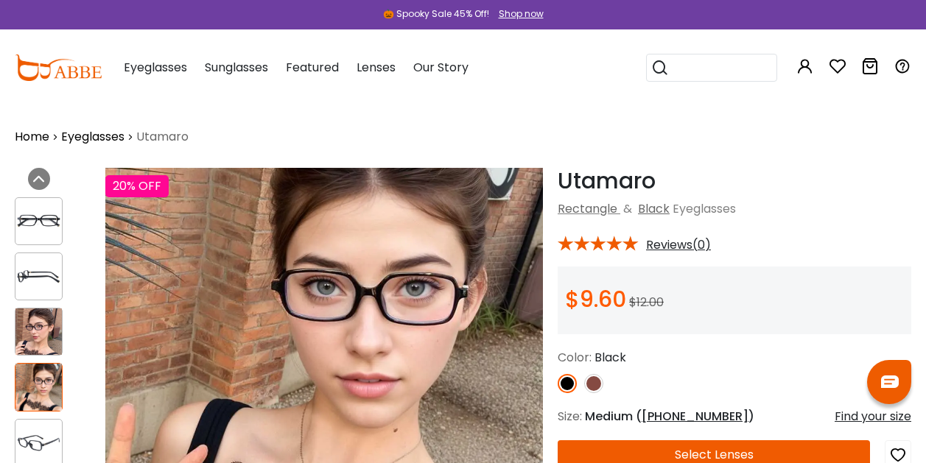
click at [596, 378] on img at bounding box center [593, 383] width 19 height 19
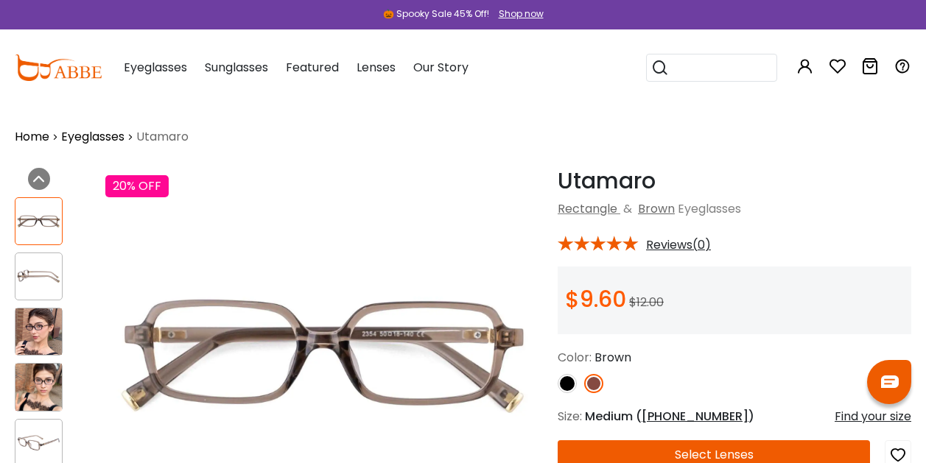
click at [27, 209] on img at bounding box center [38, 221] width 46 height 24
click at [35, 273] on img at bounding box center [38, 277] width 46 height 24
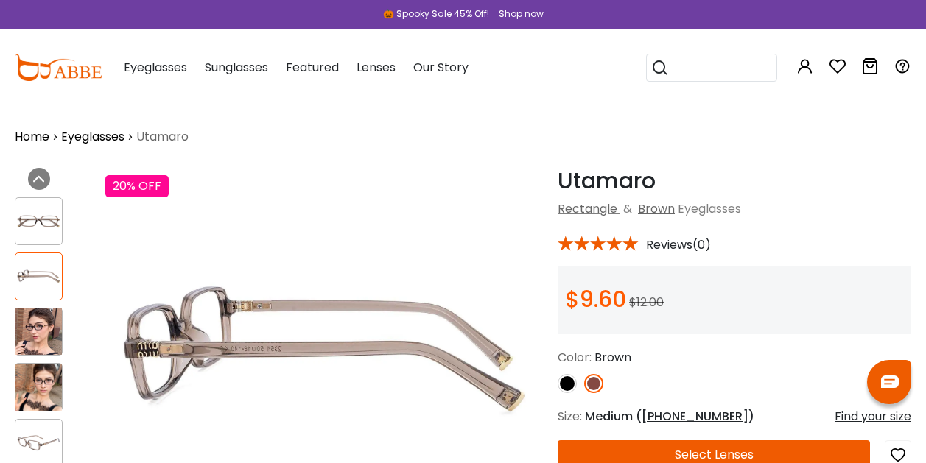
click at [32, 320] on img at bounding box center [38, 332] width 46 height 46
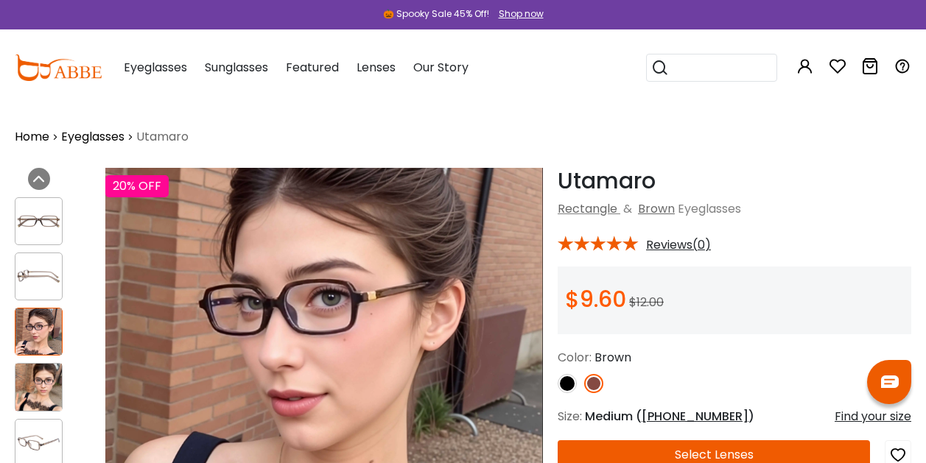
click at [41, 334] on img at bounding box center [38, 332] width 46 height 46
click at [35, 283] on img at bounding box center [38, 277] width 46 height 24
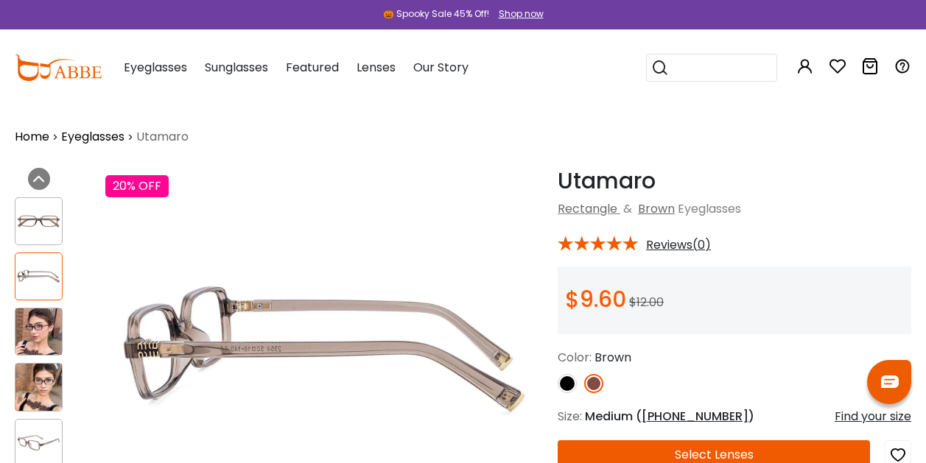
click at [49, 384] on img at bounding box center [38, 387] width 46 height 46
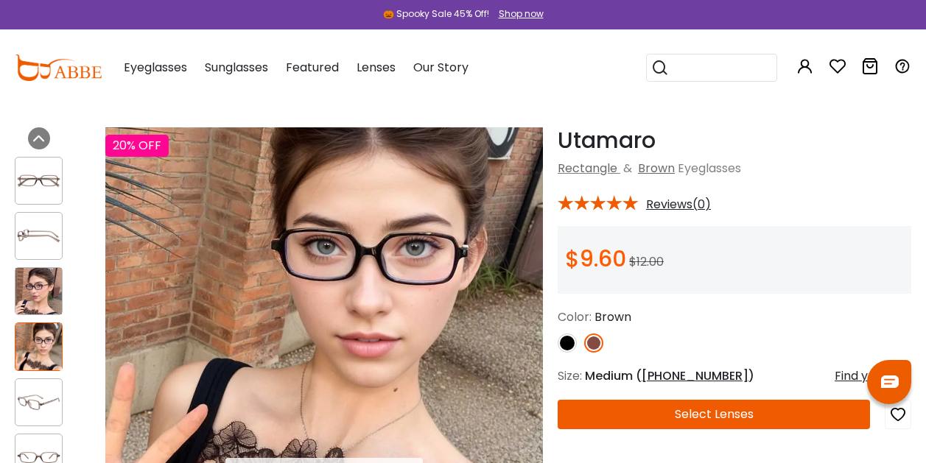
scroll to position [41, 0]
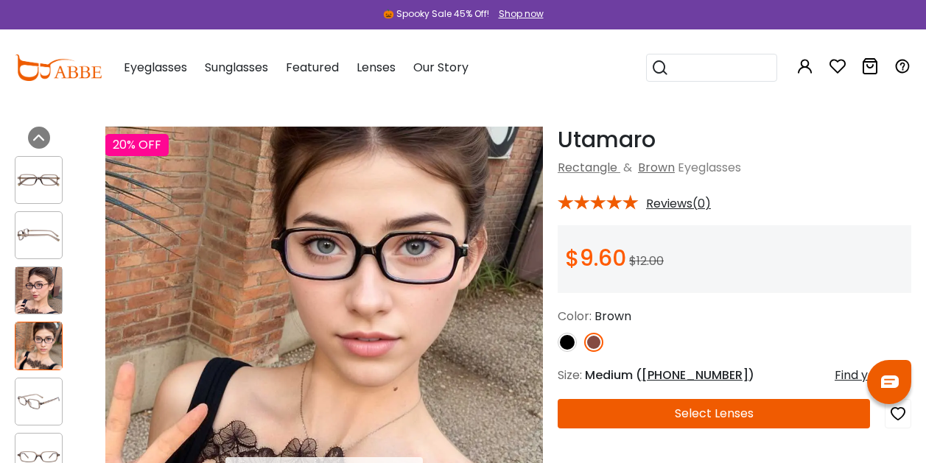
click at [35, 398] on img at bounding box center [38, 402] width 46 height 24
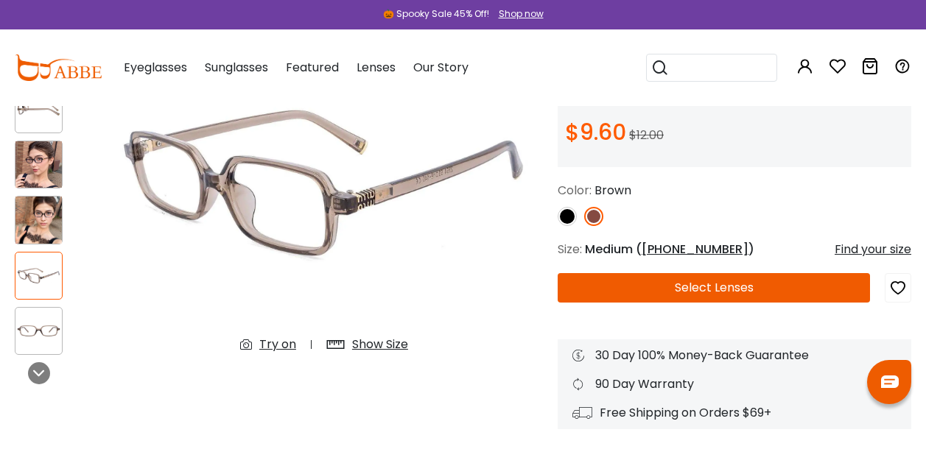
scroll to position [172, 0]
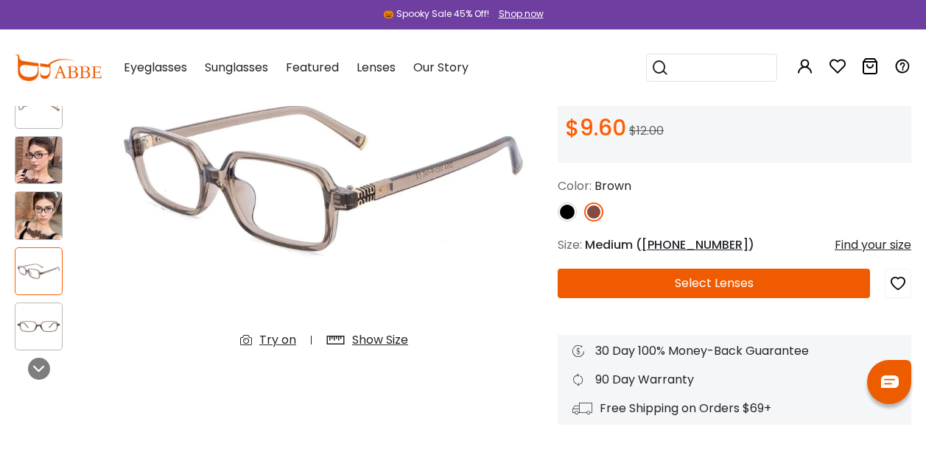
click at [35, 331] on img at bounding box center [38, 327] width 46 height 24
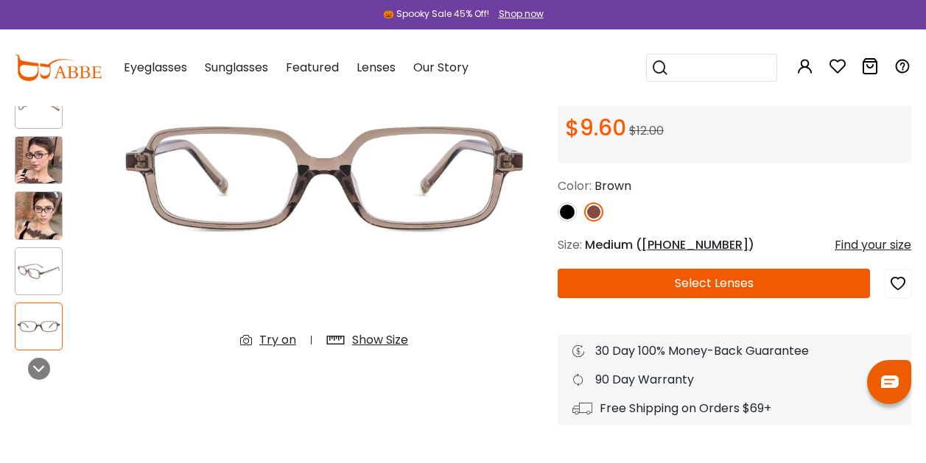
click at [562, 209] on img at bounding box center [567, 212] width 19 height 19
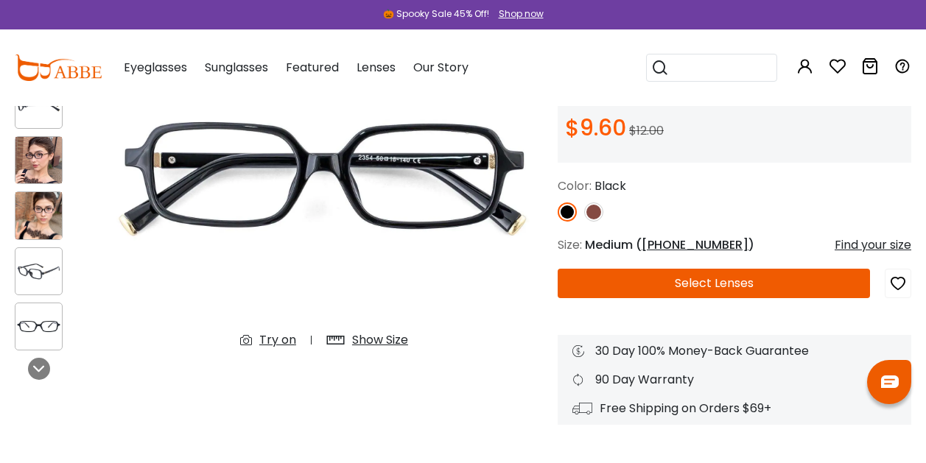
click at [29, 175] on img at bounding box center [38, 160] width 46 height 46
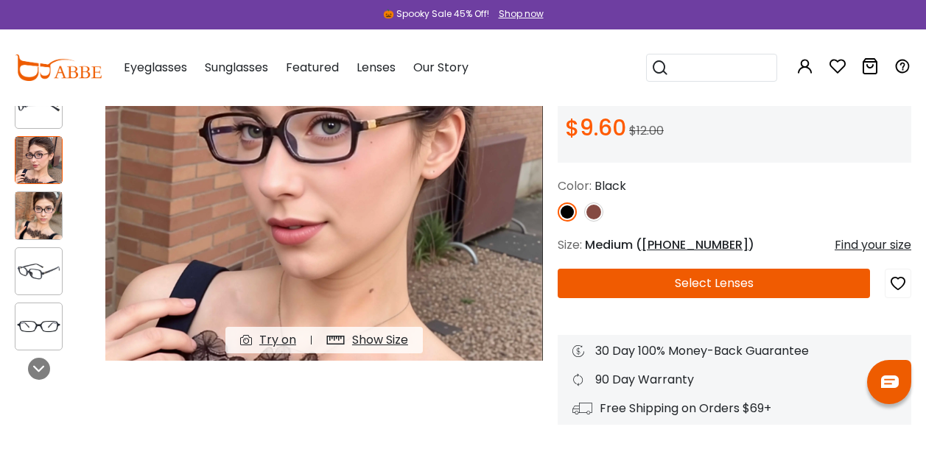
click at [35, 215] on img at bounding box center [38, 215] width 46 height 46
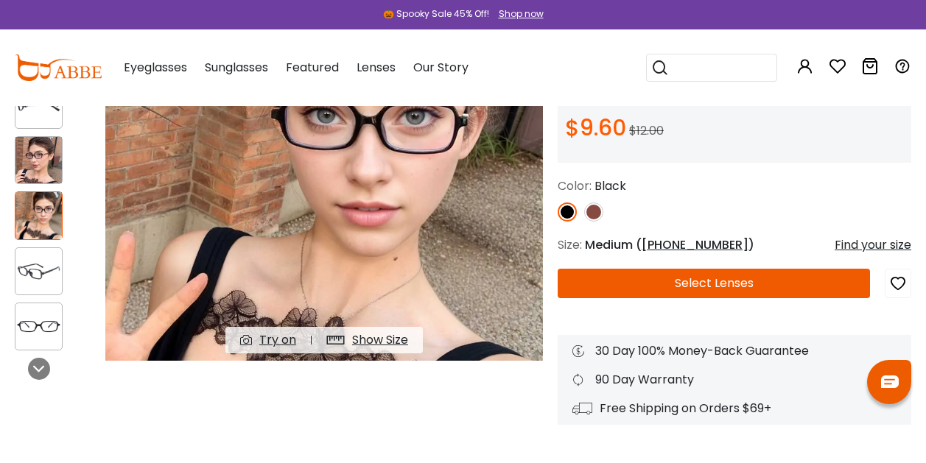
click at [595, 211] on img at bounding box center [593, 212] width 19 height 19
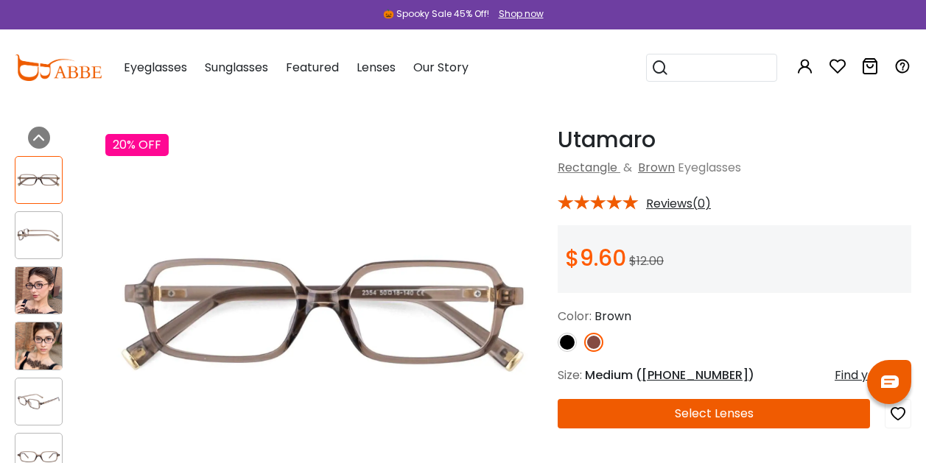
scroll to position [41, 0]
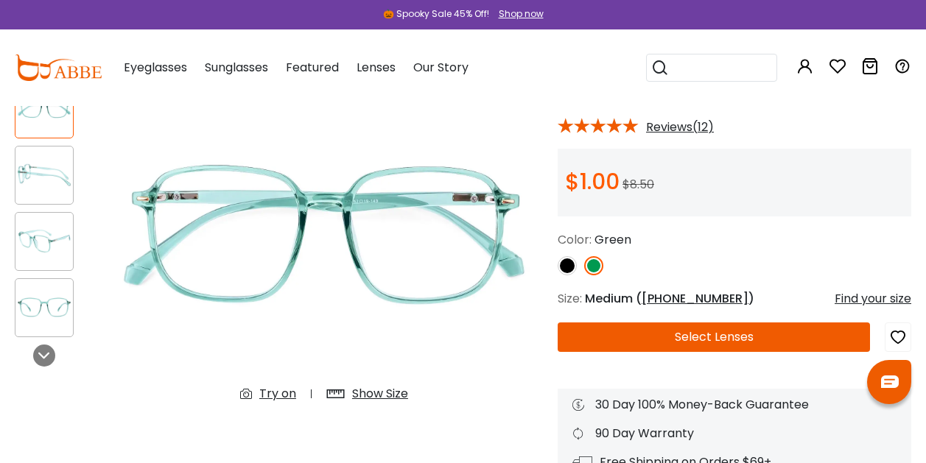
scroll to position [120, 0]
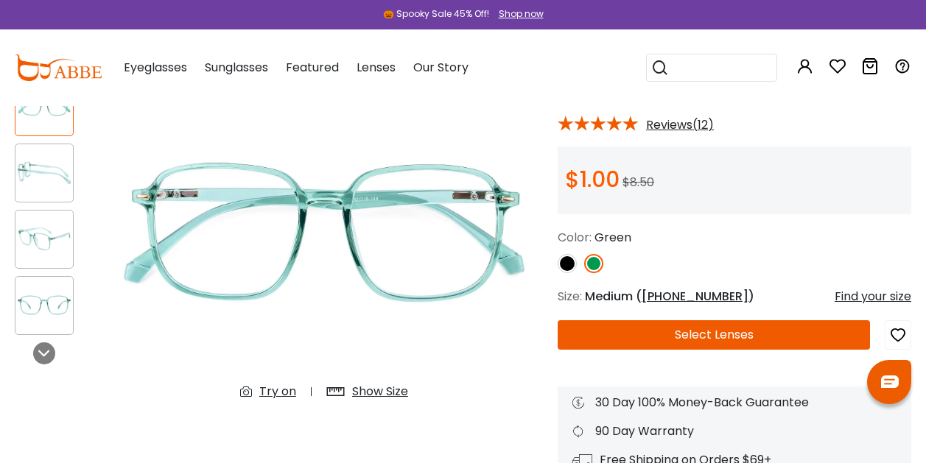
click at [661, 130] on span "Reviews(12)" at bounding box center [680, 125] width 68 height 13
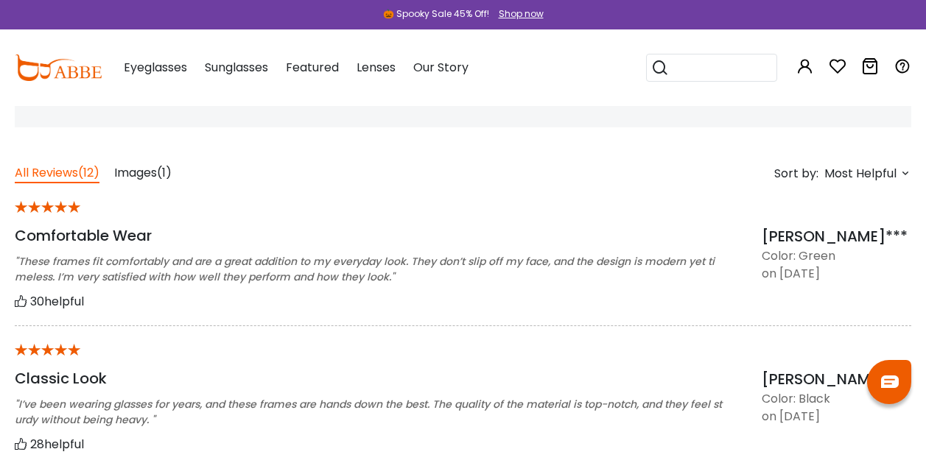
scroll to position [1083, 0]
click at [152, 169] on span "Images" at bounding box center [135, 173] width 43 height 17
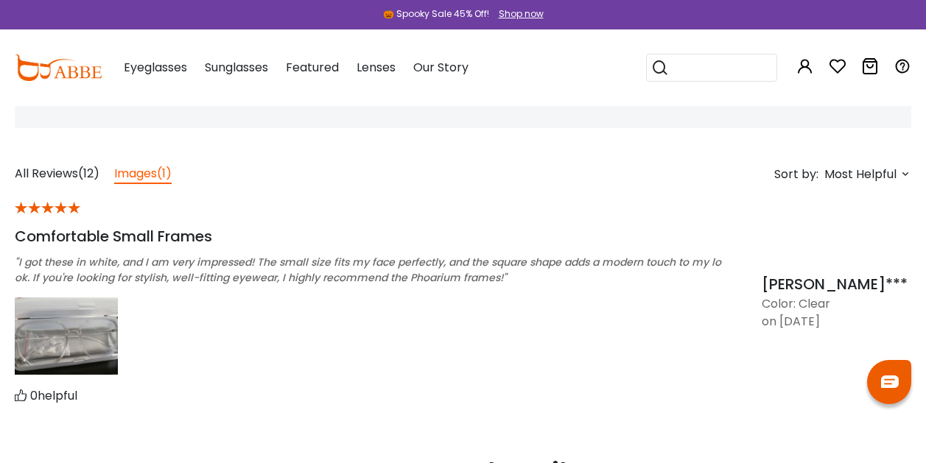
click at [55, 326] on img at bounding box center [66, 336] width 103 height 77
click at [55, 323] on img at bounding box center [66, 336] width 103 height 77
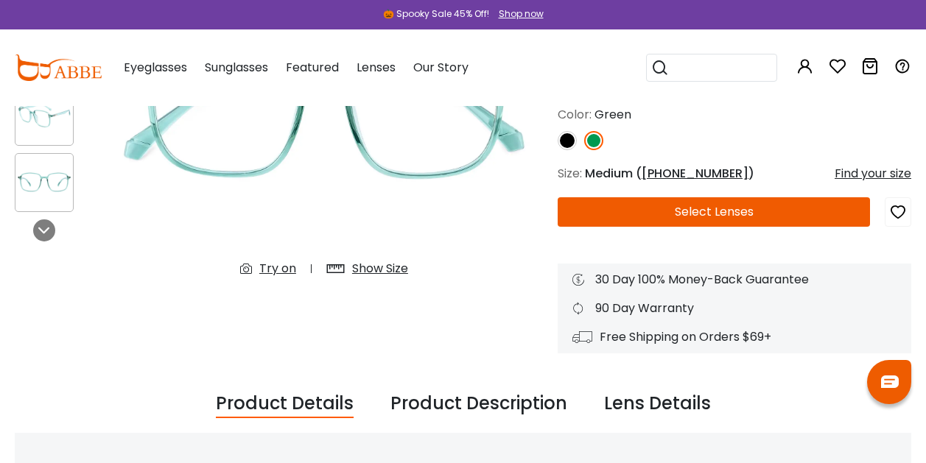
scroll to position [0, 0]
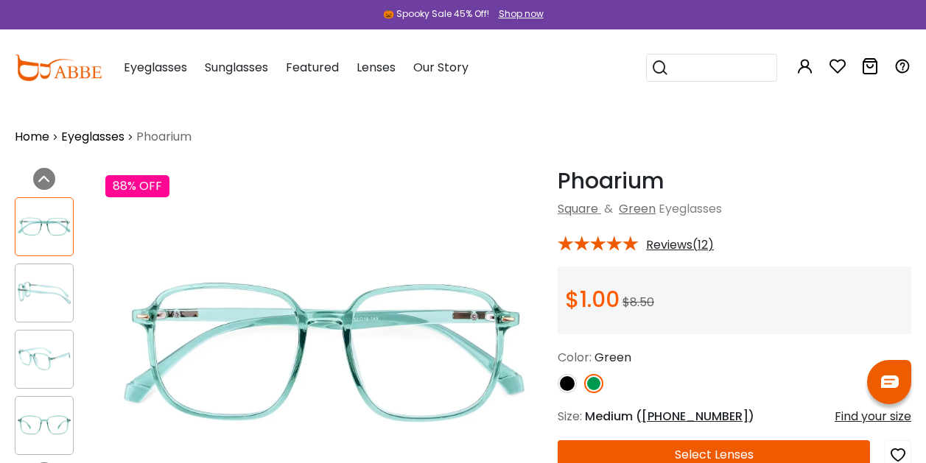
click at [570, 380] on img at bounding box center [567, 383] width 19 height 19
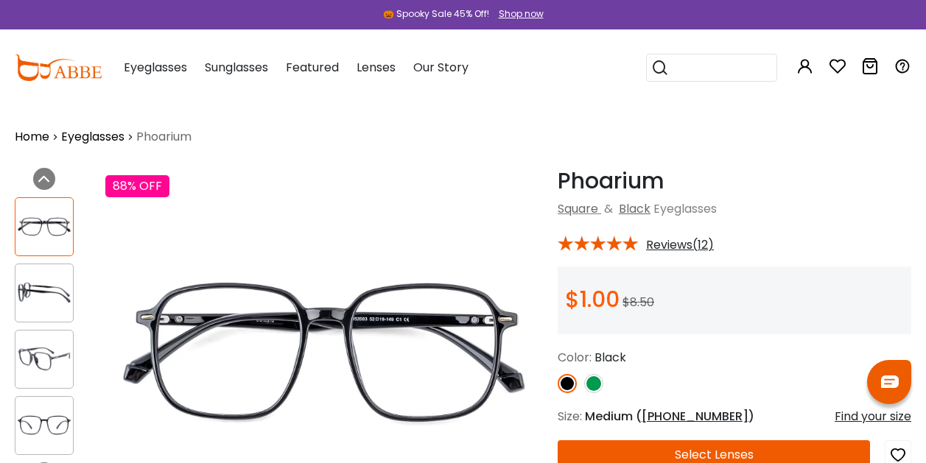
click at [601, 386] on img at bounding box center [593, 383] width 19 height 19
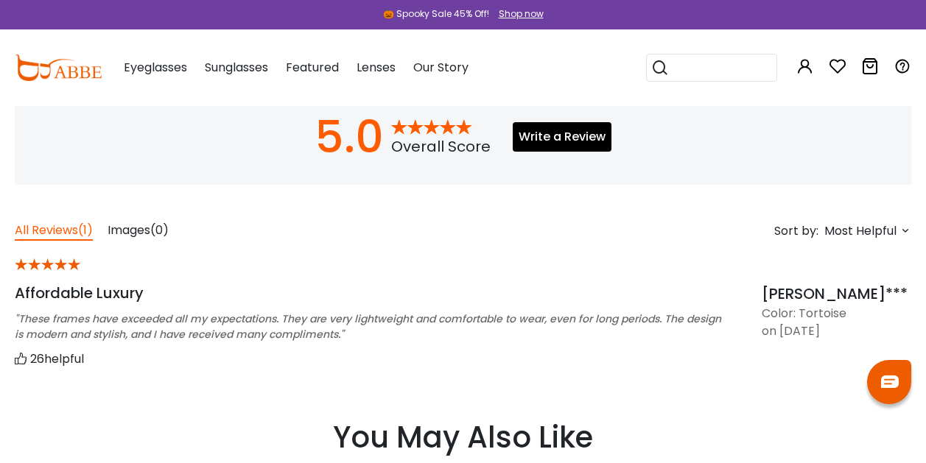
scroll to position [1050, 0]
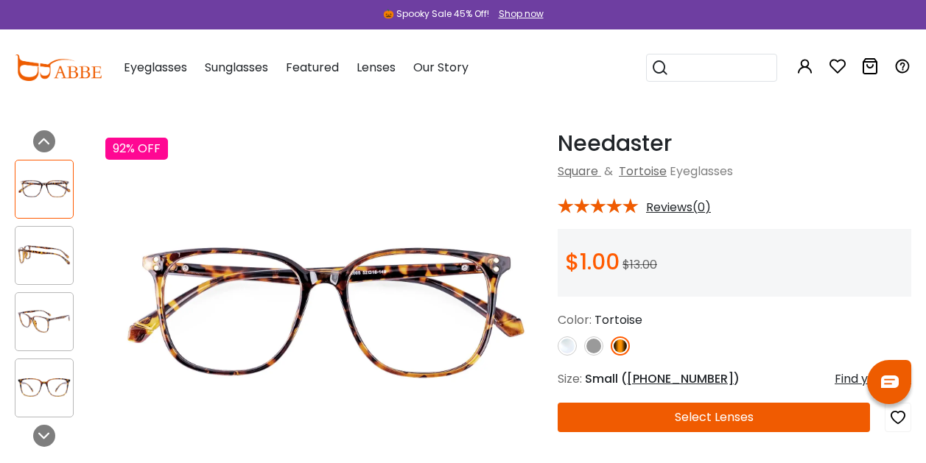
scroll to position [38, 0]
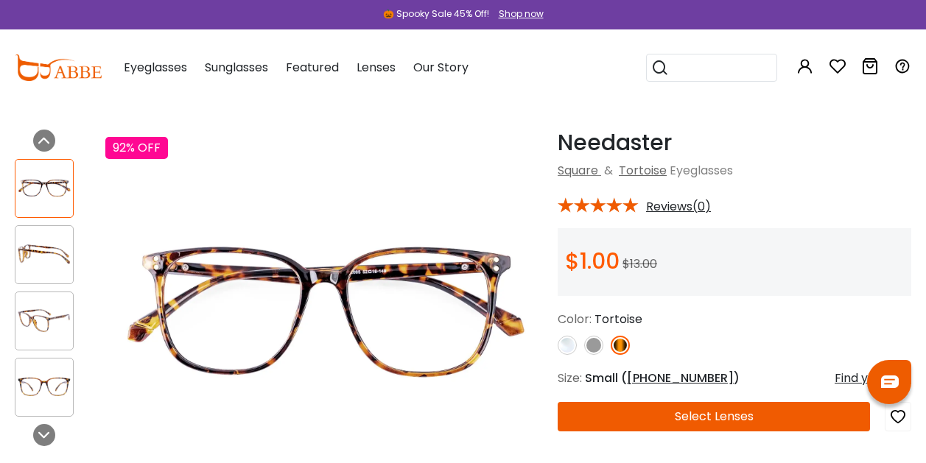
click at [47, 250] on img at bounding box center [43, 254] width 57 height 29
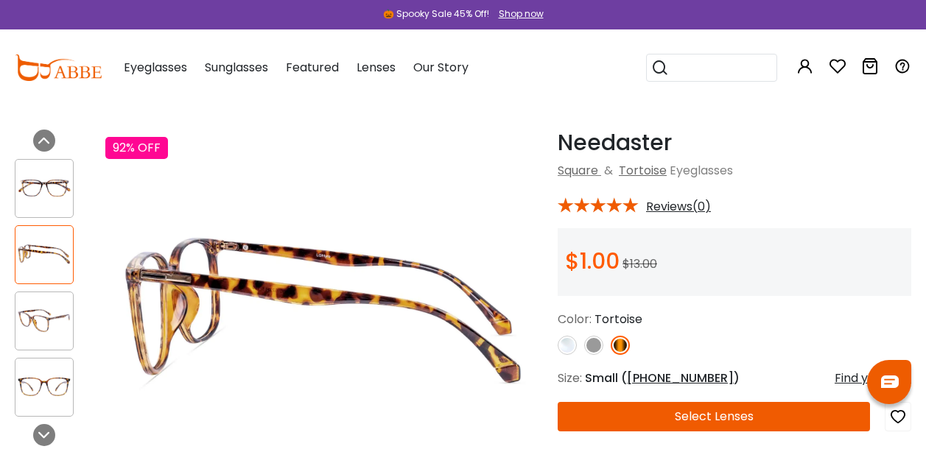
click at [43, 351] on div at bounding box center [53, 288] width 76 height 273
click at [46, 387] on img at bounding box center [43, 387] width 57 height 29
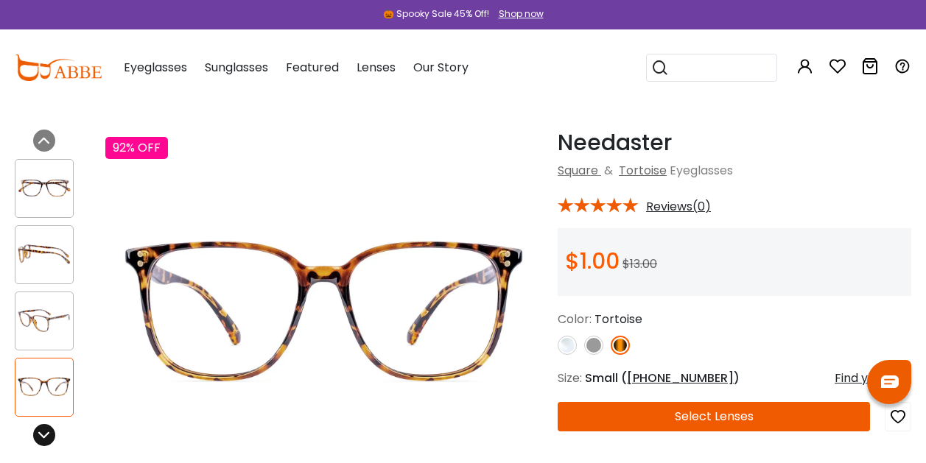
click at [42, 435] on icon at bounding box center [44, 435] width 12 height 12
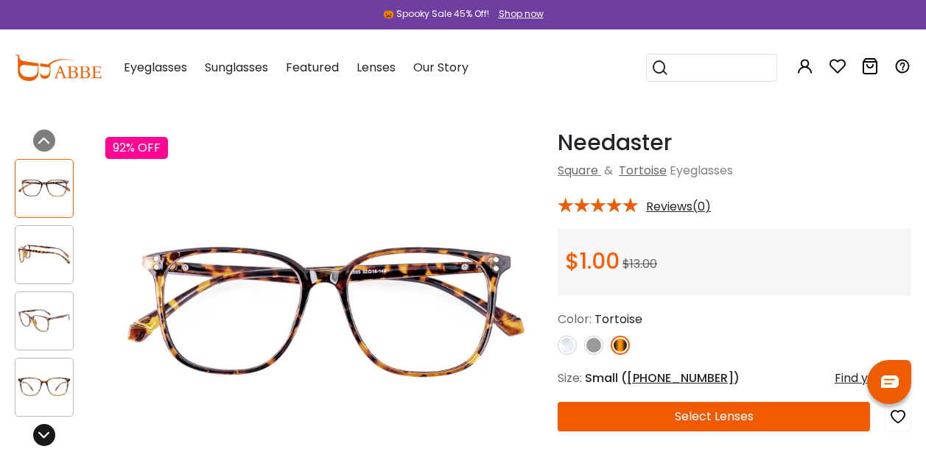
click at [41, 432] on icon at bounding box center [44, 435] width 12 height 12
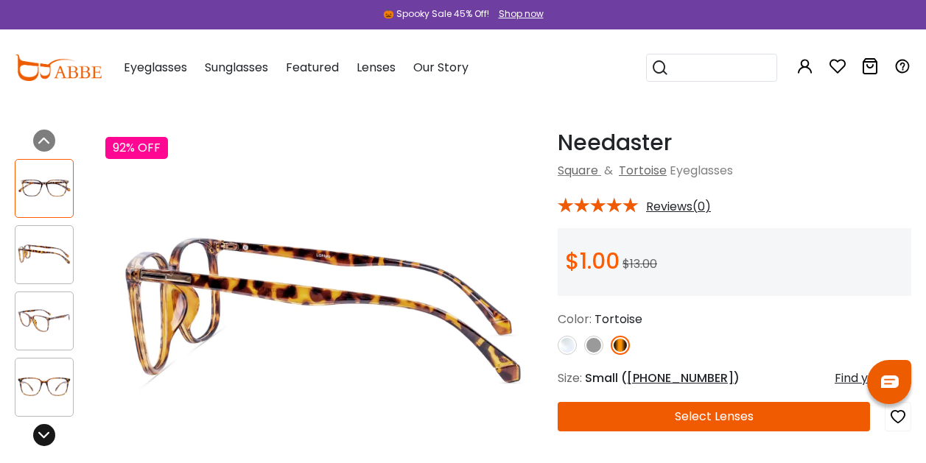
click at [41, 432] on icon at bounding box center [44, 435] width 12 height 12
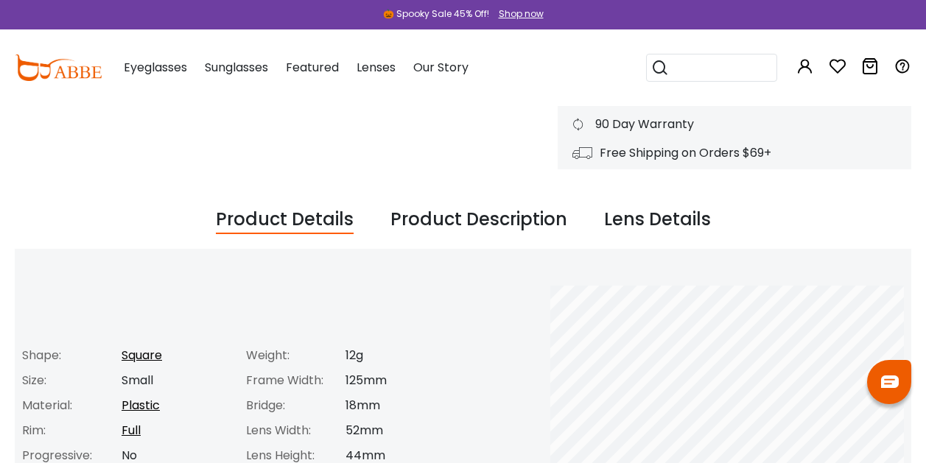
scroll to position [0, 0]
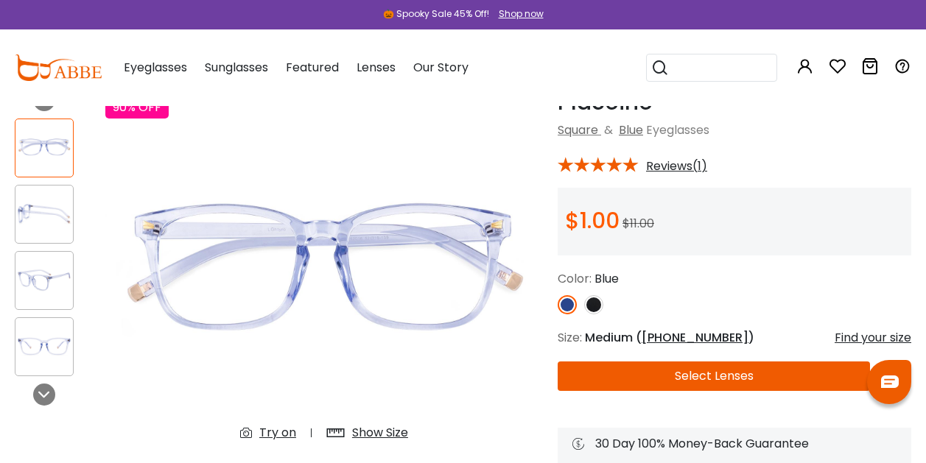
scroll to position [80, 0]
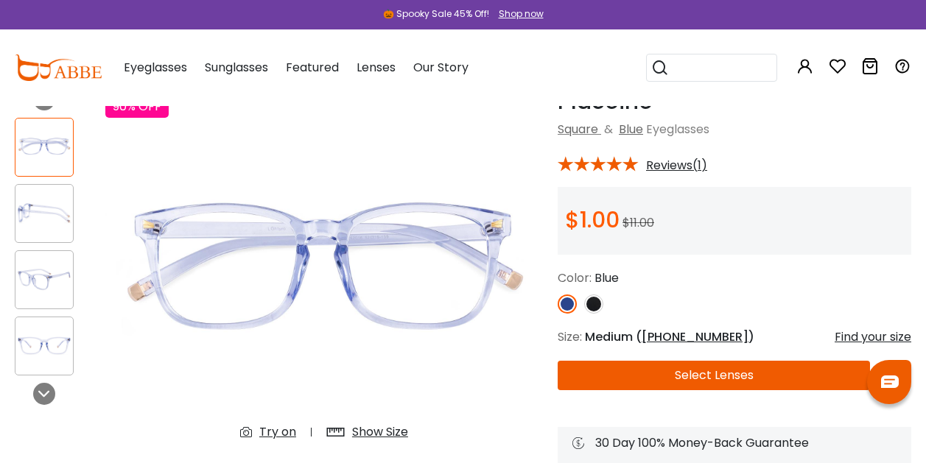
click at [591, 302] on img at bounding box center [593, 304] width 19 height 19
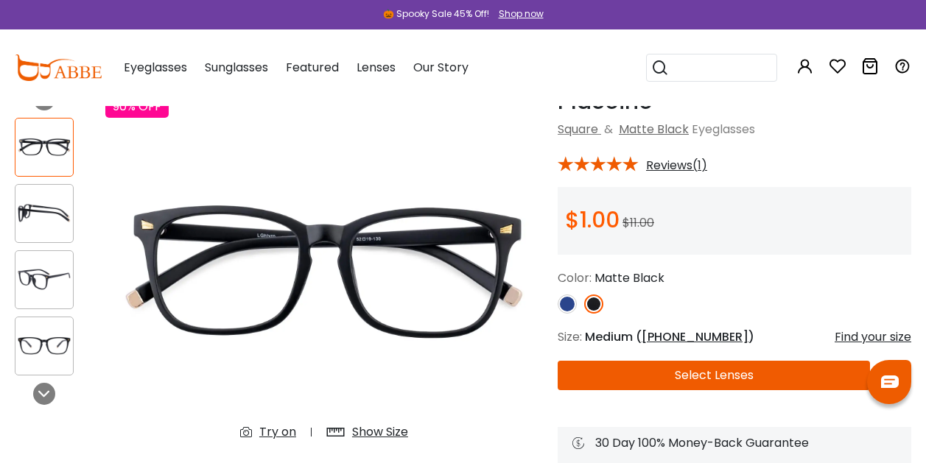
click at [573, 300] on img at bounding box center [567, 304] width 19 height 19
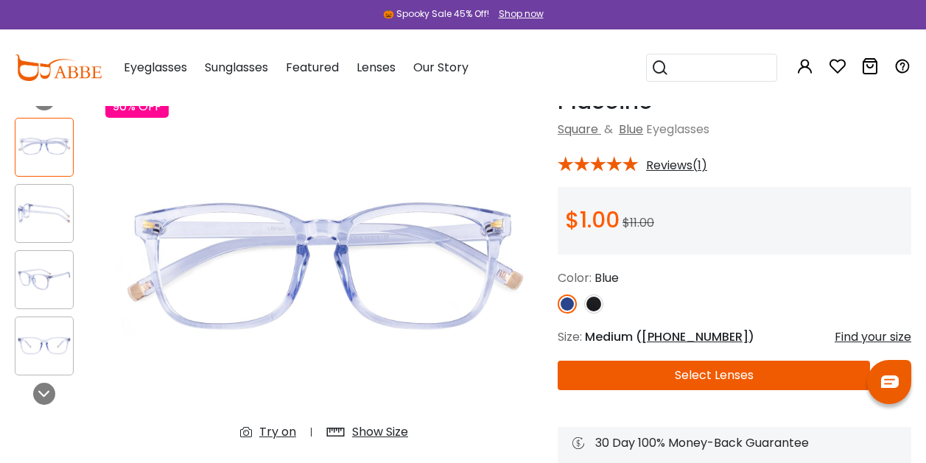
click at [681, 162] on span "Reviews(1)" at bounding box center [676, 165] width 61 height 13
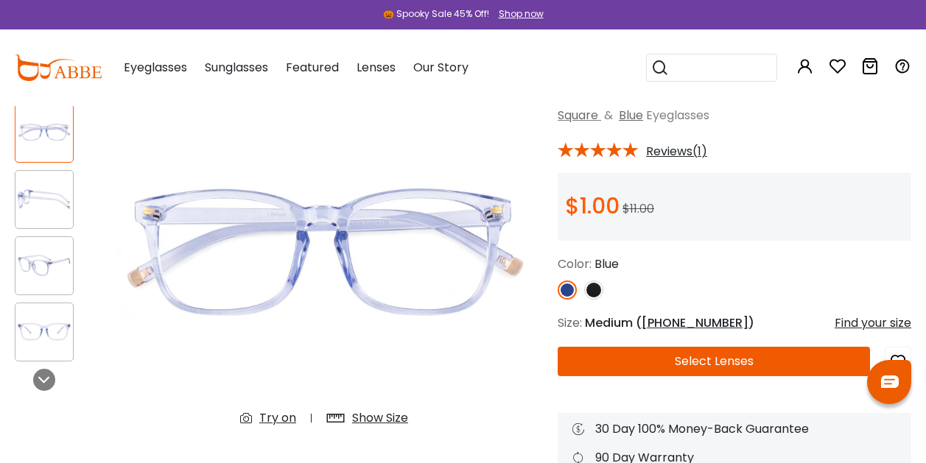
scroll to position [93, 0]
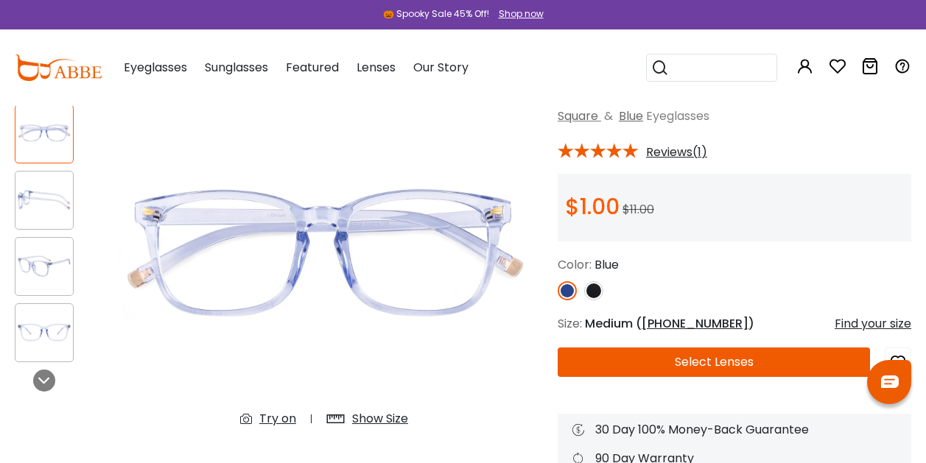
click at [35, 267] on img at bounding box center [43, 266] width 57 height 29
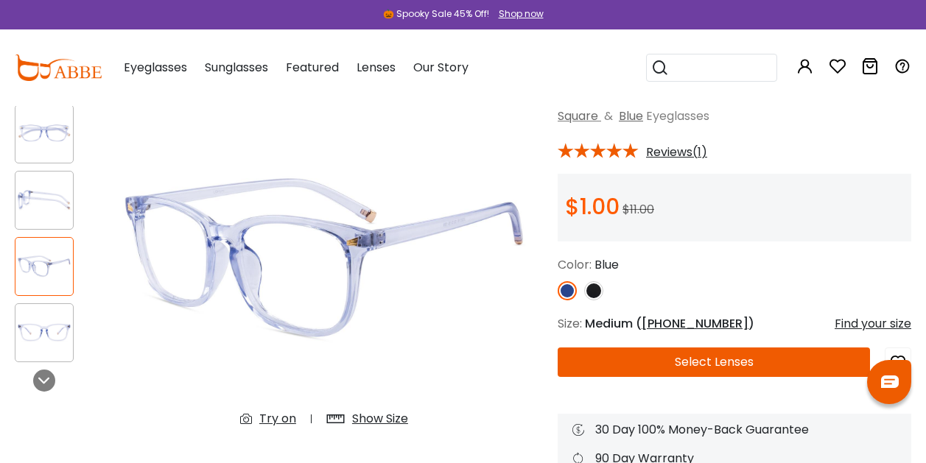
click at [51, 307] on div at bounding box center [44, 332] width 59 height 59
click at [45, 382] on icon at bounding box center [44, 381] width 12 height 12
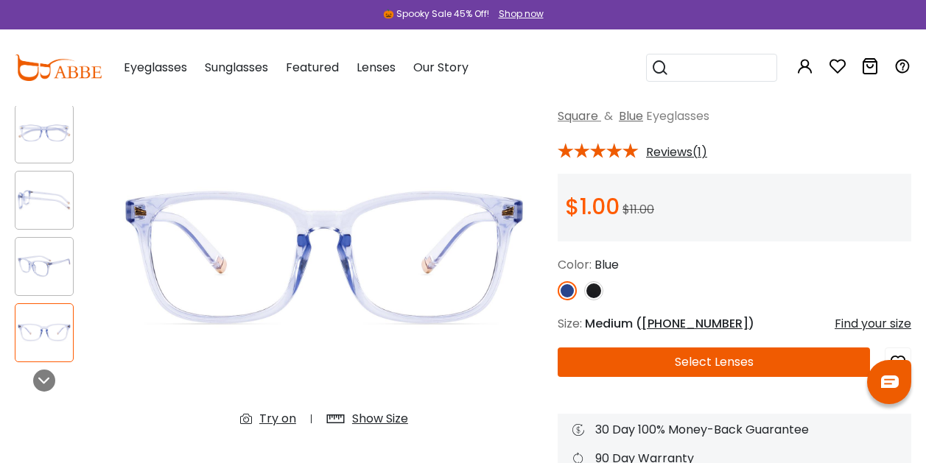
click at [55, 340] on img at bounding box center [43, 332] width 57 height 29
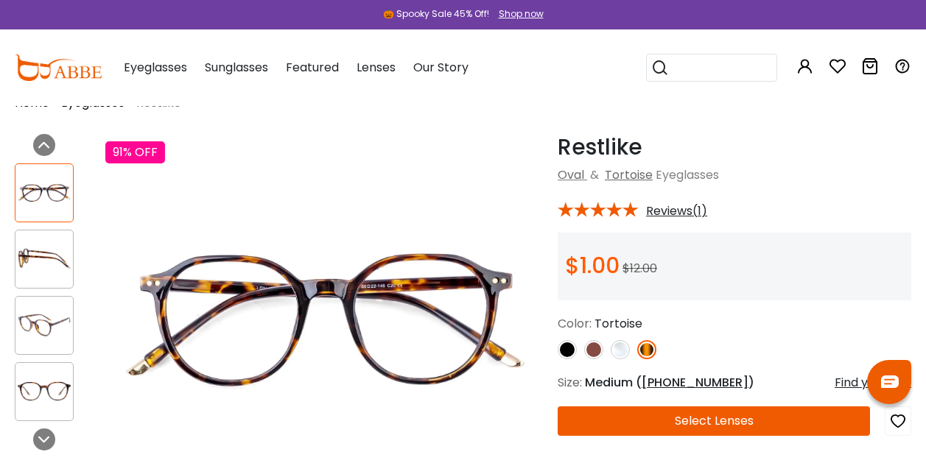
scroll to position [34, 0]
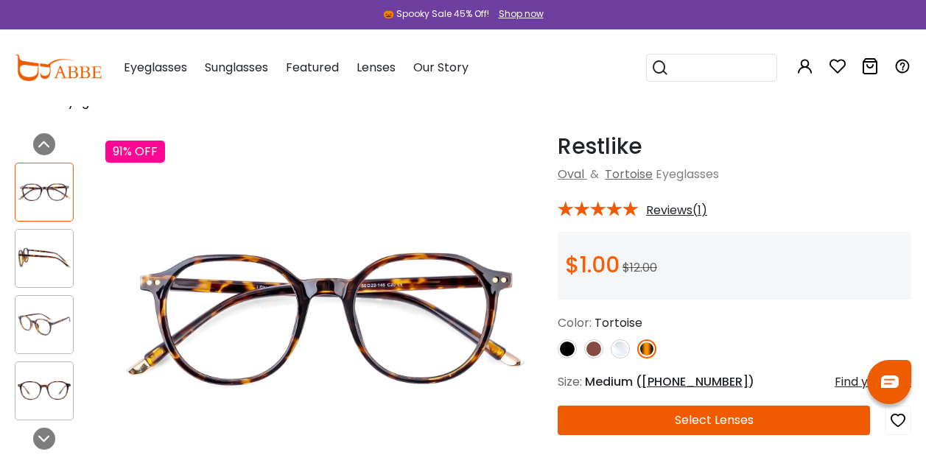
click at [683, 190] on div "Restlike Tortoise Oval & [GEOGRAPHIC_DATA] Eyeglasses * Reviews(1)" at bounding box center [735, 347] width 354 height 429
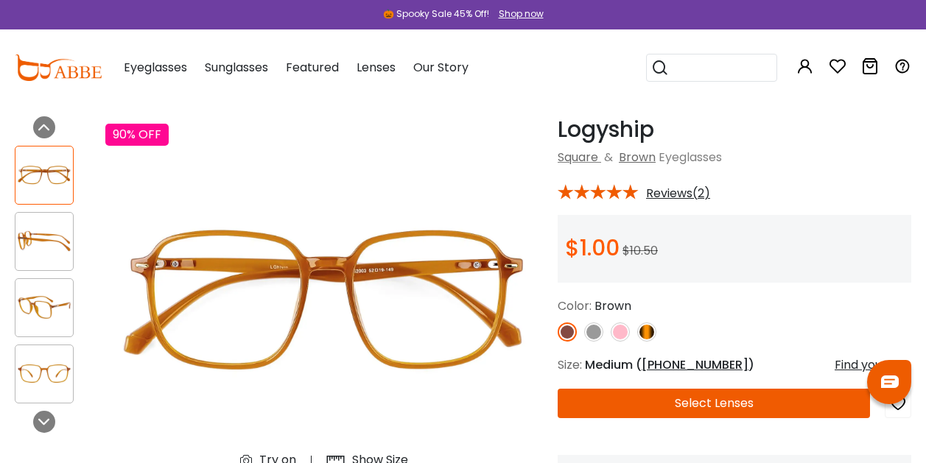
scroll to position [52, 0]
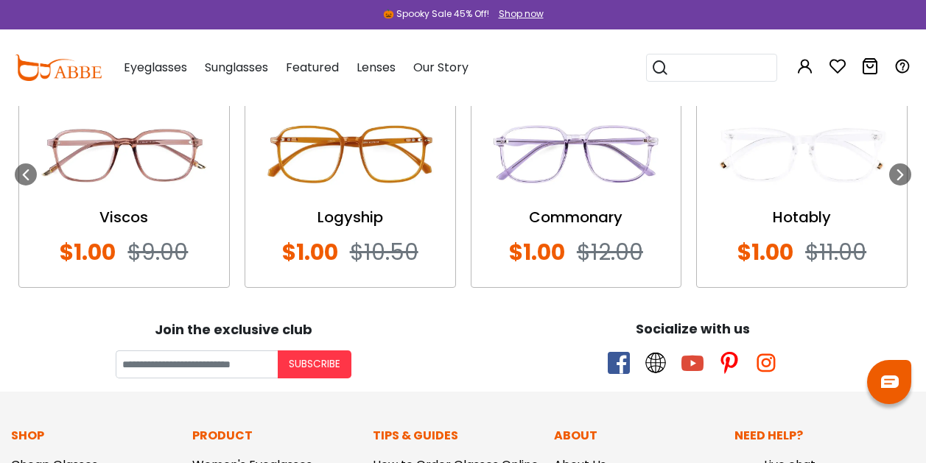
click at [154, 217] on div "Viscos" at bounding box center [124, 217] width 180 height 22
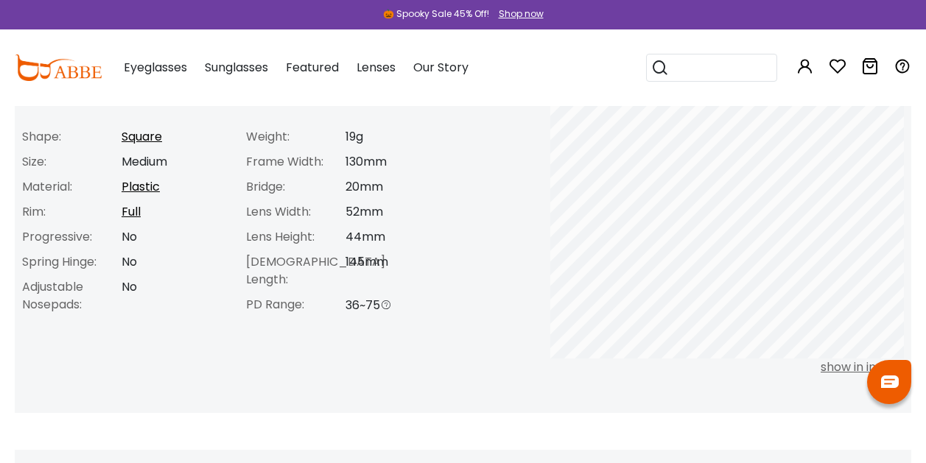
scroll to position [652, 0]
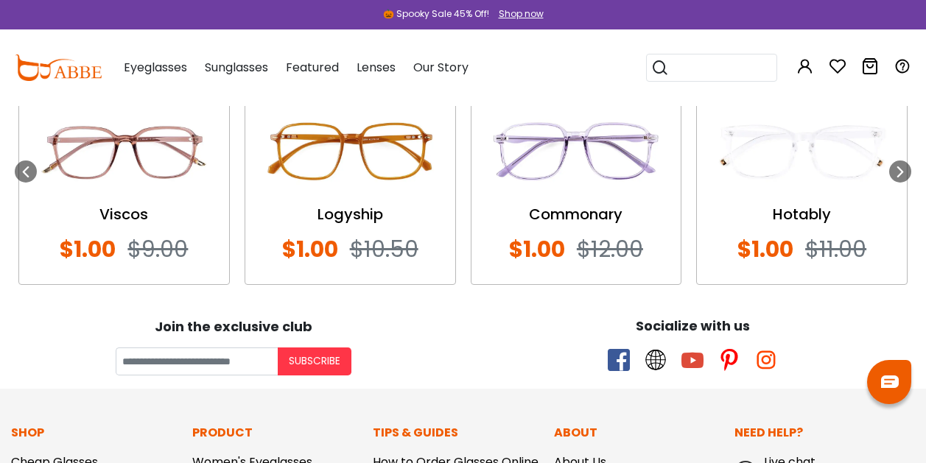
click at [360, 166] on img at bounding box center [350, 151] width 180 height 90
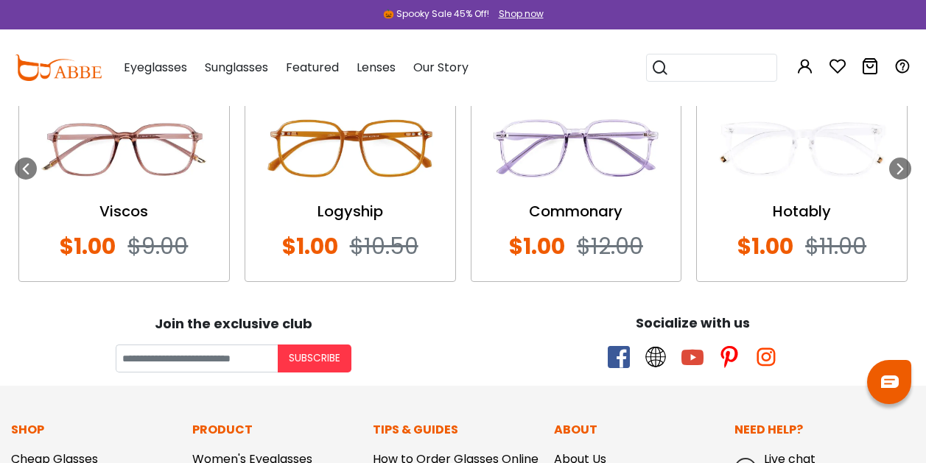
click at [588, 180] on img at bounding box center [576, 148] width 180 height 90
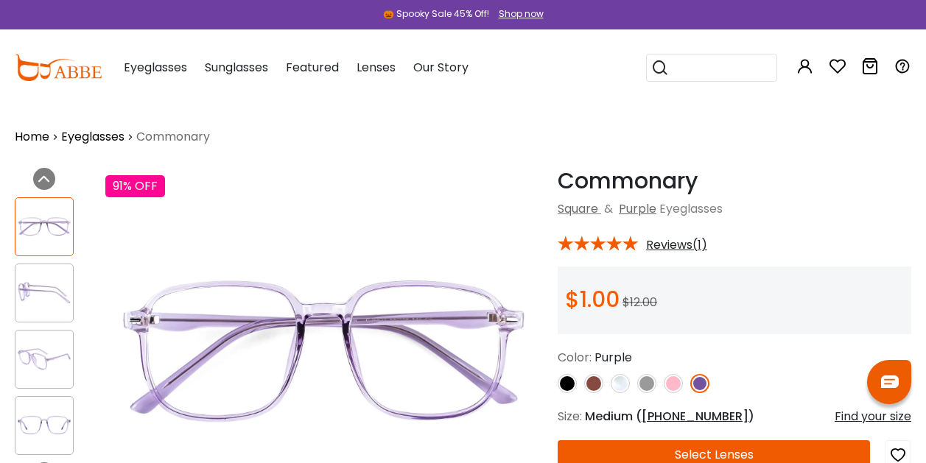
click at [666, 236] on div "* Reviews(1)" at bounding box center [735, 242] width 354 height 19
click at [667, 239] on span "Reviews(1)" at bounding box center [676, 245] width 61 height 13
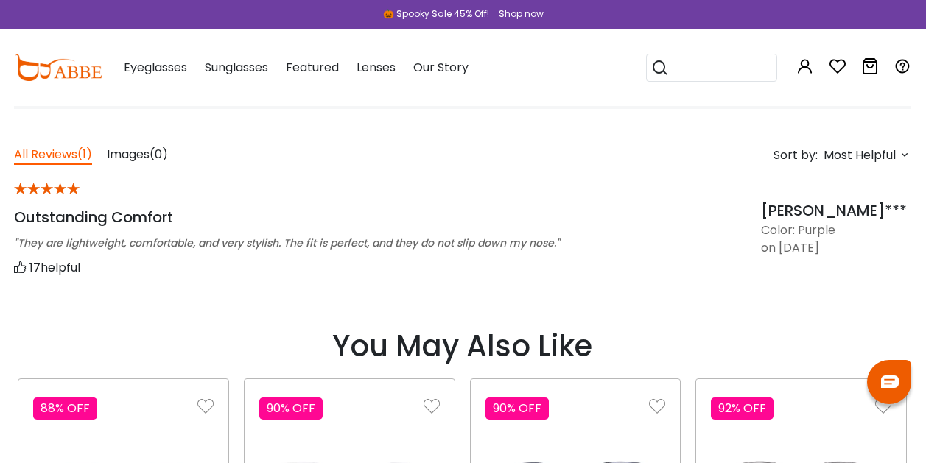
scroll to position [1105, 1]
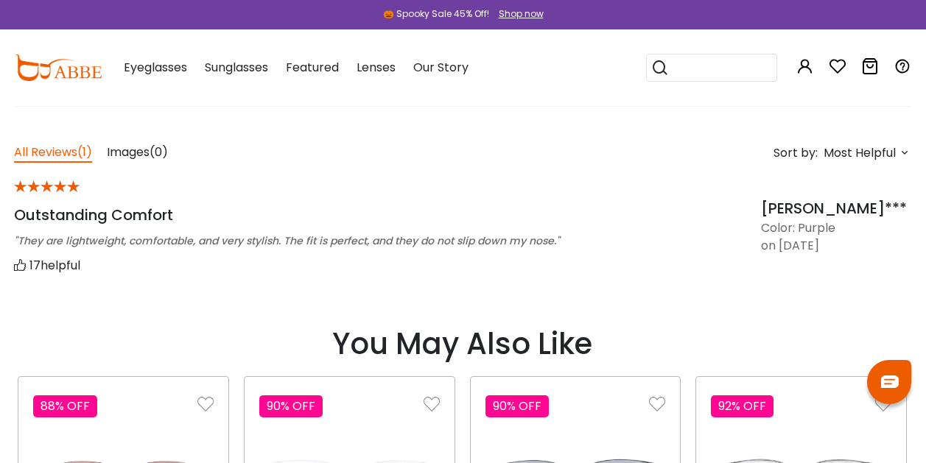
click at [145, 144] on span "Images" at bounding box center [128, 152] width 43 height 17
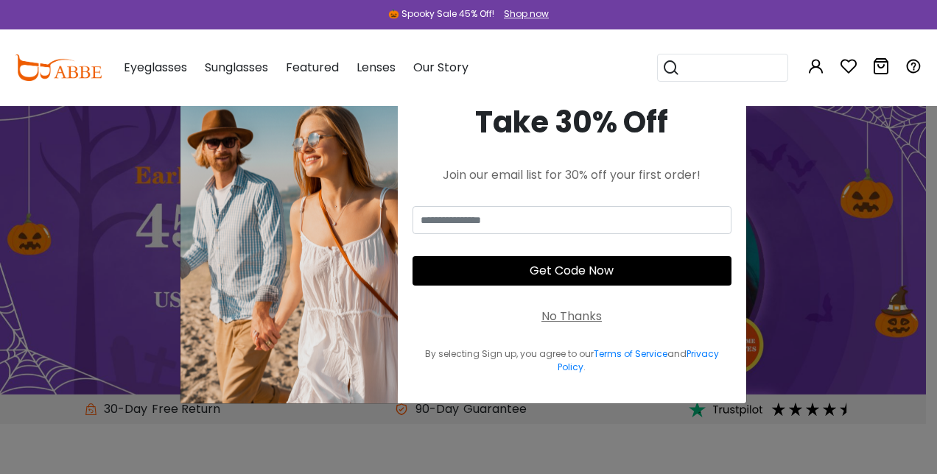
click at [806, 261] on div "× Take 30% Off Join our email list for 30% off your first order! Get Code Now N…" at bounding box center [468, 237] width 937 height 474
click at [559, 323] on div "No Thanks" at bounding box center [571, 317] width 60 height 18
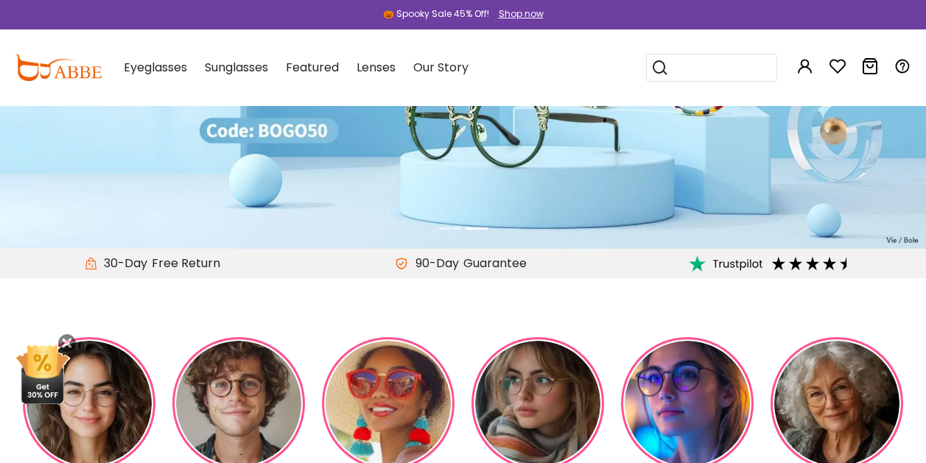
scroll to position [137, 0]
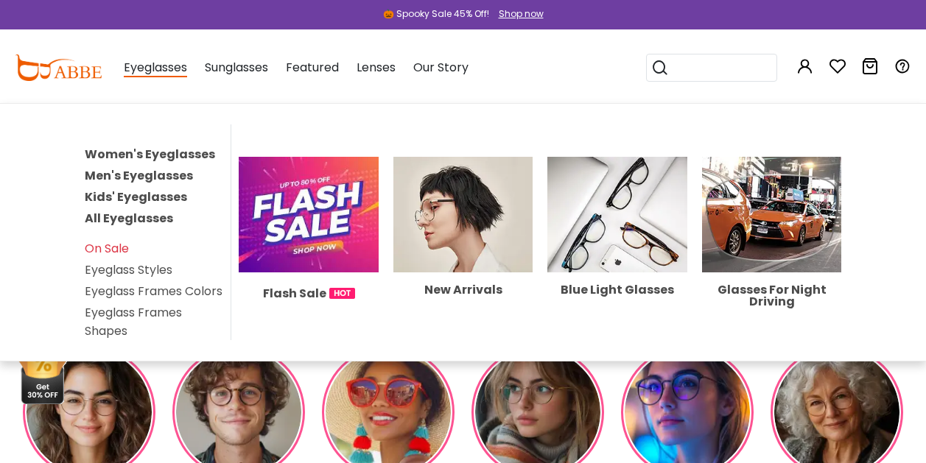
click at [144, 218] on link "All Eyeglasses" at bounding box center [129, 218] width 88 height 17
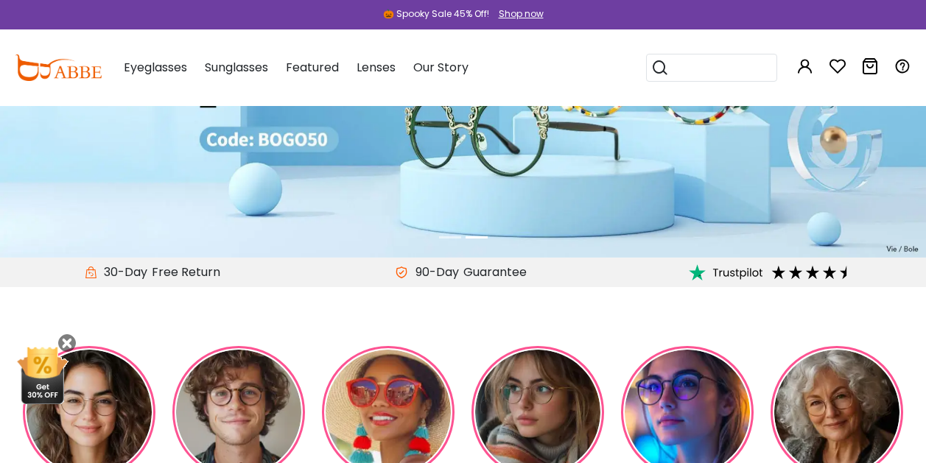
scroll to position [217, 0]
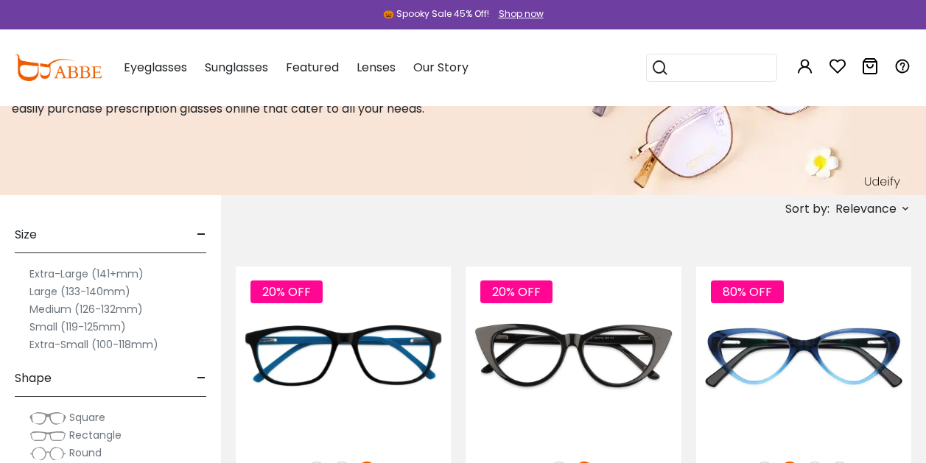
scroll to position [177, 0]
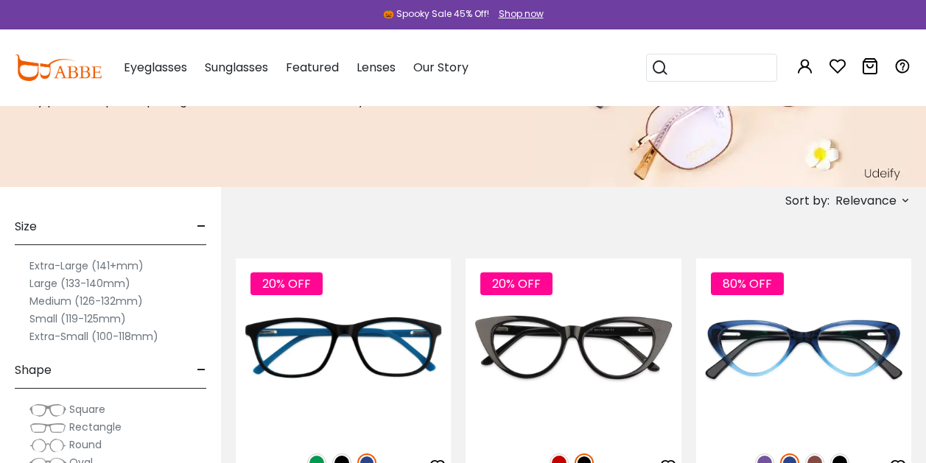
click at [55, 318] on label "Small (119-125mm)" at bounding box center [77, 319] width 96 height 18
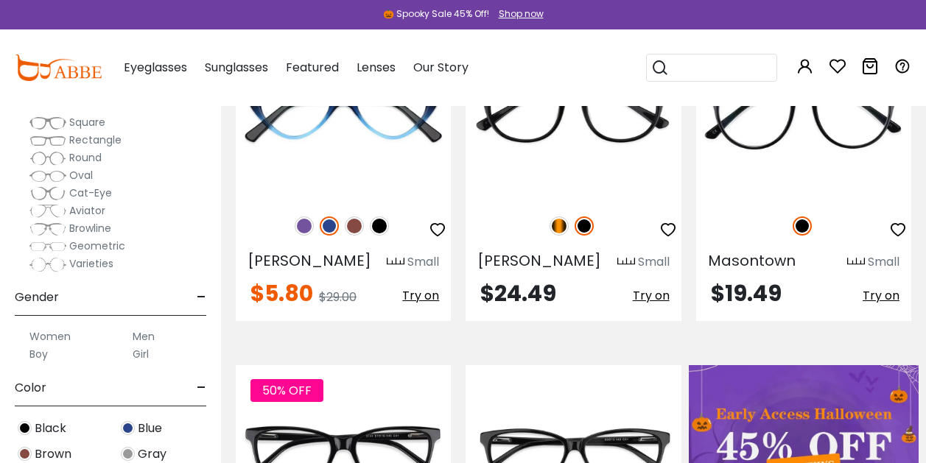
scroll to position [107, 0]
click at [111, 247] on span "Geometric" at bounding box center [97, 246] width 56 height 15
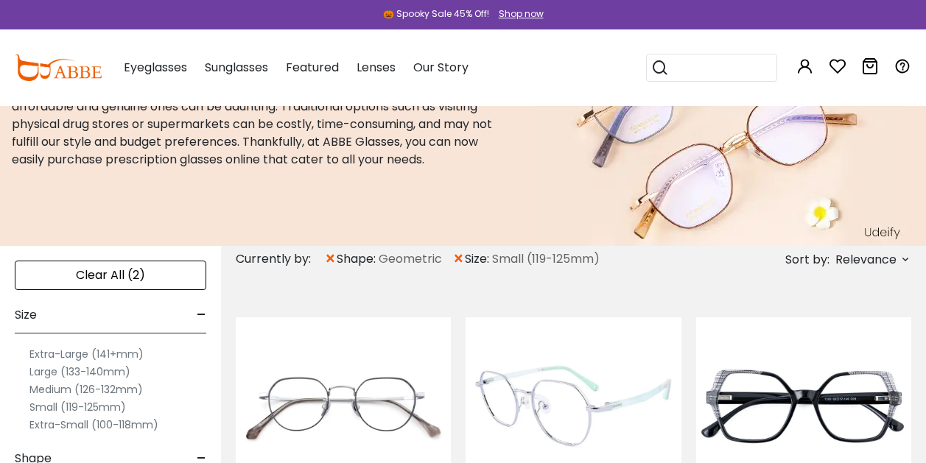
scroll to position [117, 0]
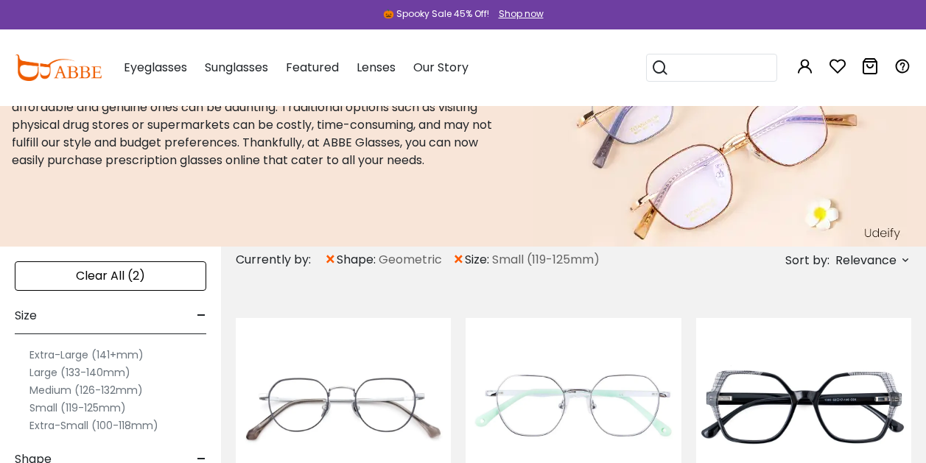
click at [63, 393] on label "Medium (126-132mm)" at bounding box center [85, 391] width 113 height 18
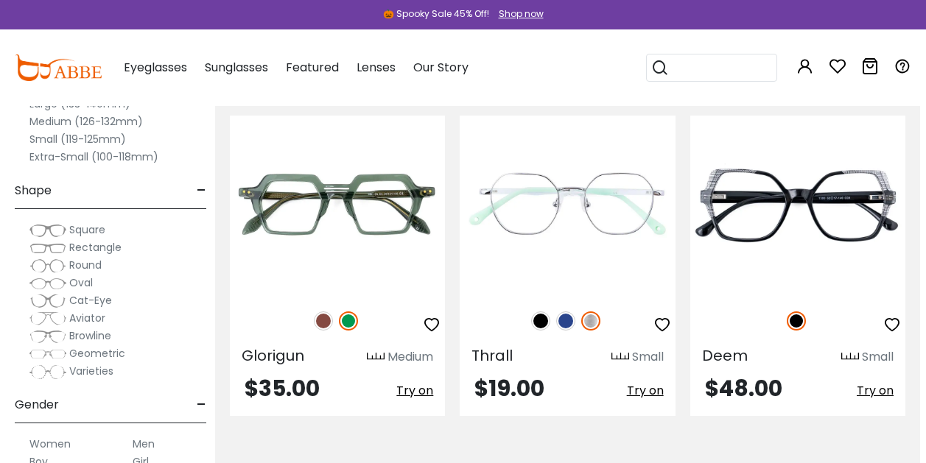
scroll to position [1399, 6]
click at [75, 244] on span "Rectangle" at bounding box center [95, 247] width 52 height 15
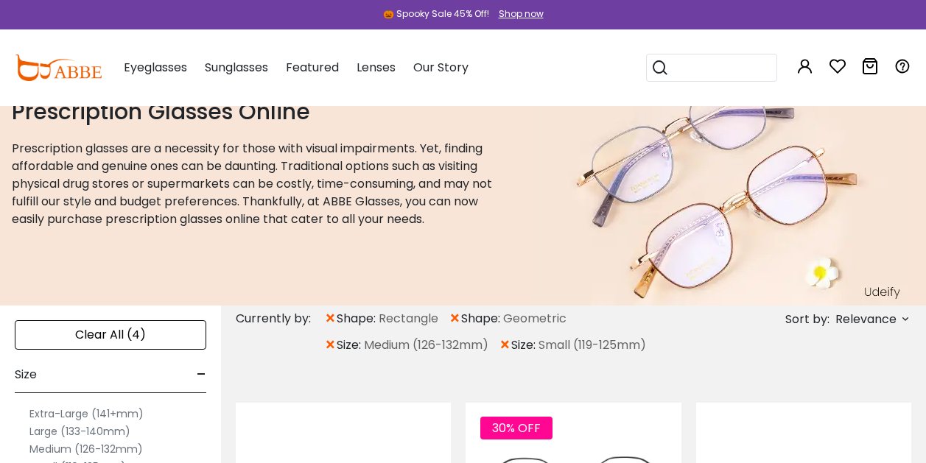
scroll to position [60, 0]
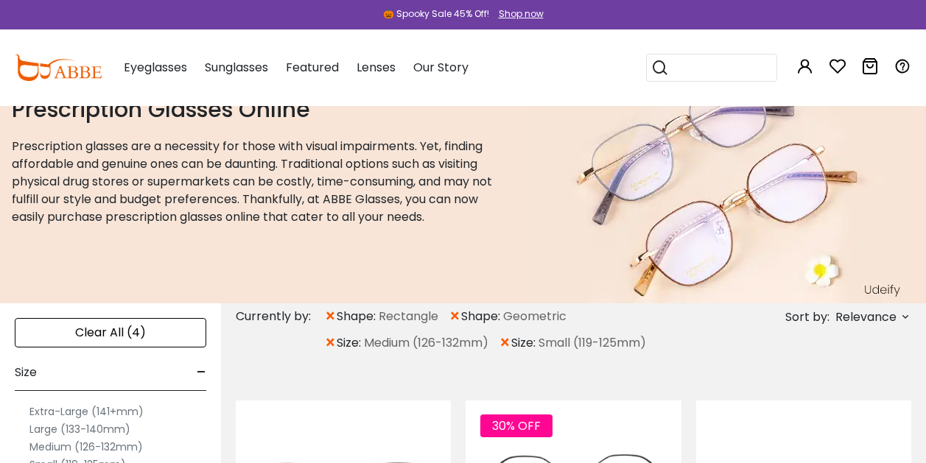
click at [459, 314] on span "×" at bounding box center [455, 316] width 13 height 27
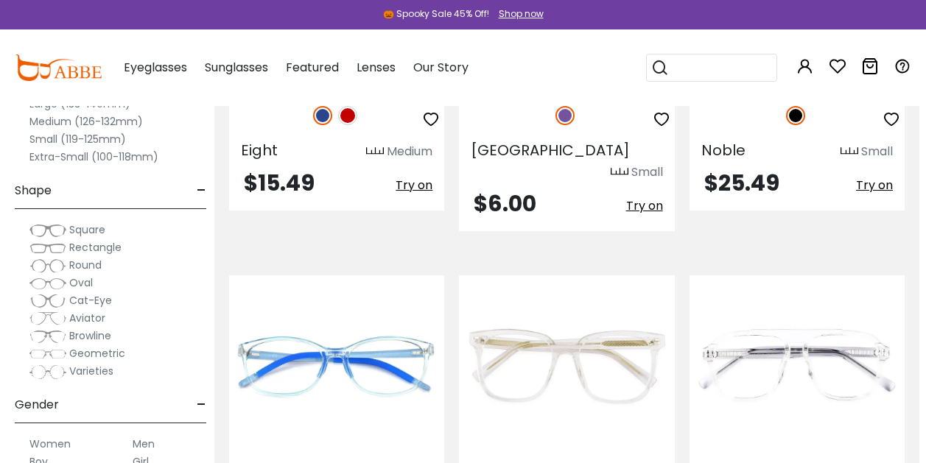
scroll to position [4160, 7]
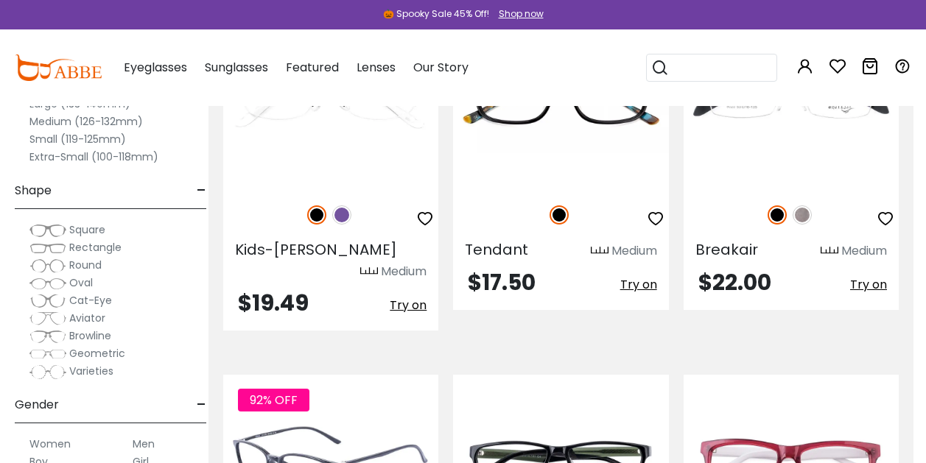
scroll to position [6225, 13]
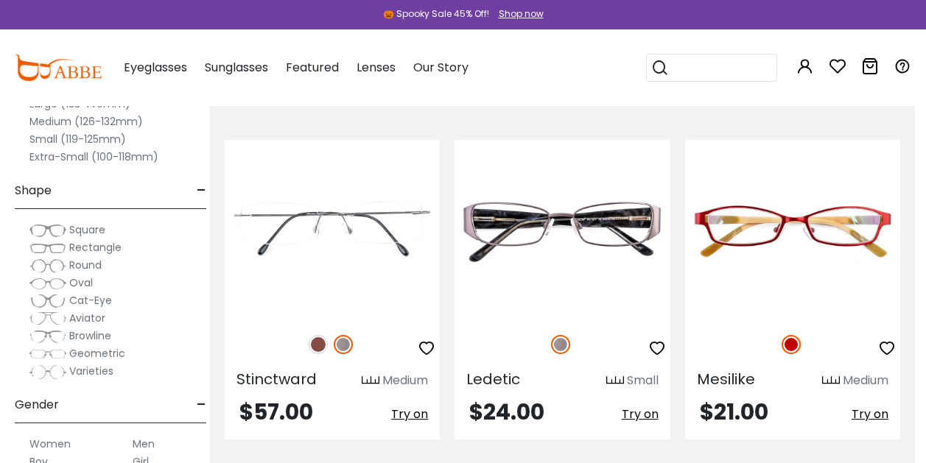
scroll to position [7169, 13]
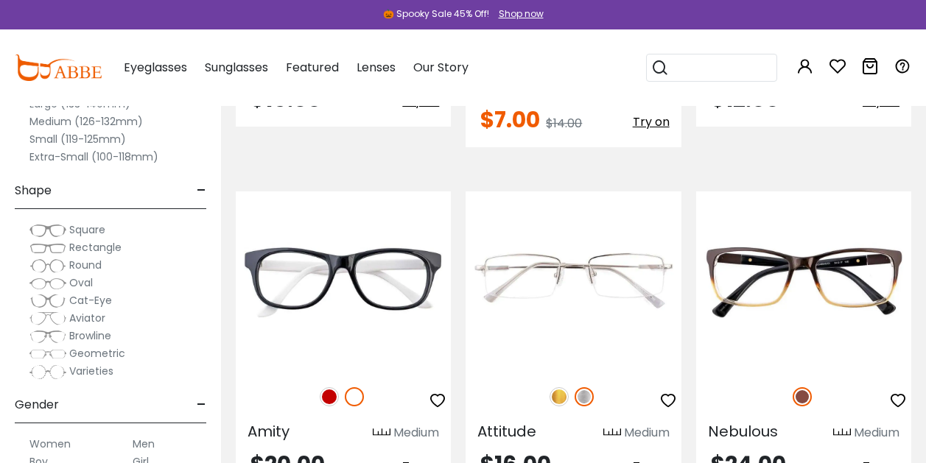
scroll to position [2397, 0]
click at [692, 54] on div at bounding box center [711, 68] width 131 height 28
click at [50, 284] on img at bounding box center [47, 283] width 37 height 15
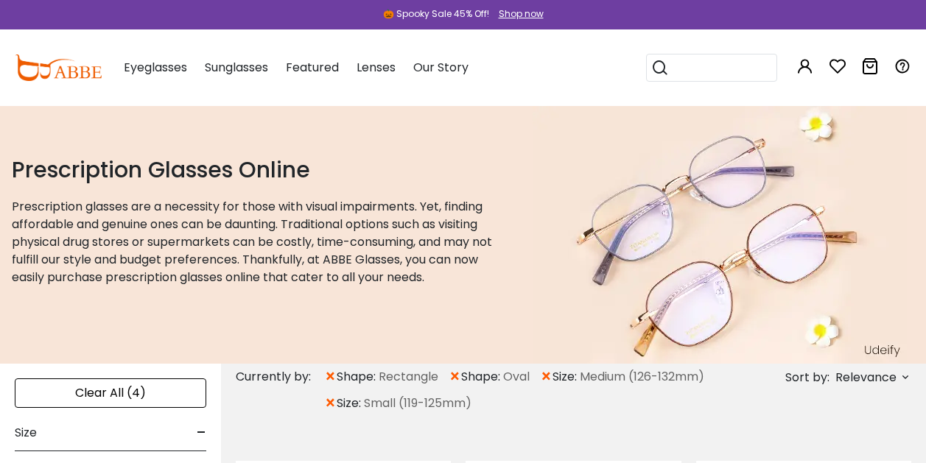
scroll to position [93, 0]
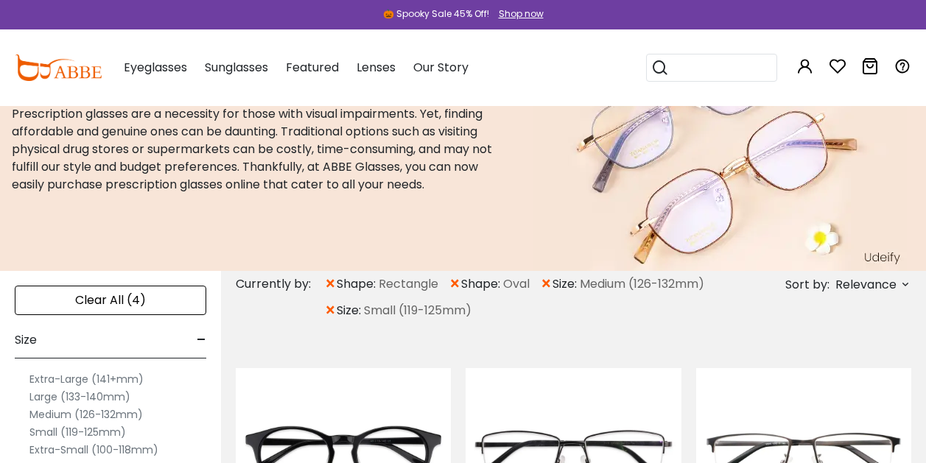
click at [332, 278] on span "×" at bounding box center [330, 284] width 13 height 27
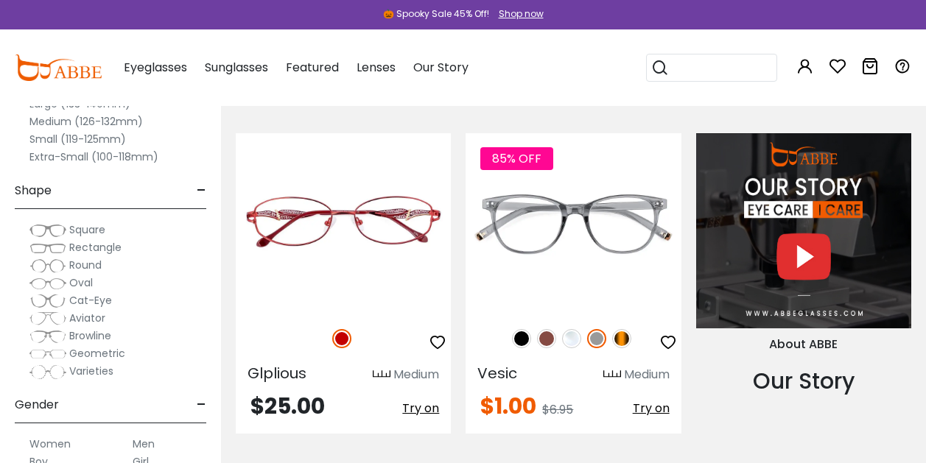
scroll to position [1377, 0]
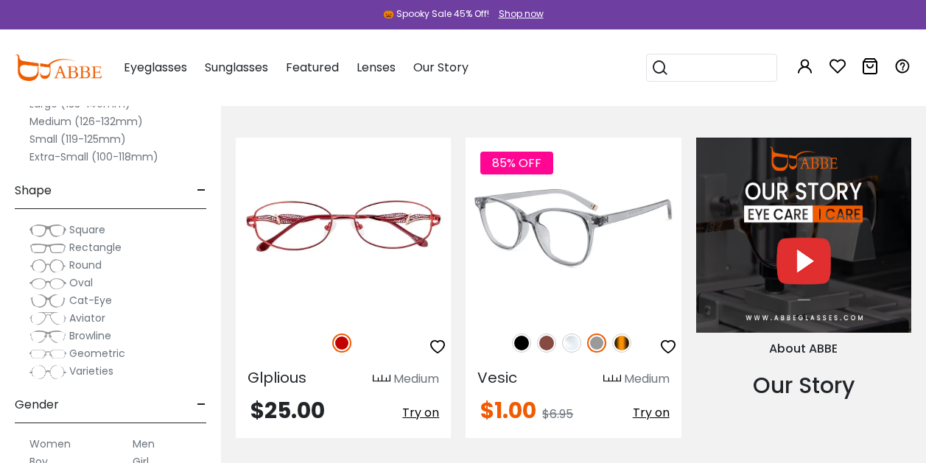
click at [617, 347] on img at bounding box center [621, 343] width 19 height 19
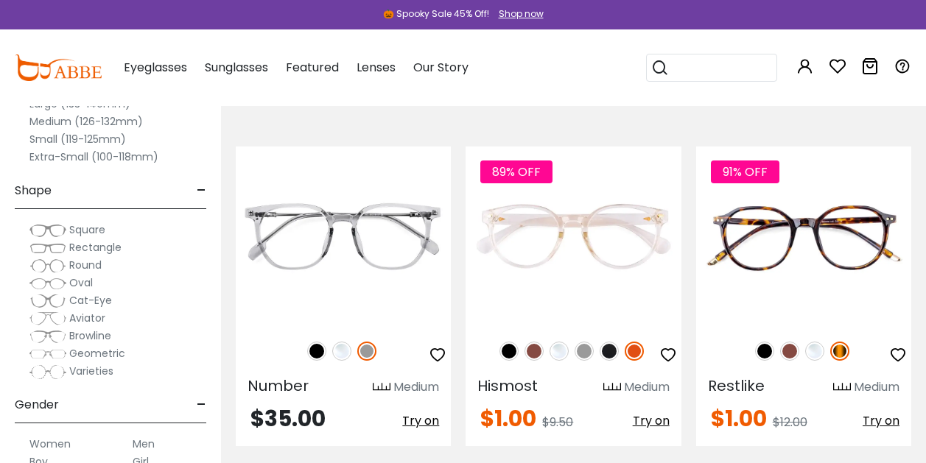
scroll to position [1713, 0]
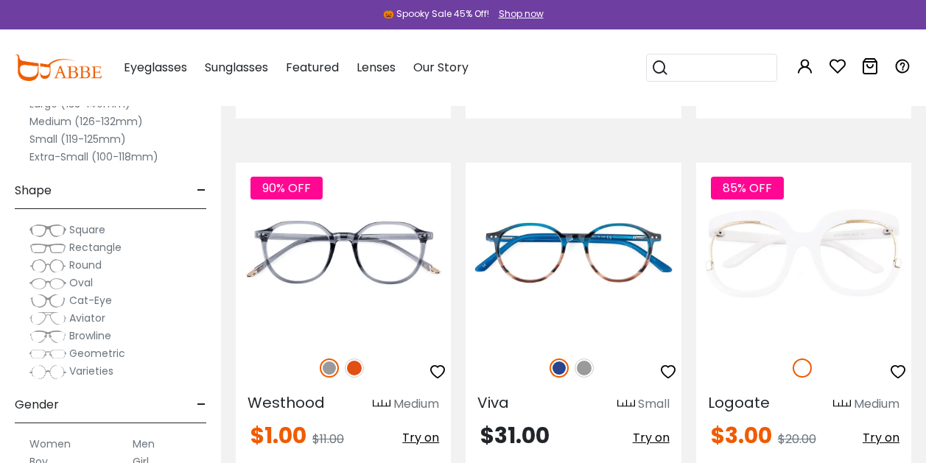
scroll to position [3091, 0]
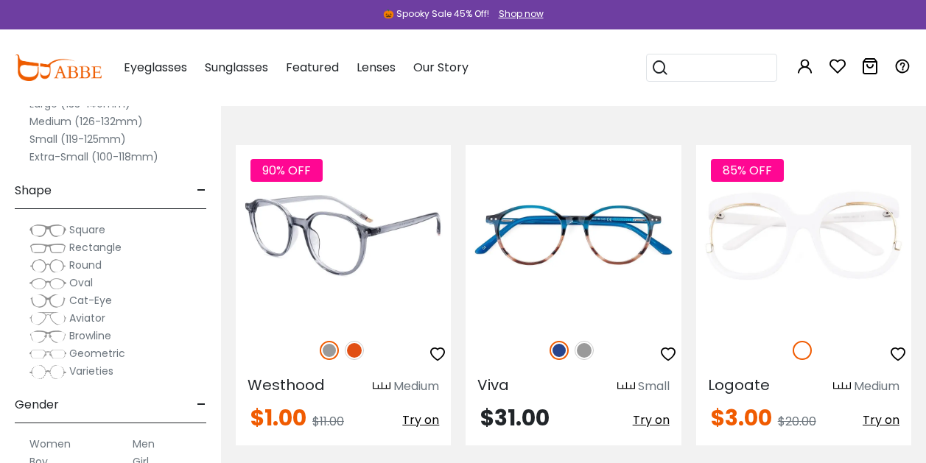
click at [357, 349] on img at bounding box center [354, 350] width 19 height 19
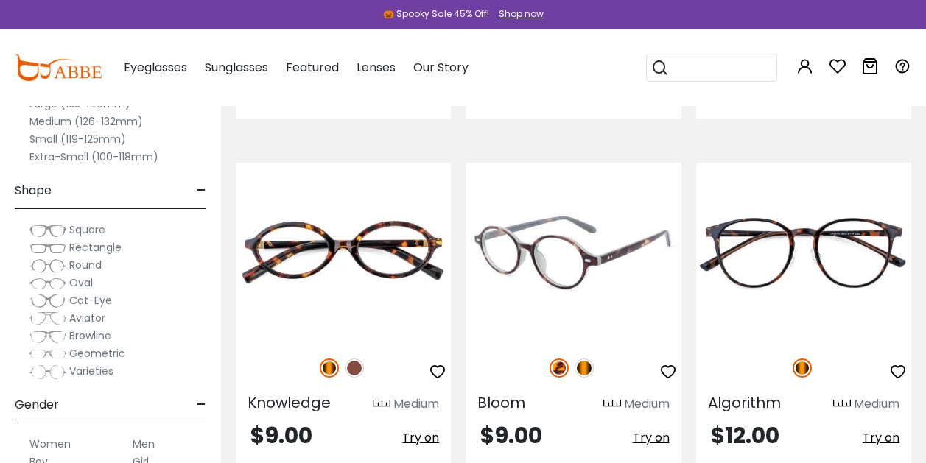
scroll to position [4795, 0]
click at [625, 277] on img at bounding box center [572, 254] width 215 height 180
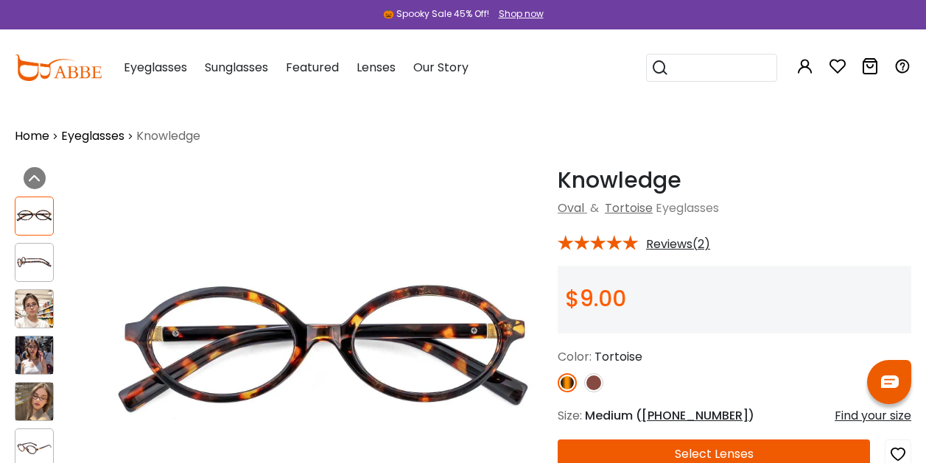
click at [673, 238] on span "Reviews(2)" at bounding box center [678, 244] width 64 height 13
click at [34, 295] on img at bounding box center [34, 309] width 38 height 38
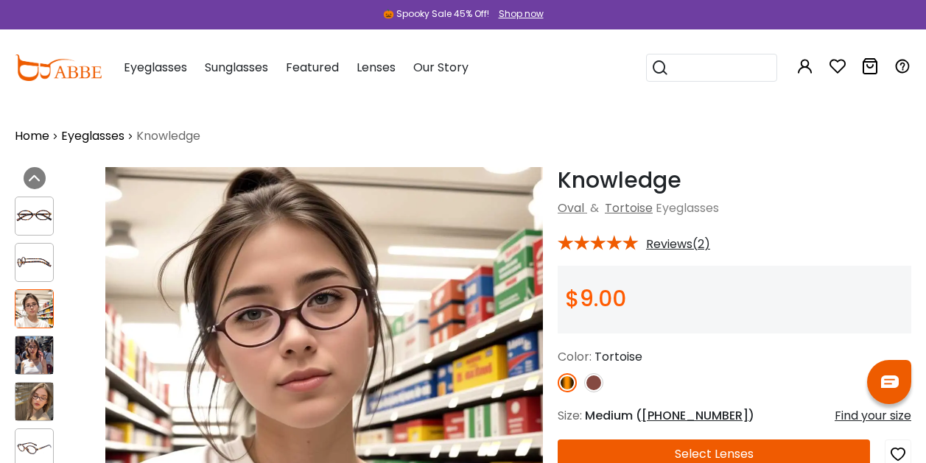
click at [47, 349] on img at bounding box center [34, 356] width 38 height 38
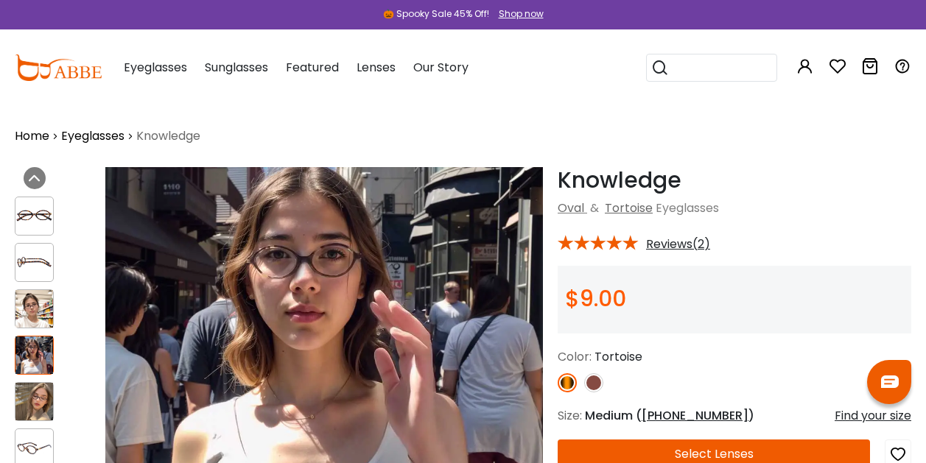
click at [23, 394] on img at bounding box center [34, 402] width 38 height 38
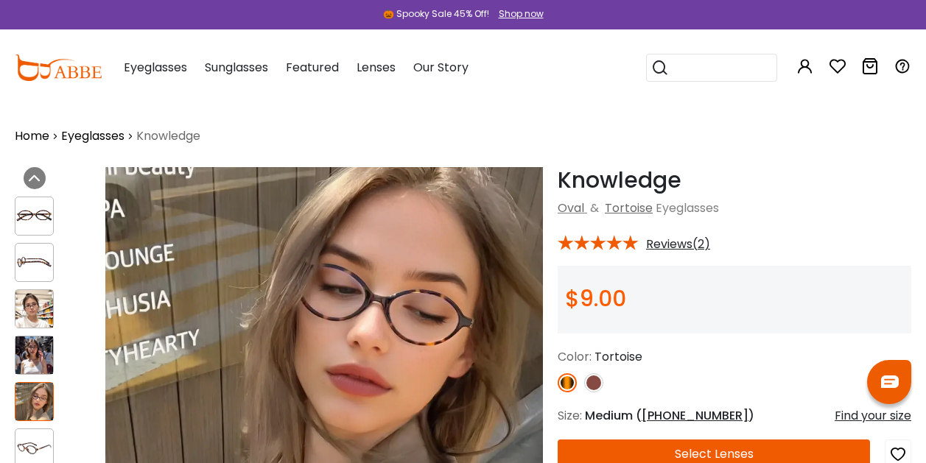
click at [47, 340] on img at bounding box center [34, 356] width 38 height 38
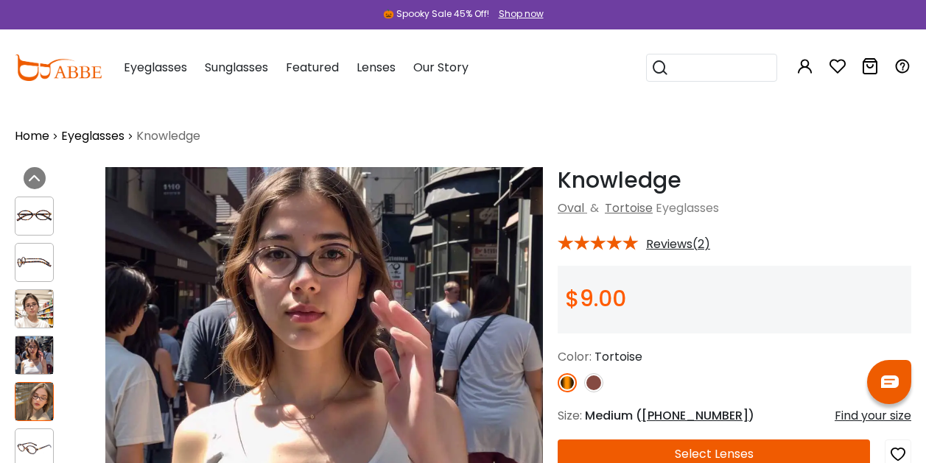
click at [36, 203] on div at bounding box center [34, 216] width 39 height 39
click at [38, 308] on img at bounding box center [34, 309] width 38 height 38
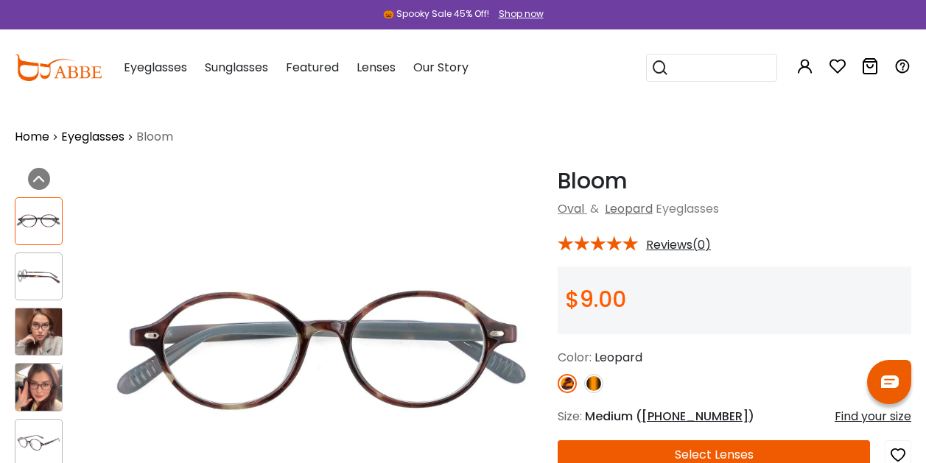
click at [31, 320] on img at bounding box center [38, 332] width 46 height 46
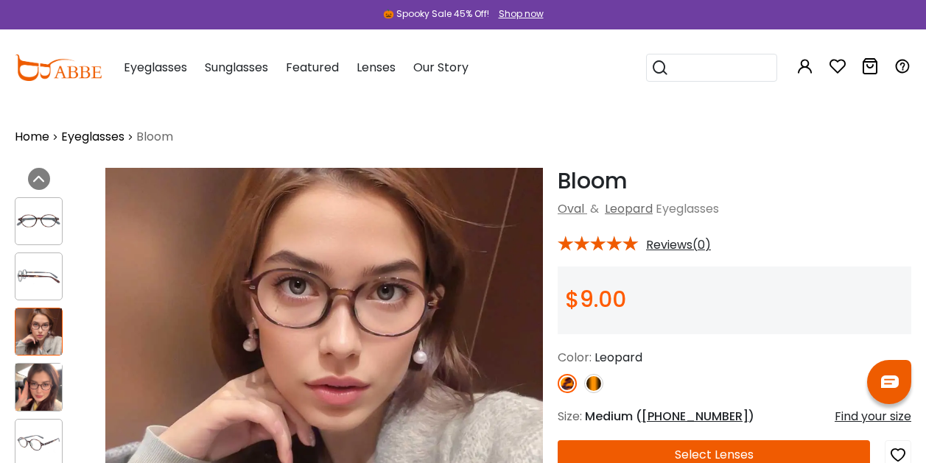
click at [60, 401] on img at bounding box center [38, 387] width 46 height 46
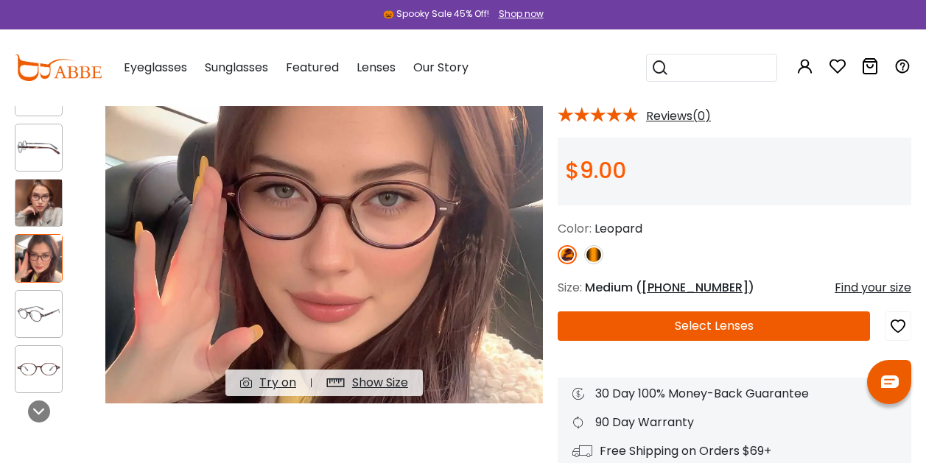
scroll to position [128, 0]
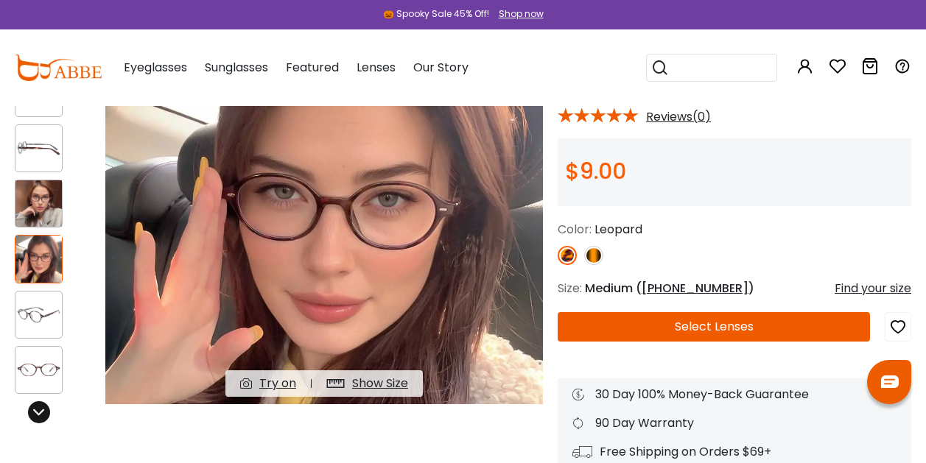
click at [36, 406] on div at bounding box center [39, 412] width 22 height 22
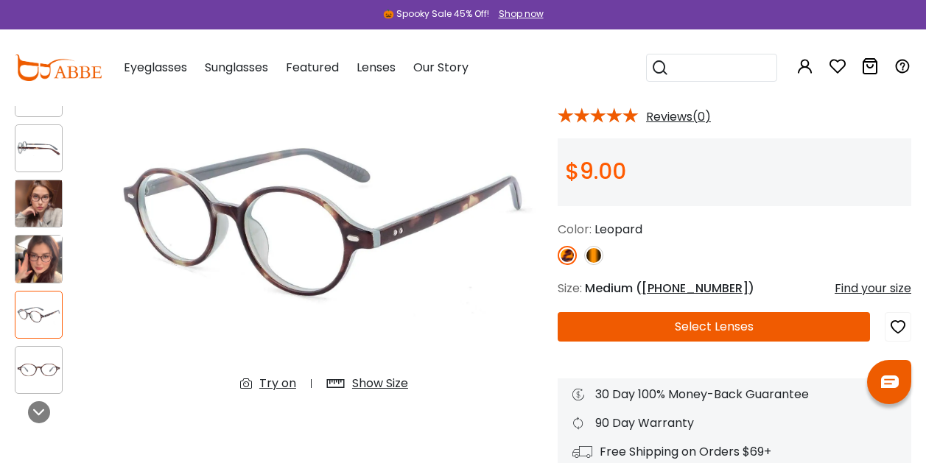
click at [50, 315] on img at bounding box center [38, 315] width 46 height 24
click at [43, 208] on img at bounding box center [38, 203] width 46 height 46
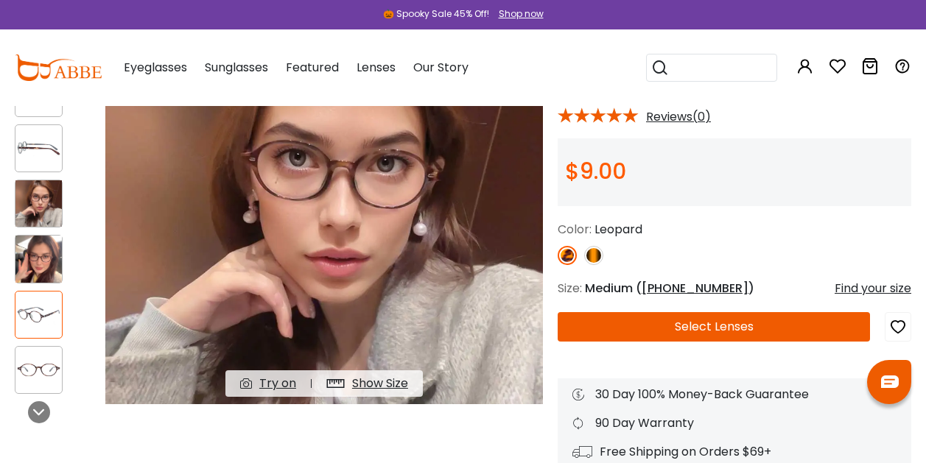
scroll to position [0, 0]
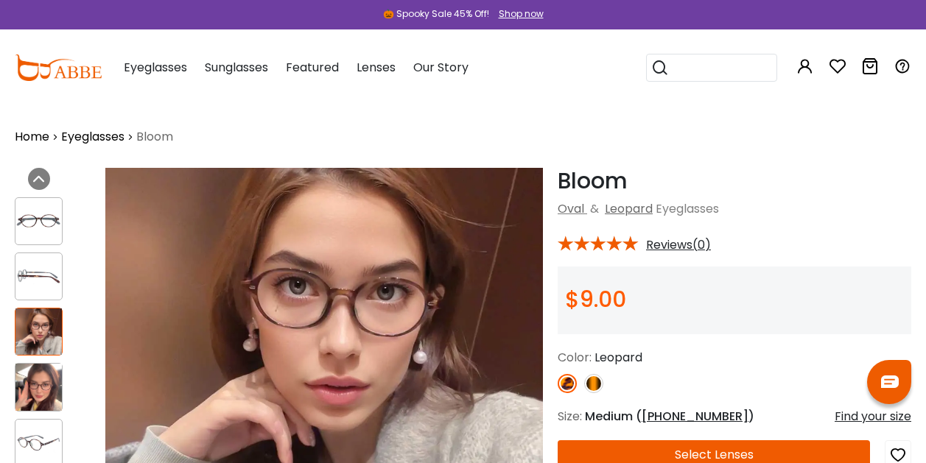
click at [36, 387] on img at bounding box center [38, 387] width 46 height 46
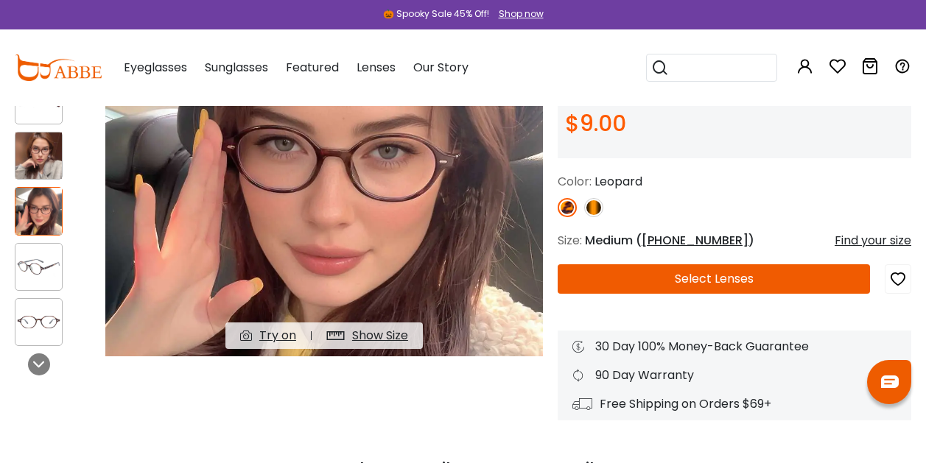
scroll to position [52, 0]
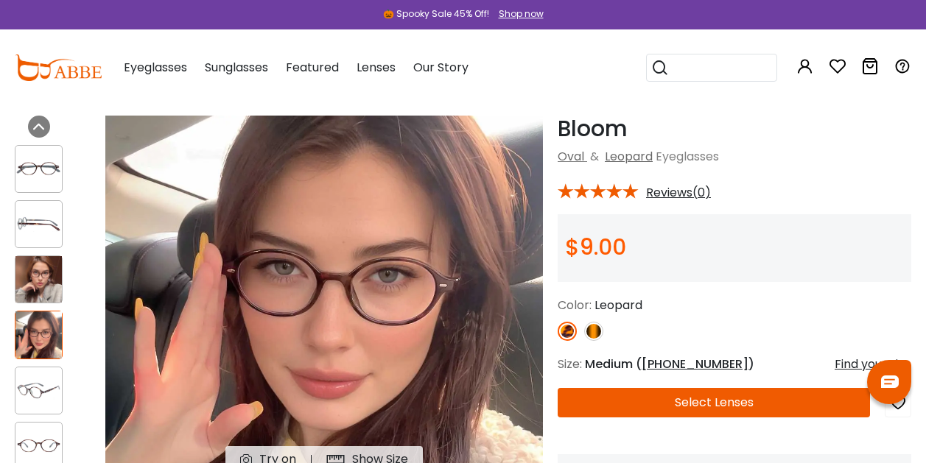
click at [49, 186] on div at bounding box center [39, 169] width 48 height 48
click at [47, 170] on img at bounding box center [38, 169] width 46 height 24
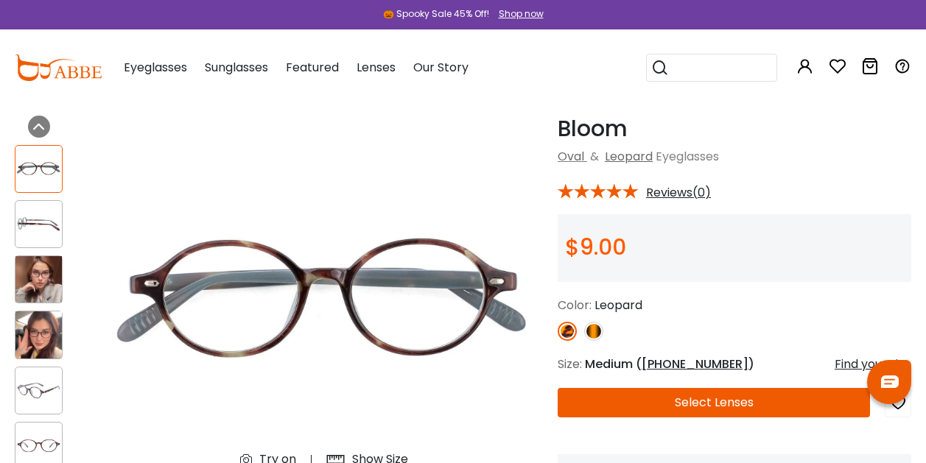
click at [35, 220] on img at bounding box center [38, 225] width 46 height 24
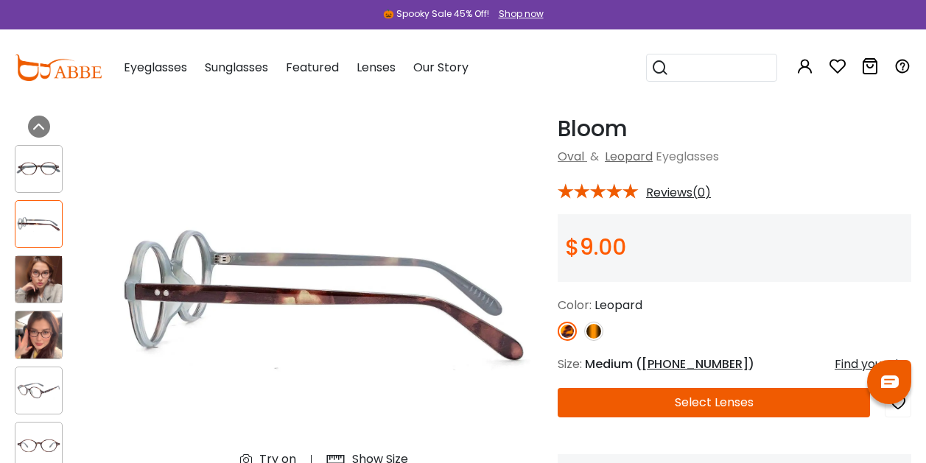
click at [41, 272] on img at bounding box center [38, 279] width 46 height 46
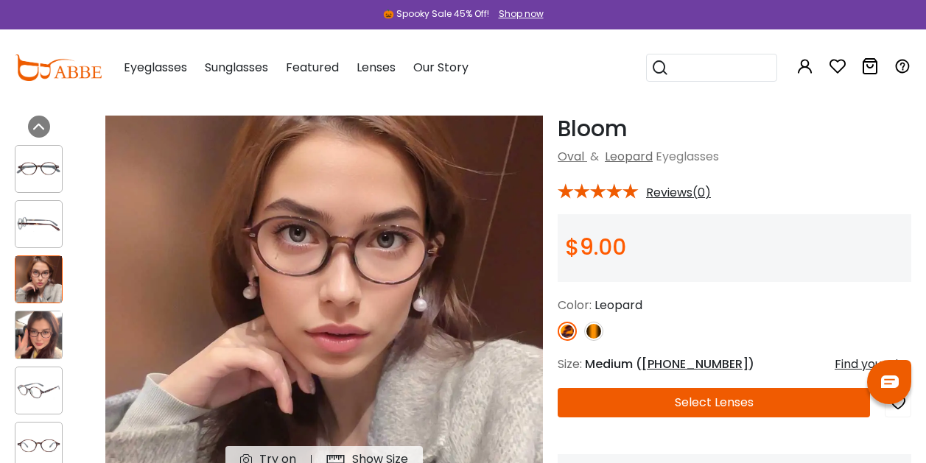
click at [40, 317] on img at bounding box center [38, 335] width 46 height 46
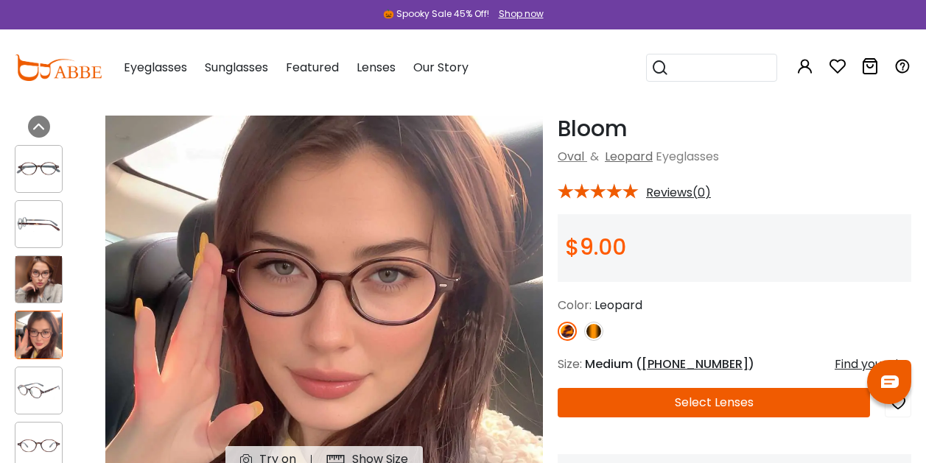
click at [38, 440] on img at bounding box center [38, 447] width 46 height 24
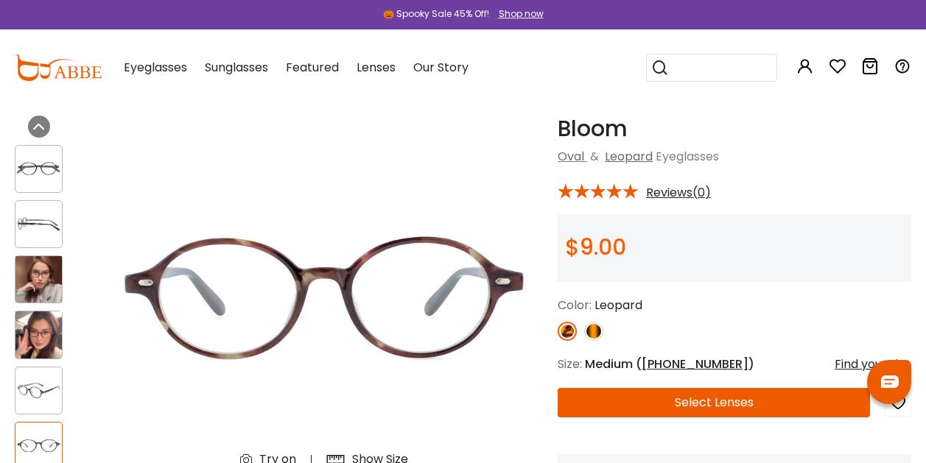
drag, startPoint x: 654, startPoint y: 189, endPoint x: 570, endPoint y: 368, distance: 197.7
click at [570, 368] on span "Size:" at bounding box center [570, 364] width 24 height 17
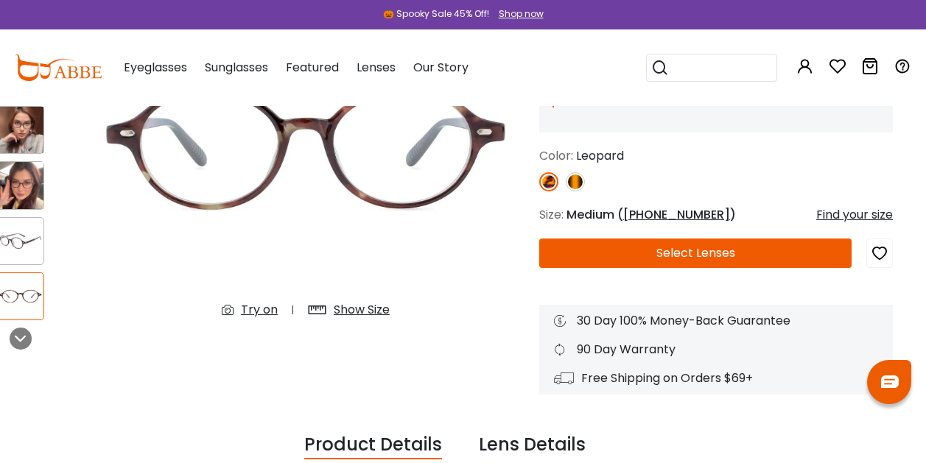
scroll to position [203, 18]
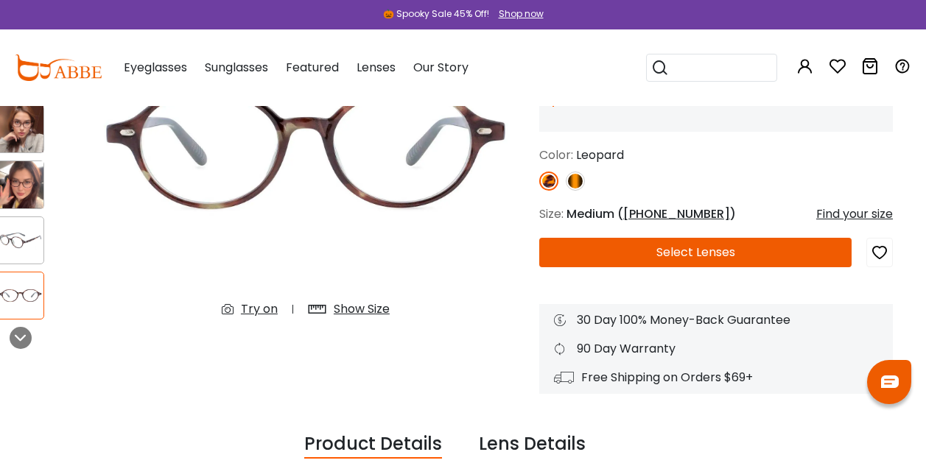
click at [704, 114] on div "$9.00" at bounding box center [716, 98] width 354 height 68
click at [689, 245] on button "Select Lenses" at bounding box center [695, 252] width 312 height 29
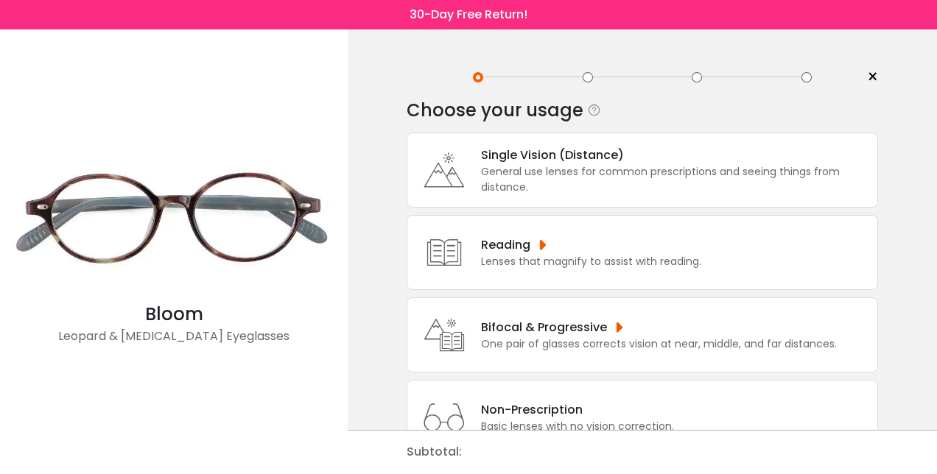
click at [595, 176] on div "General use lenses for common prescriptions and seeing things from distance." at bounding box center [675, 179] width 389 height 31
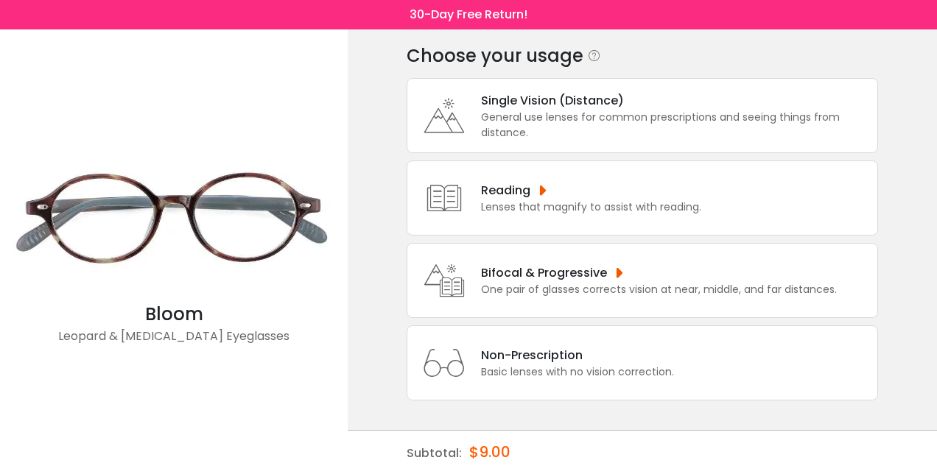
click at [451, 110] on icon at bounding box center [444, 115] width 59 height 59
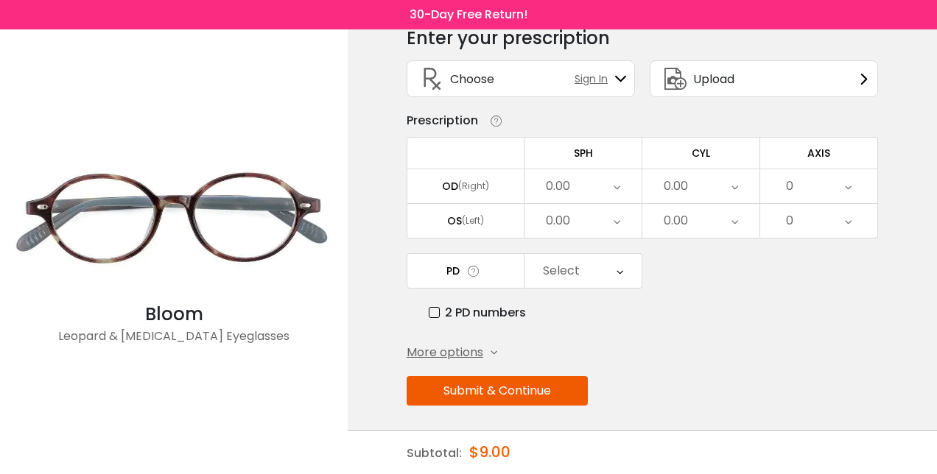
scroll to position [0, 0]
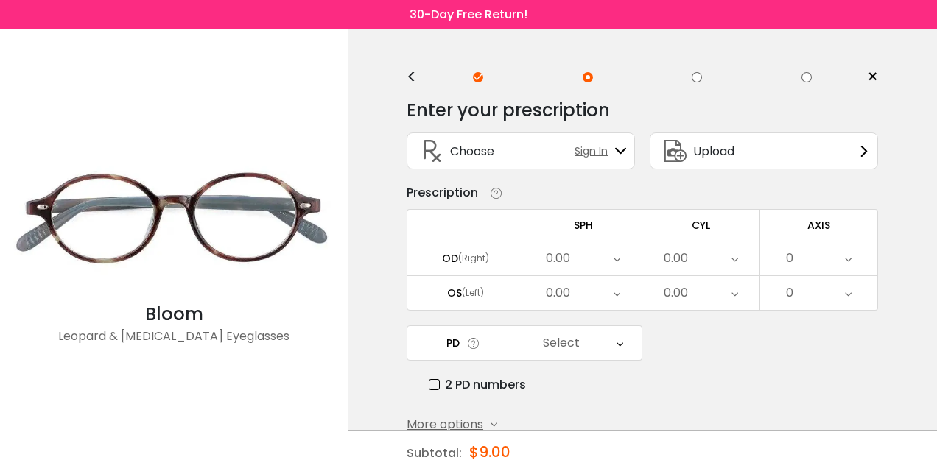
click at [488, 148] on span "Choose" at bounding box center [472, 151] width 44 height 18
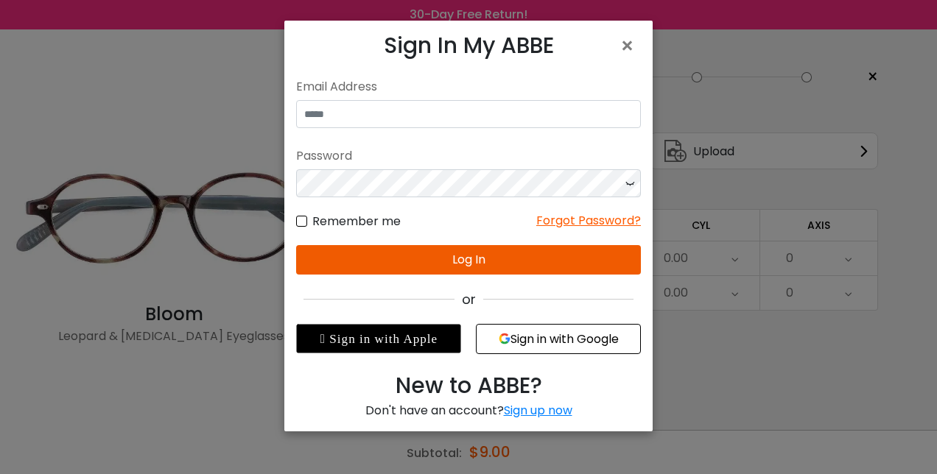
click at [583, 335] on button "Sign in with Google" at bounding box center [558, 339] width 165 height 30
click at [630, 397] on div "New to ABBE?" at bounding box center [468, 385] width 345 height 33
click at [552, 349] on button "Sign in with Google" at bounding box center [558, 339] width 165 height 30
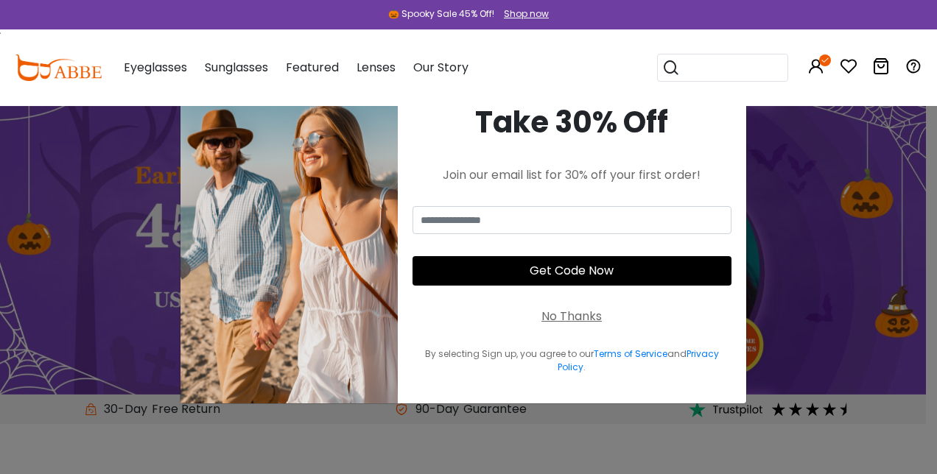
click at [837, 308] on div "× Take 30% Off Join our email list for 30% off your first order! Get Code Now N…" at bounding box center [468, 237] width 937 height 474
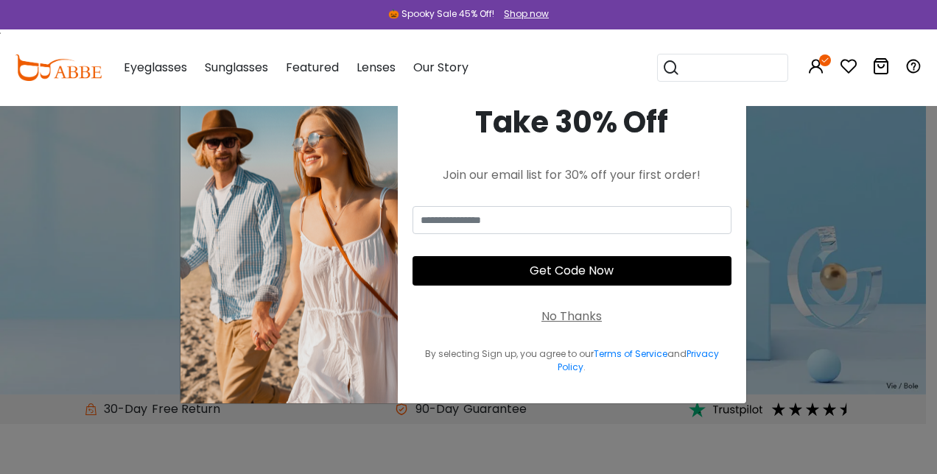
click at [586, 457] on div "× Take 30% Off Join our email list for 30% off your first order! Get Code Now N…" at bounding box center [468, 237] width 937 height 474
